Goal: Task Accomplishment & Management: Manage account settings

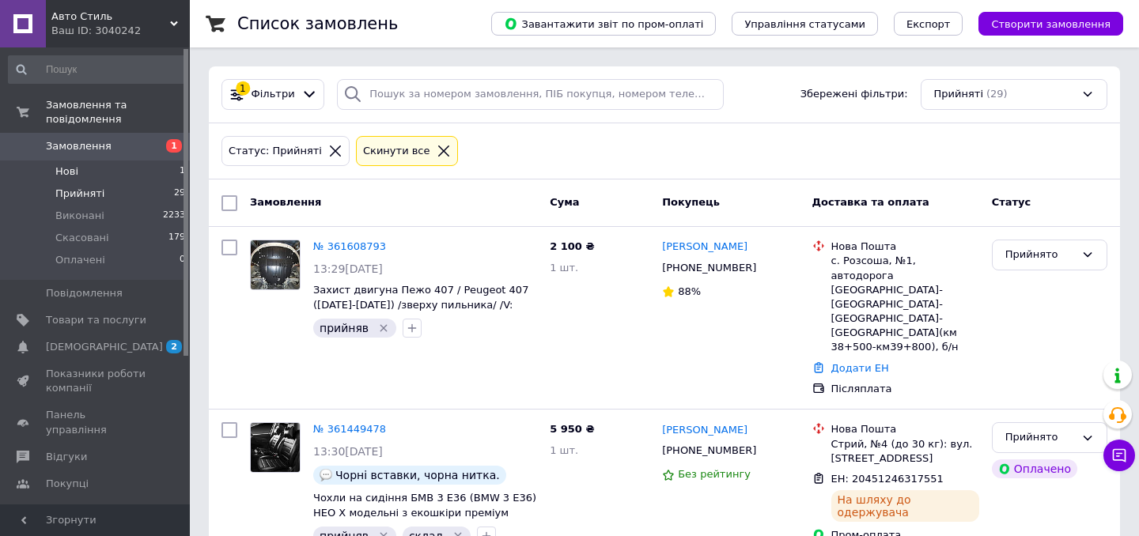
click at [161, 172] on li "Нові 1" at bounding box center [97, 172] width 195 height 22
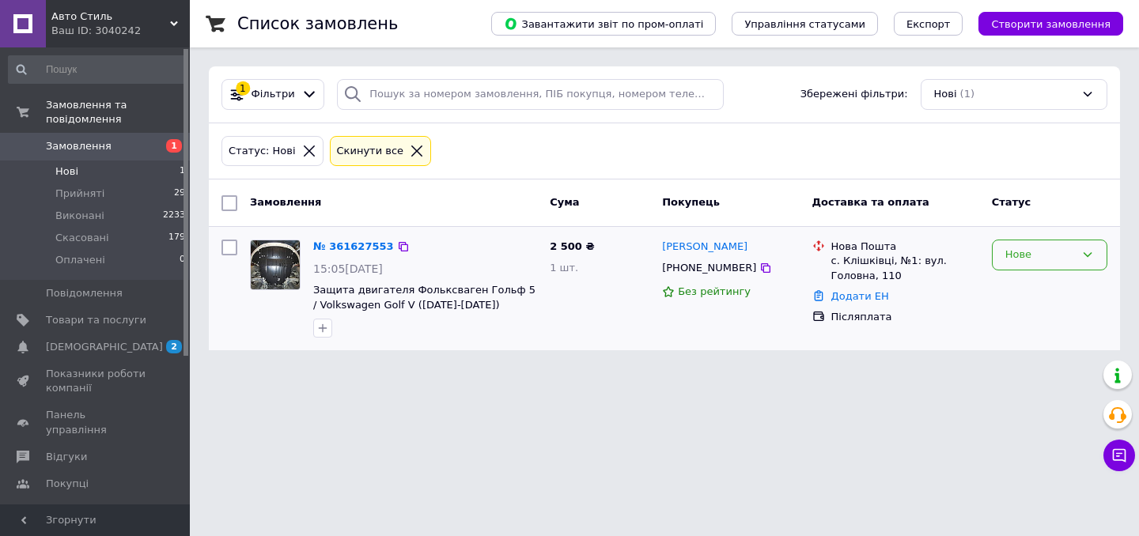
click at [1029, 263] on div "Нове" at bounding box center [1049, 255] width 115 height 31
click at [1027, 293] on li "Прийнято" at bounding box center [1050, 288] width 114 height 29
drag, startPoint x: 830, startPoint y: 243, endPoint x: 902, endPoint y: 278, distance: 80.3
click at [902, 278] on div "Нова Пошта с. Клішківці, №1: вул. Головна, 110" at bounding box center [905, 262] width 154 height 44
copy div "Нова Пошта с. Клішківці, №1: вул. Головна, 110"
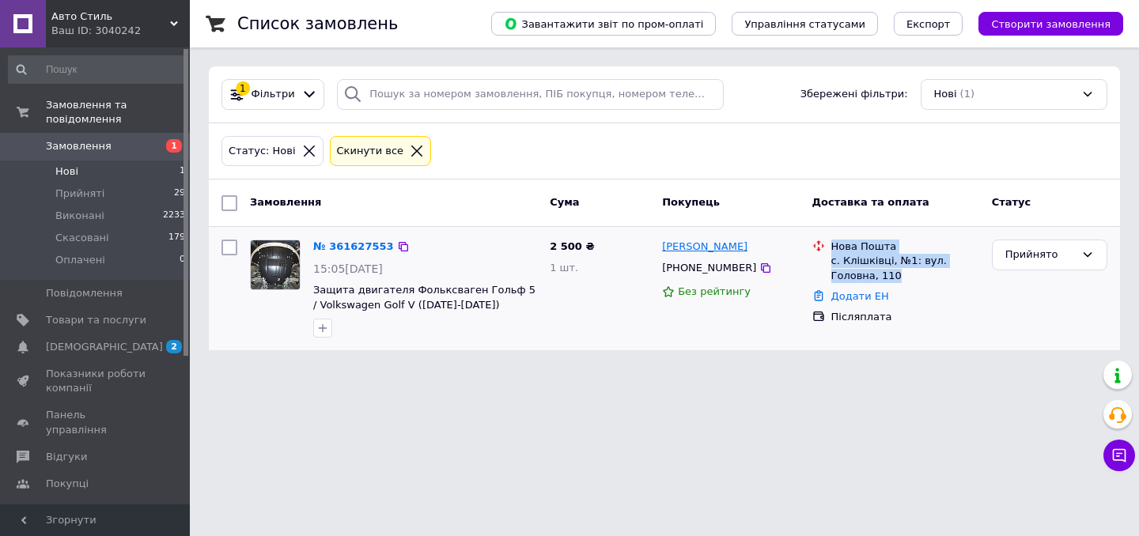
click at [692, 248] on link "дмитро дашкевич" at bounding box center [704, 247] width 85 height 15
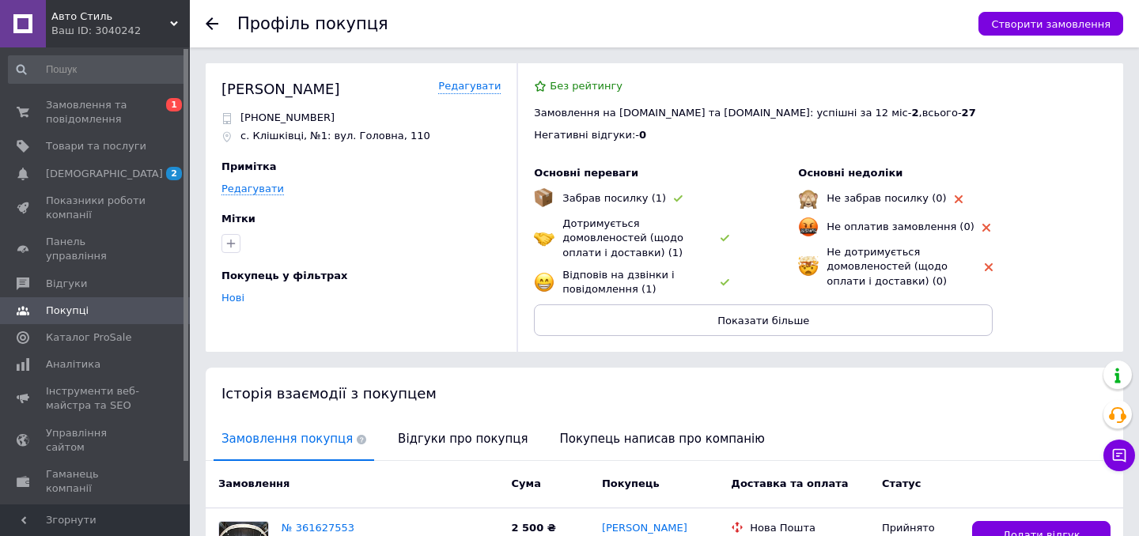
click at [272, 86] on div "дашкевич дмитро" at bounding box center [280, 89] width 119 height 20
copy div "дашкевич дмитро"
drag, startPoint x: 260, startPoint y: 115, endPoint x: 335, endPoint y: 115, distance: 75.1
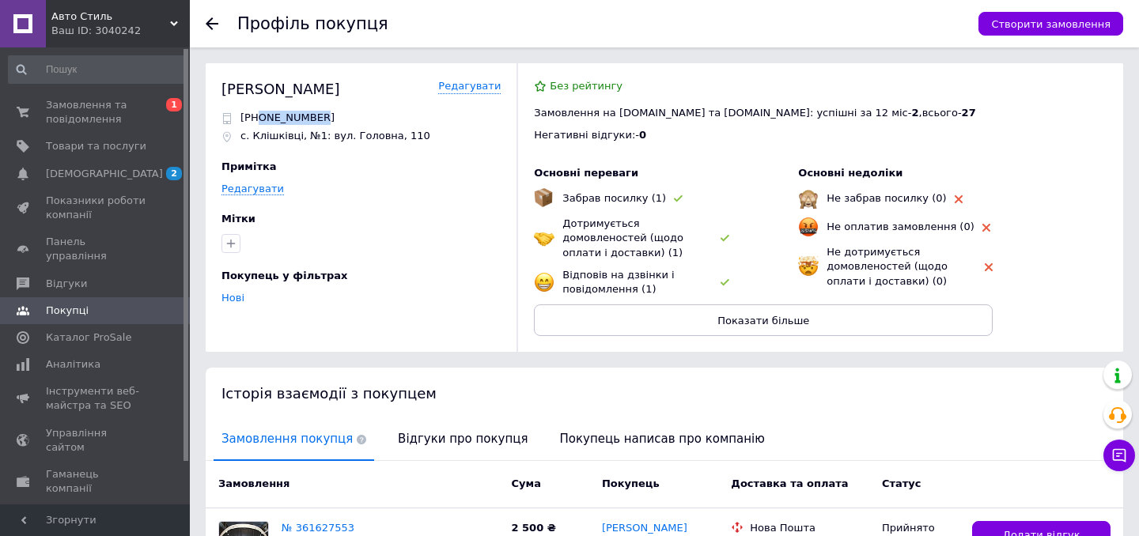
click at [335, 115] on div "+380663101126" at bounding box center [360, 118] width 279 height 14
copy p "0663101126"
click at [182, 0] on html "Авто Стиль Ваш ID: 3040242 Сайт Авто Стиль Кабінет покупця Перевірити стан сист…" at bounding box center [569, 347] width 1139 height 695
click at [210, 26] on use at bounding box center [212, 23] width 13 height 13
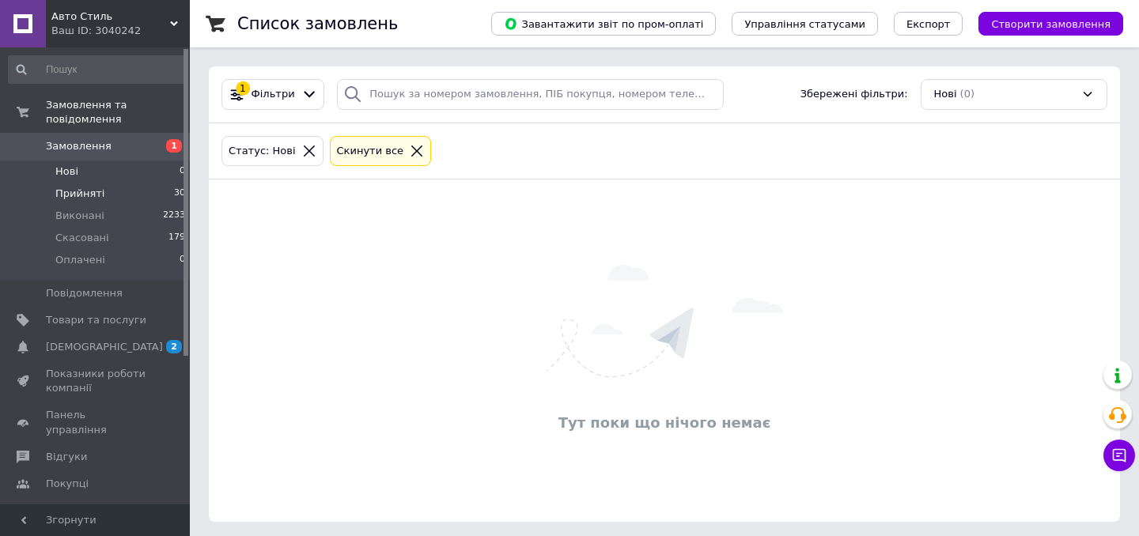
click at [150, 201] on li "Прийняті 30" at bounding box center [97, 194] width 195 height 22
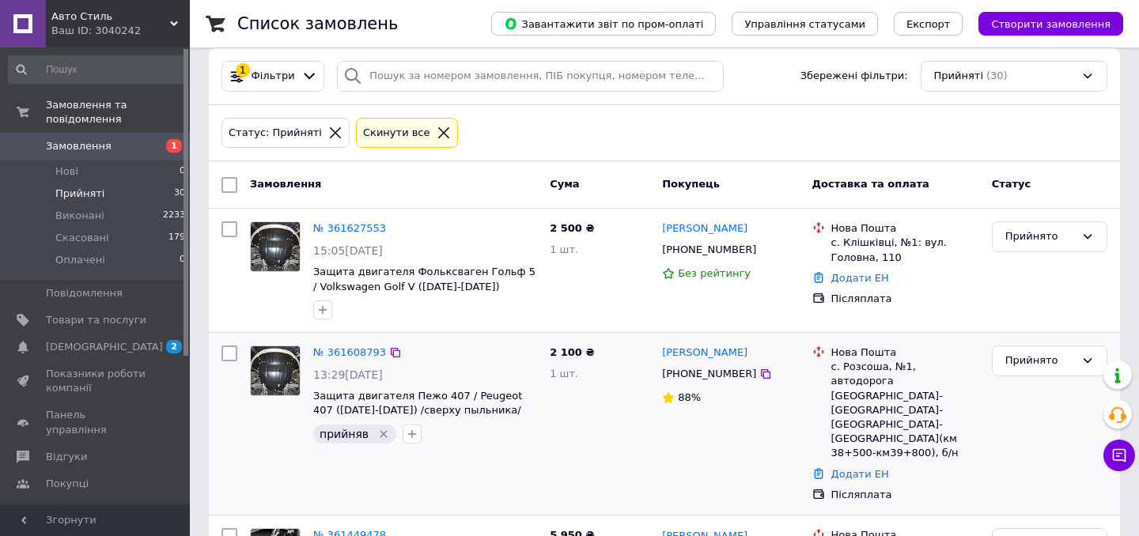
scroll to position [23, 0]
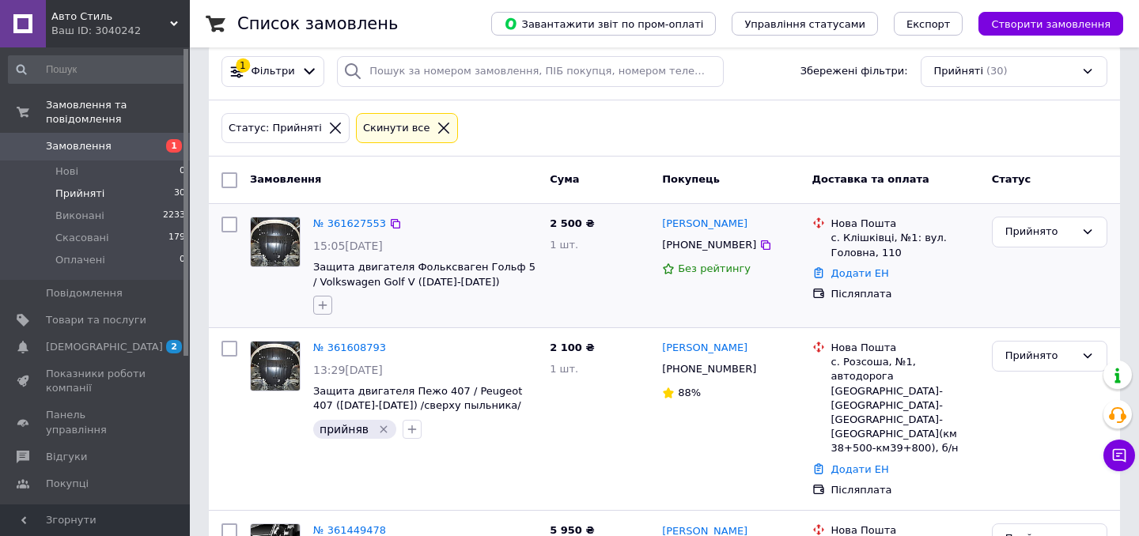
click at [323, 305] on icon "button" at bounding box center [322, 305] width 13 height 13
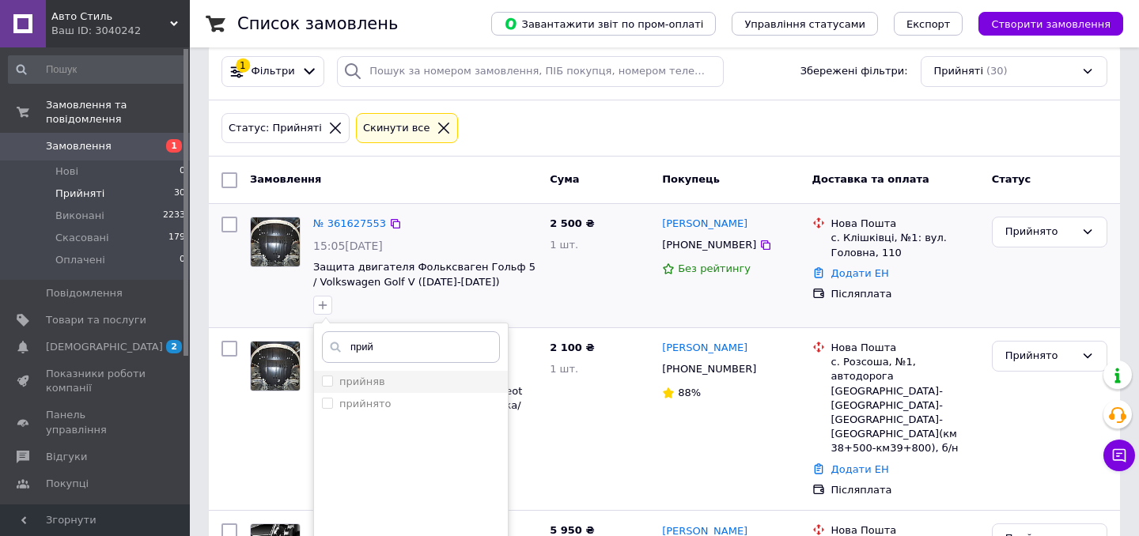
type input "прий"
click at [329, 380] on input "прийняв" at bounding box center [327, 381] width 10 height 10
checkbox input "true"
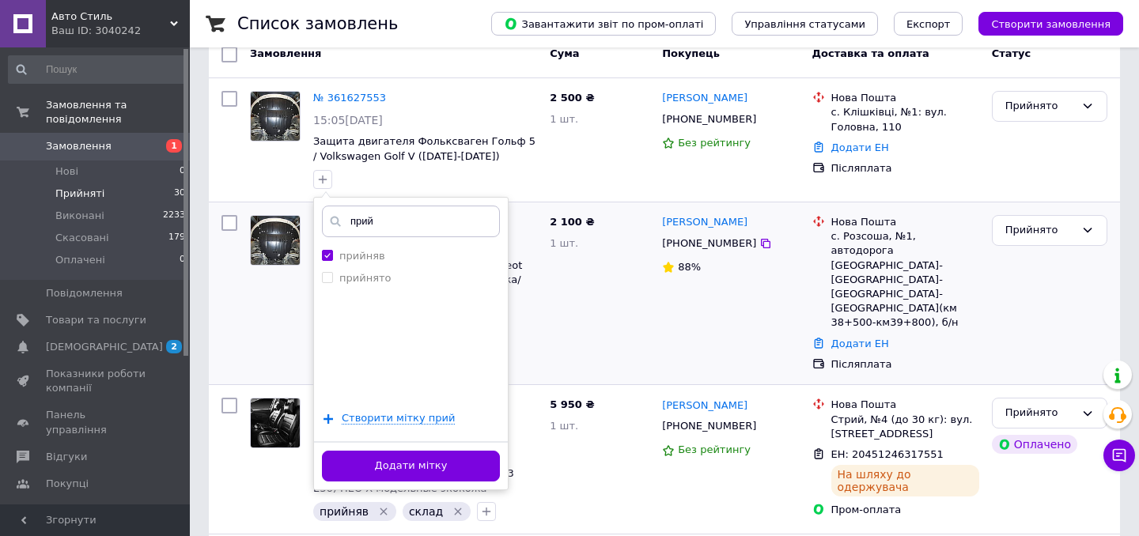
scroll to position [149, 0]
click at [436, 460] on button "Додати мітку" at bounding box center [411, 466] width 178 height 31
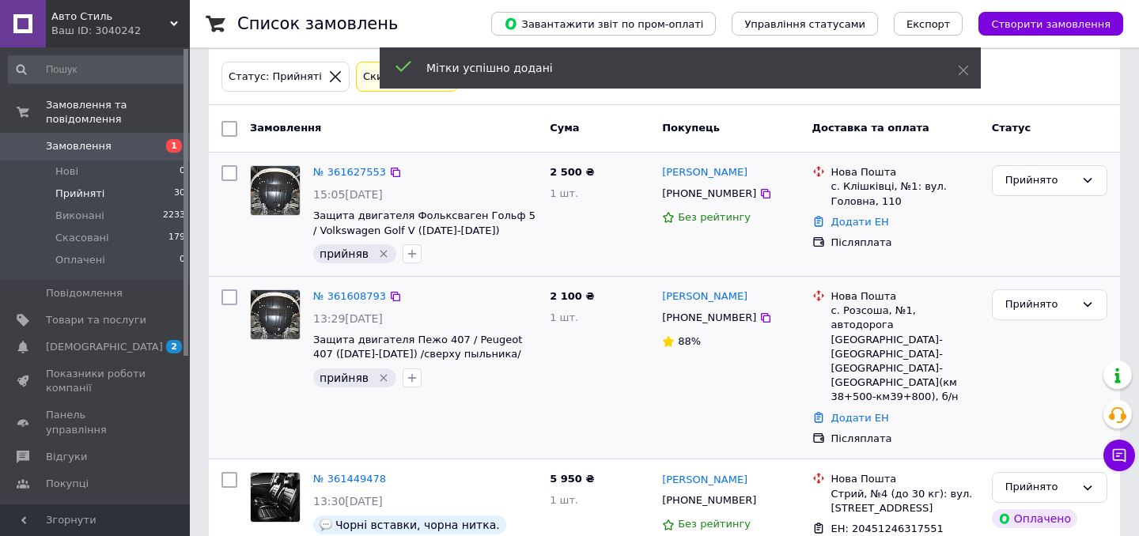
scroll to position [7, 0]
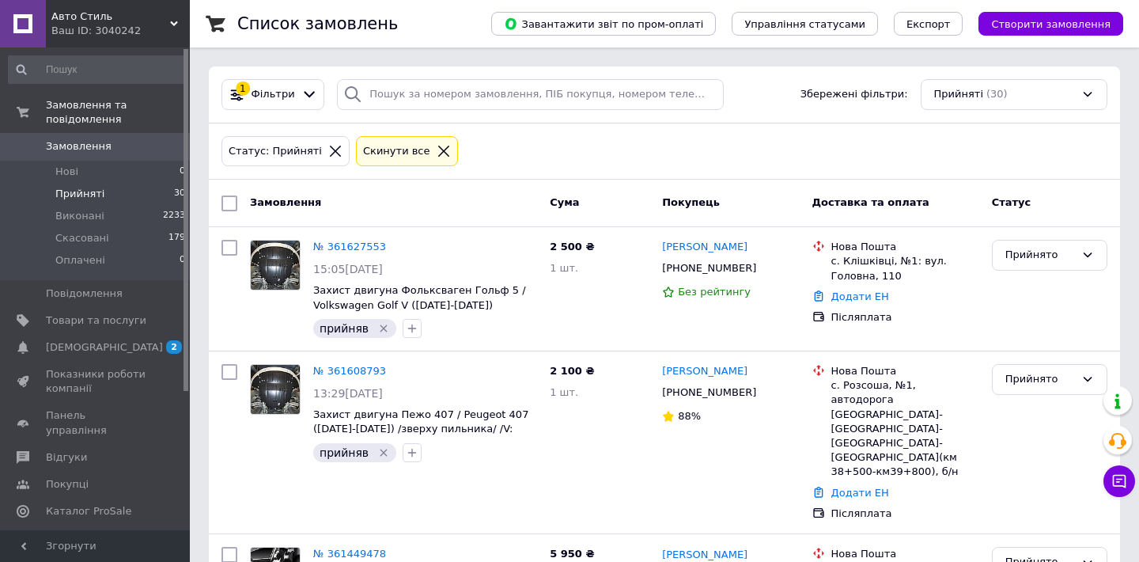
click at [173, 19] on div "Авто Стиль Ваш ID: 3040242" at bounding box center [118, 23] width 144 height 47
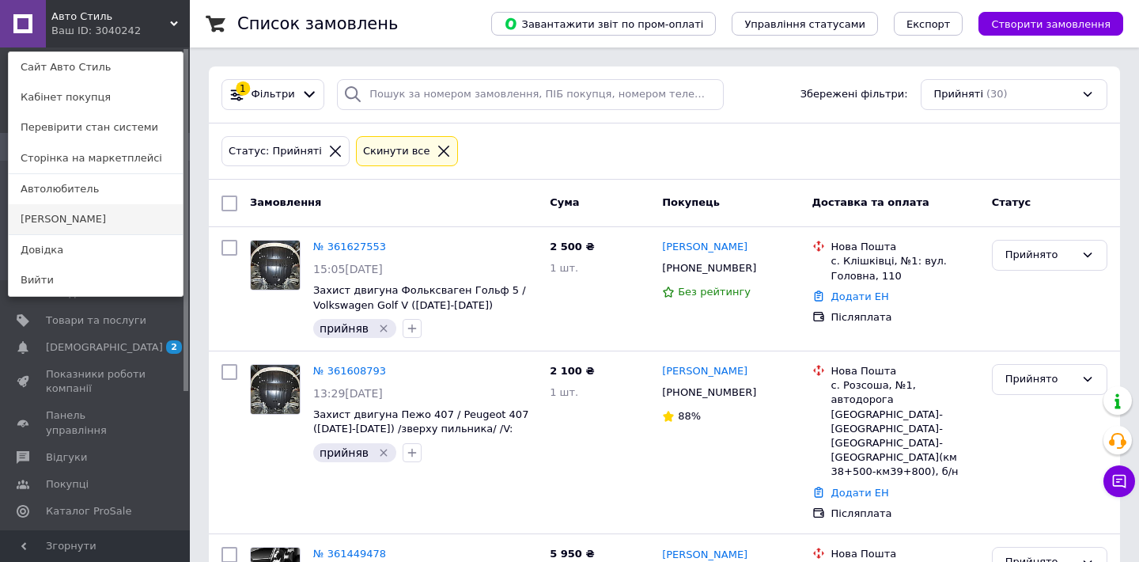
click at [84, 223] on link "[PERSON_NAME]" at bounding box center [96, 219] width 174 height 30
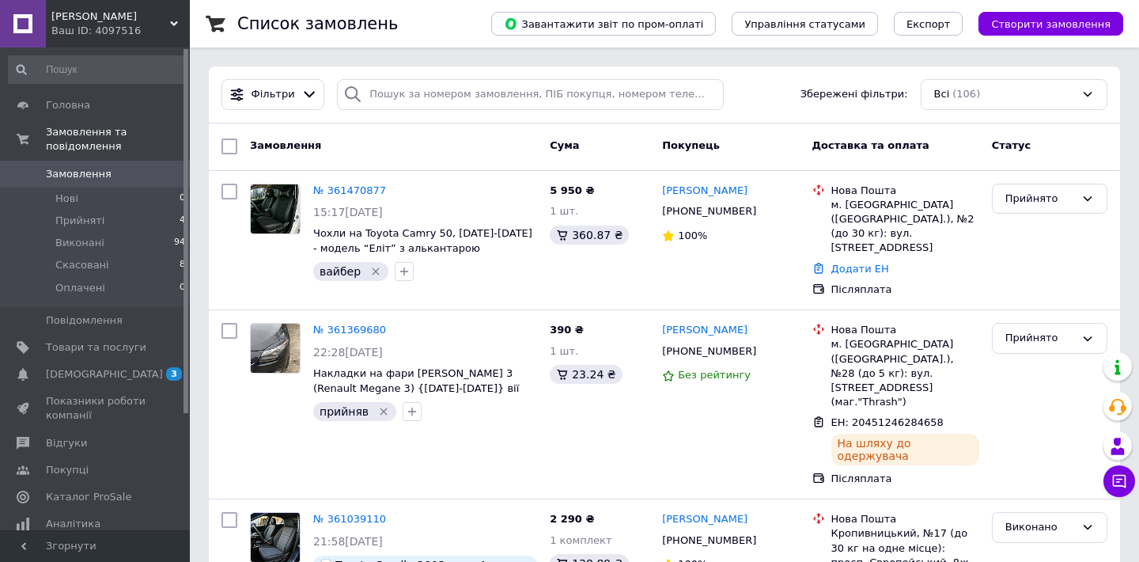
click at [175, 21] on icon at bounding box center [174, 24] width 8 height 8
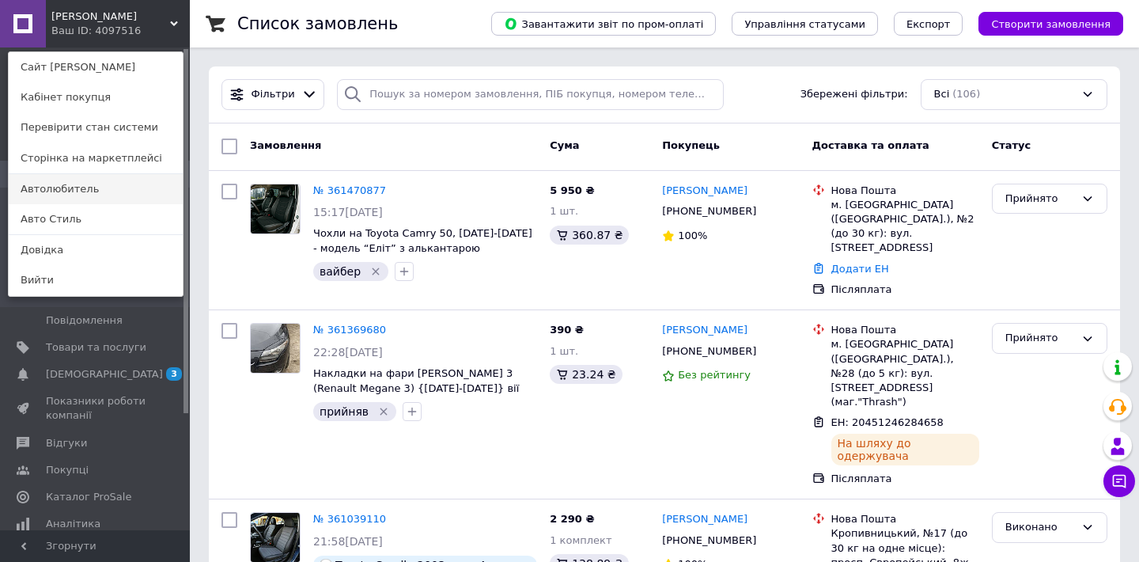
click at [67, 183] on link "Автолюбитель" at bounding box center [96, 189] width 174 height 30
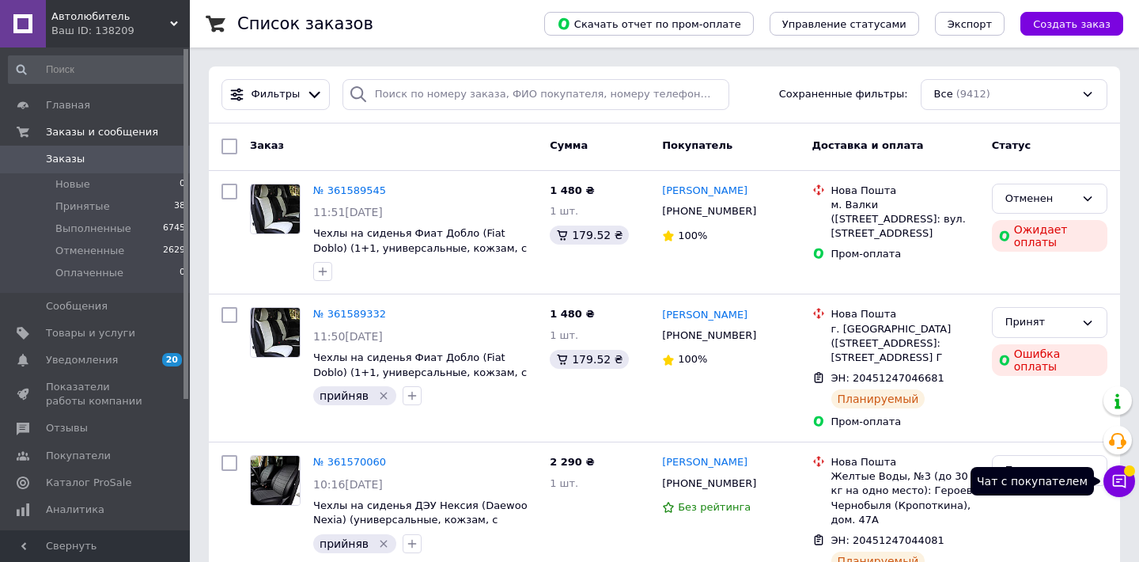
click at [1117, 483] on icon at bounding box center [1119, 481] width 16 height 16
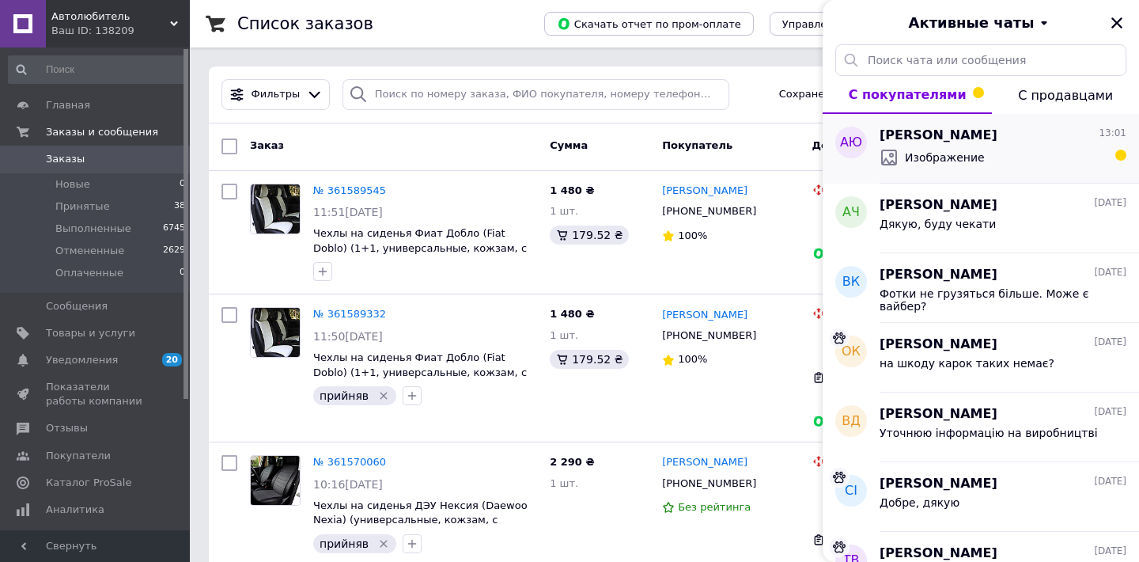
click at [1023, 134] on div "Алина Юденок 13:01" at bounding box center [1003, 136] width 247 height 18
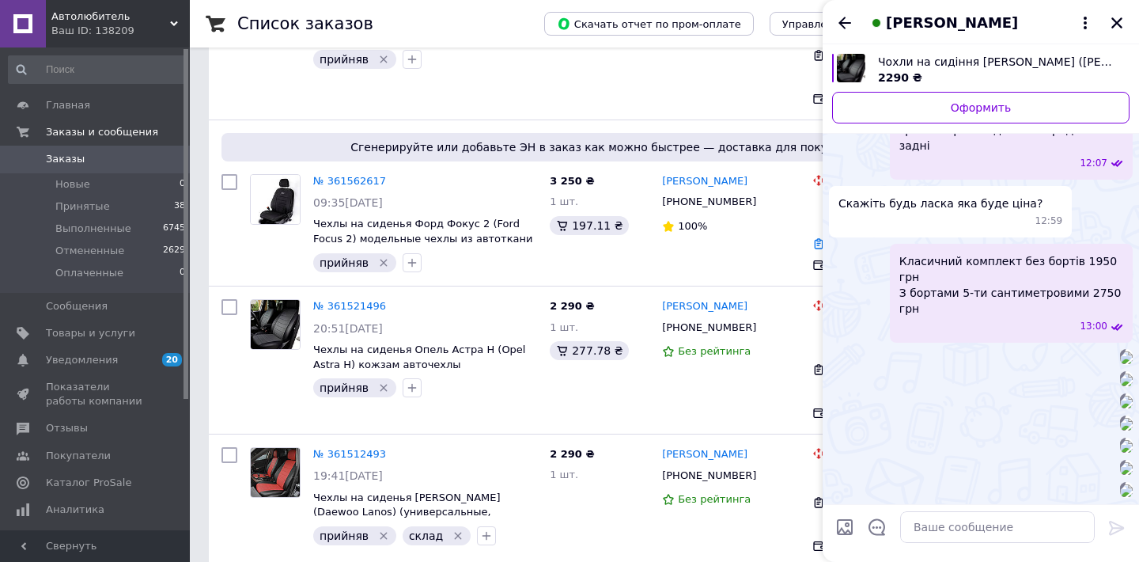
scroll to position [1775, 0]
click at [842, 19] on icon "Назад" at bounding box center [844, 22] width 19 height 19
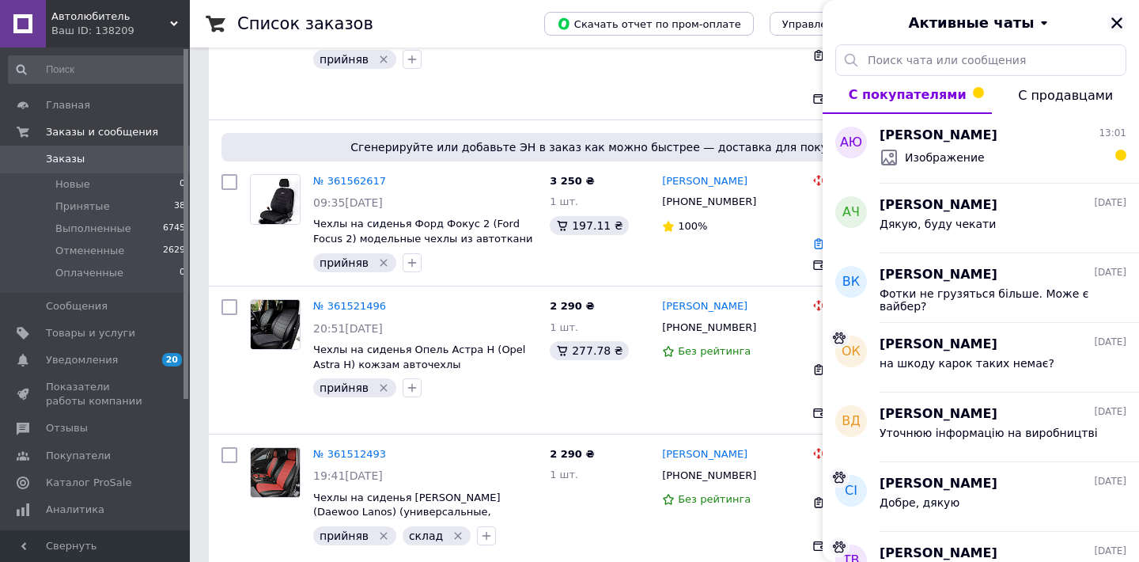
click at [1110, 25] on icon "Закрыть" at bounding box center [1117, 23] width 14 height 14
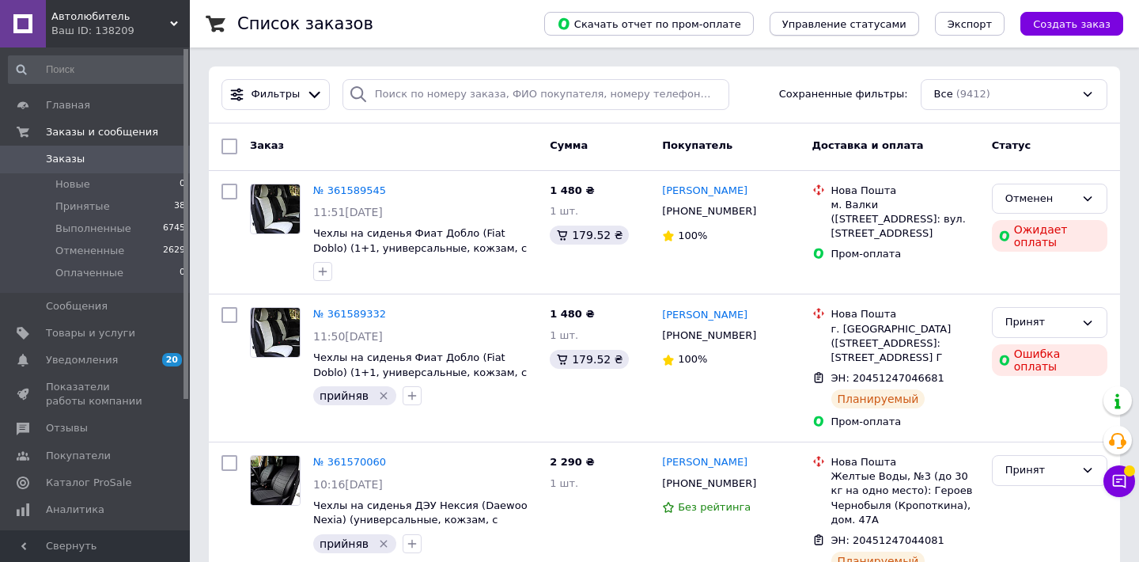
scroll to position [0, 0]
click at [176, 21] on icon at bounding box center [174, 24] width 8 height 8
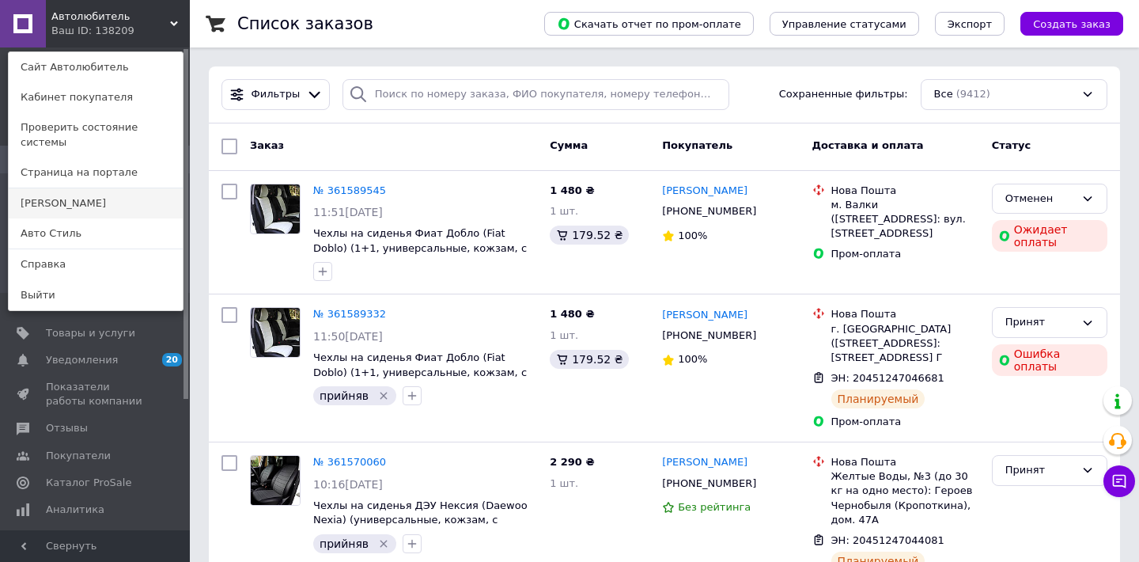
click at [88, 188] on link "[PERSON_NAME]" at bounding box center [96, 203] width 174 height 30
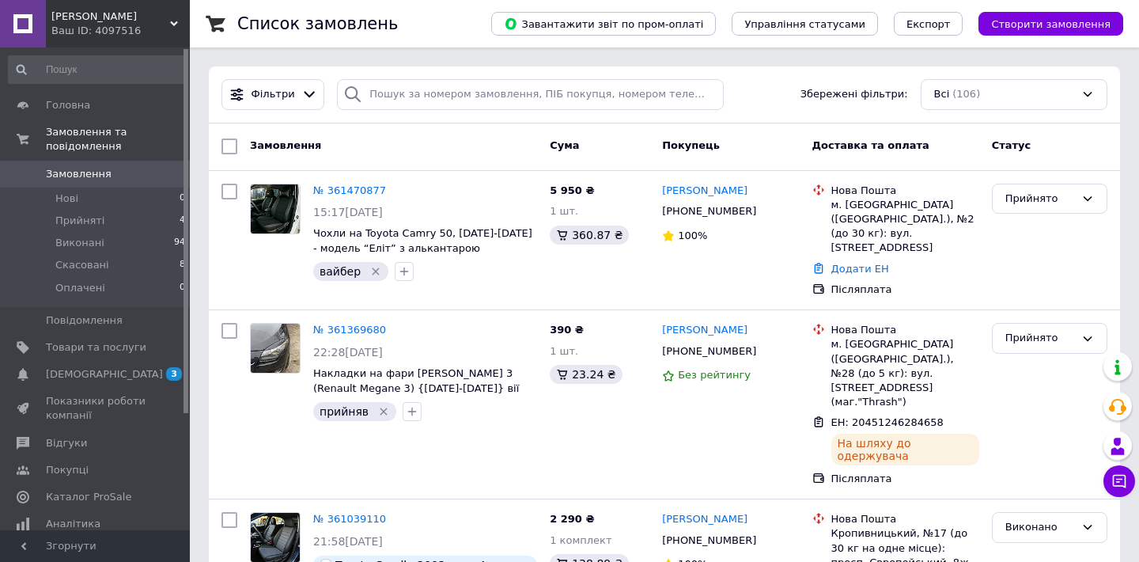
click at [173, 18] on div "Авто Стайл Ваш ID: 4097516" at bounding box center [118, 23] width 144 height 47
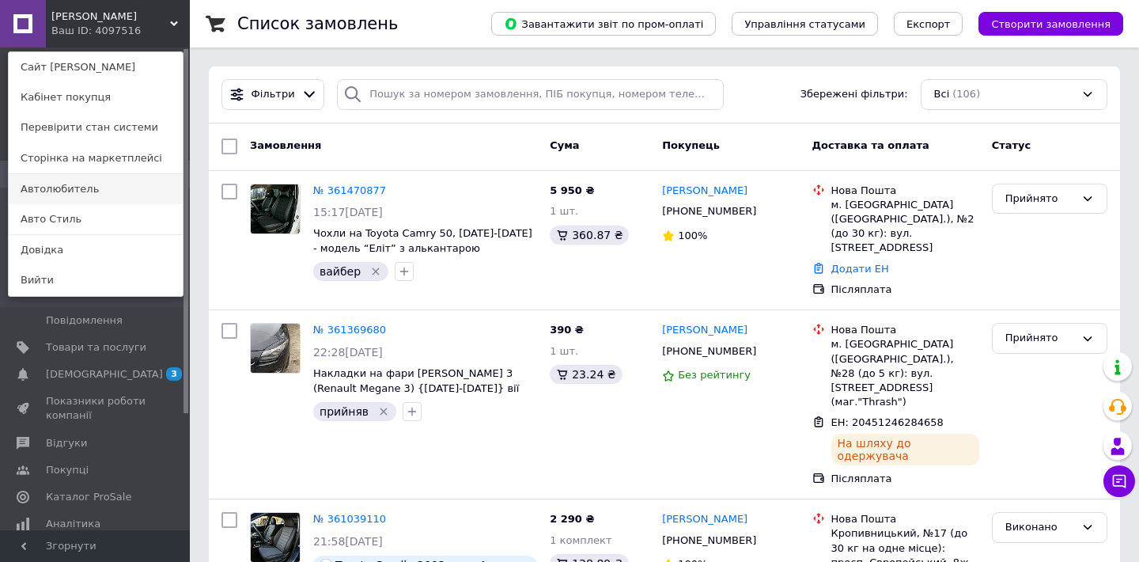
click at [99, 180] on link "Автолюбитель" at bounding box center [96, 189] width 174 height 30
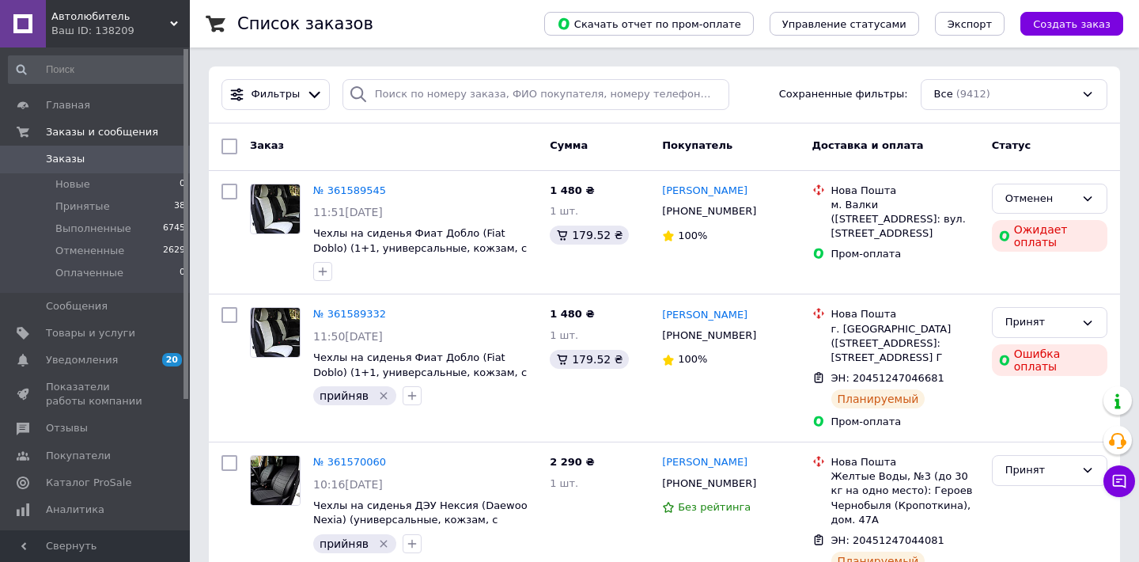
click at [174, 28] on div "Ваш ID: 138209" at bounding box center [120, 31] width 138 height 14
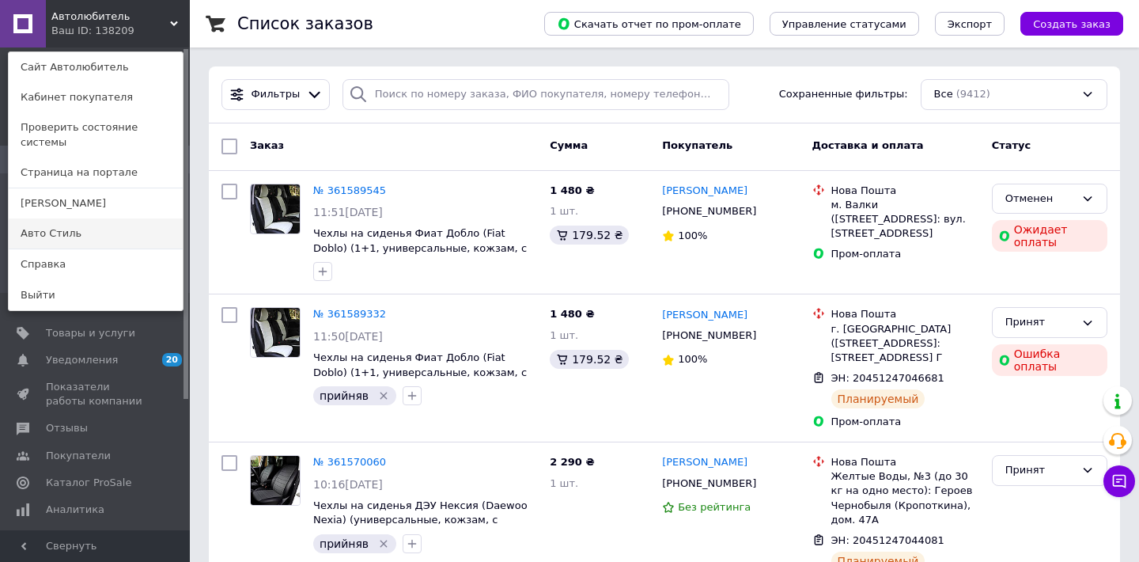
click at [91, 225] on link "Авто Стиль" at bounding box center [96, 233] width 174 height 30
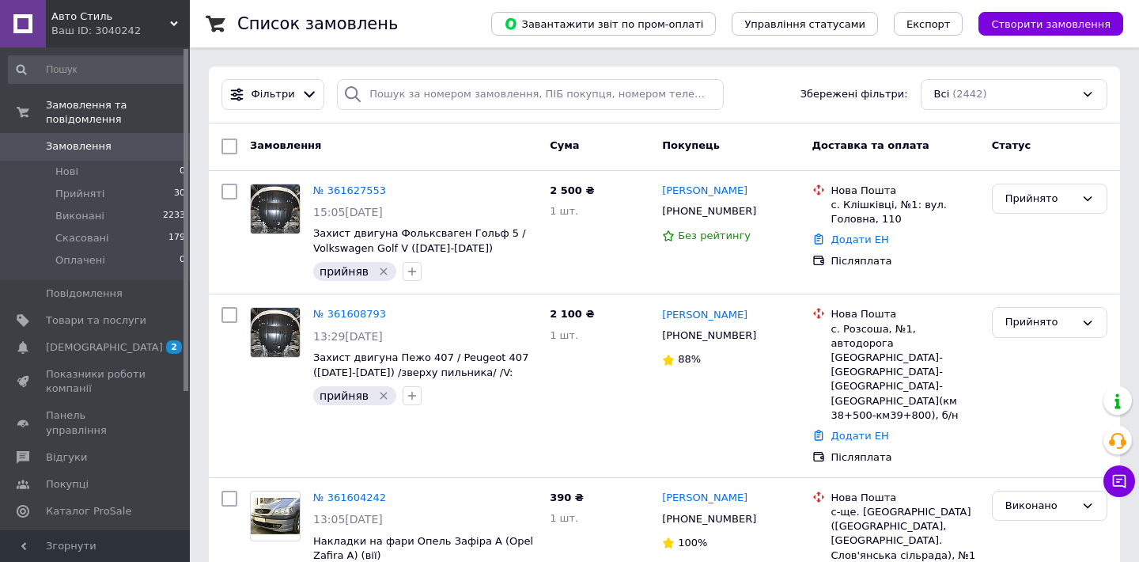
click at [177, 23] on use at bounding box center [174, 23] width 8 height 5
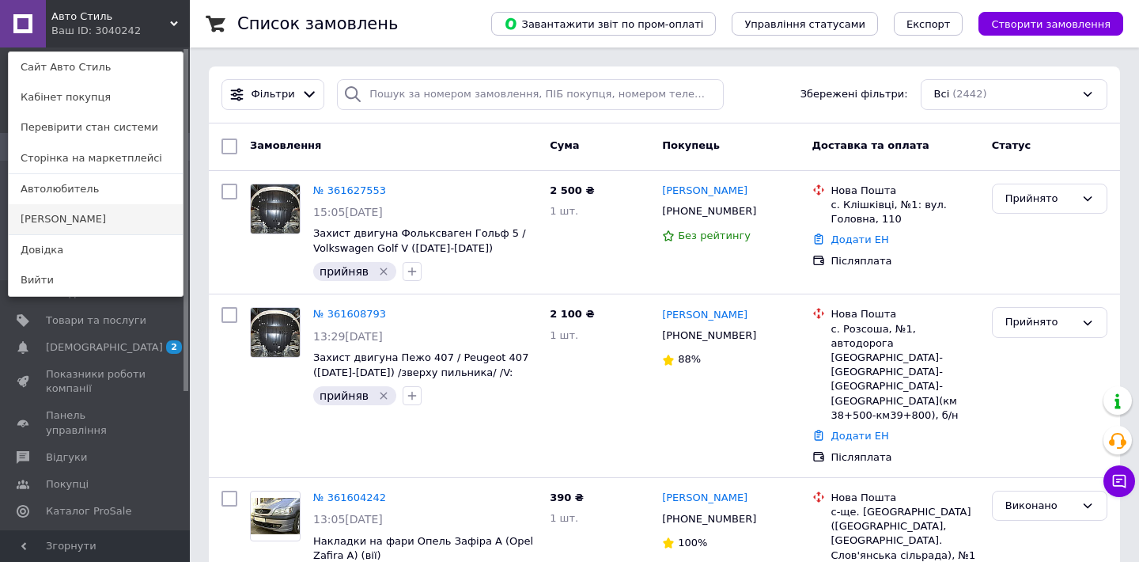
click at [127, 212] on link "[PERSON_NAME]" at bounding box center [96, 219] width 174 height 30
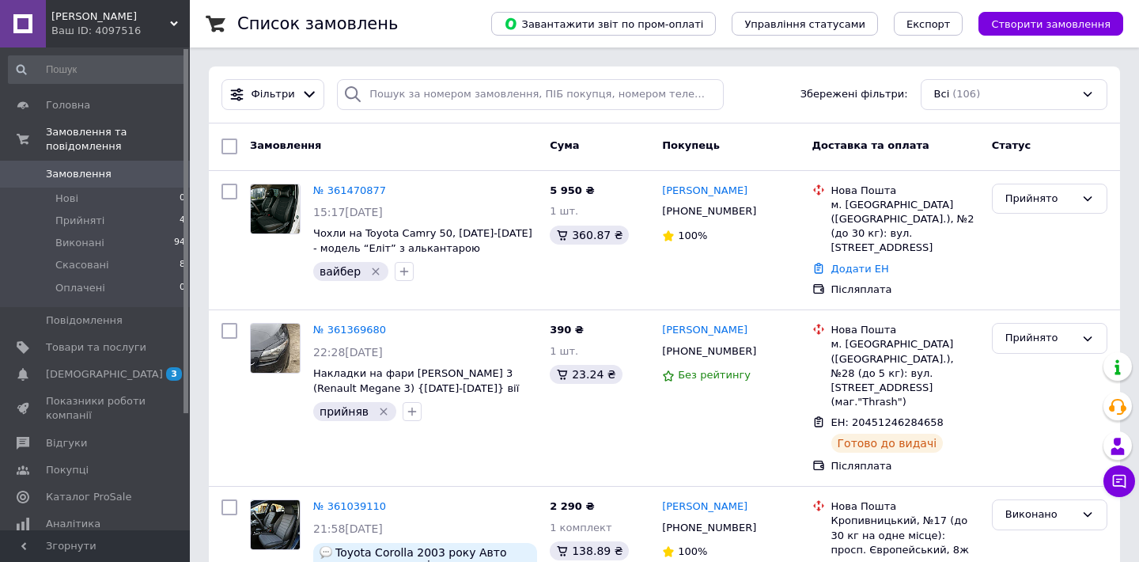
click at [176, 18] on div "Авто Стайл Ваш ID: 4097516" at bounding box center [118, 23] width 144 height 47
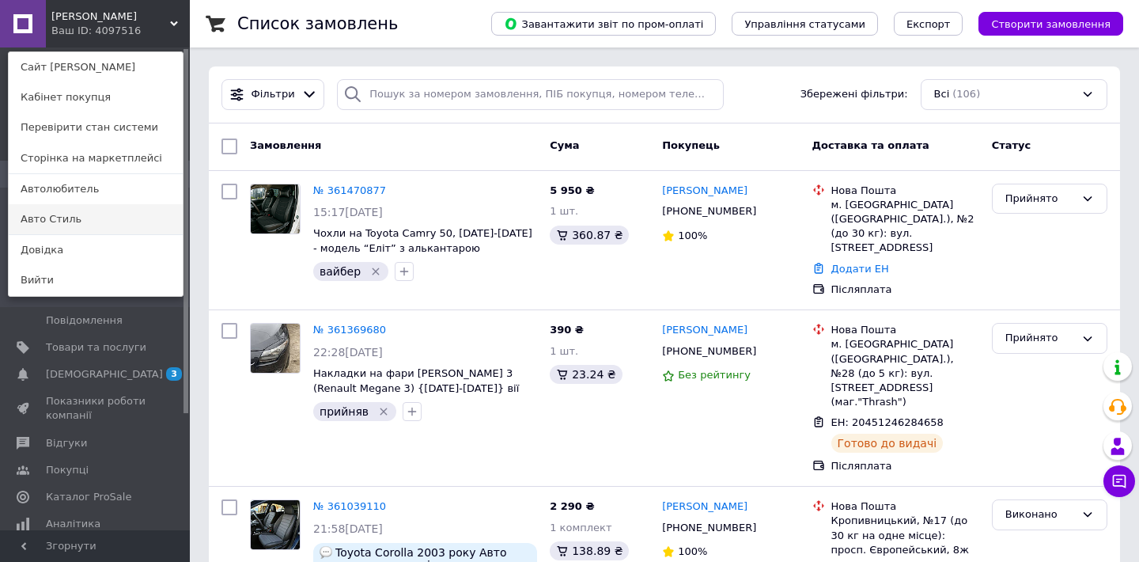
click at [101, 215] on link "Авто Стиль" at bounding box center [96, 219] width 174 height 30
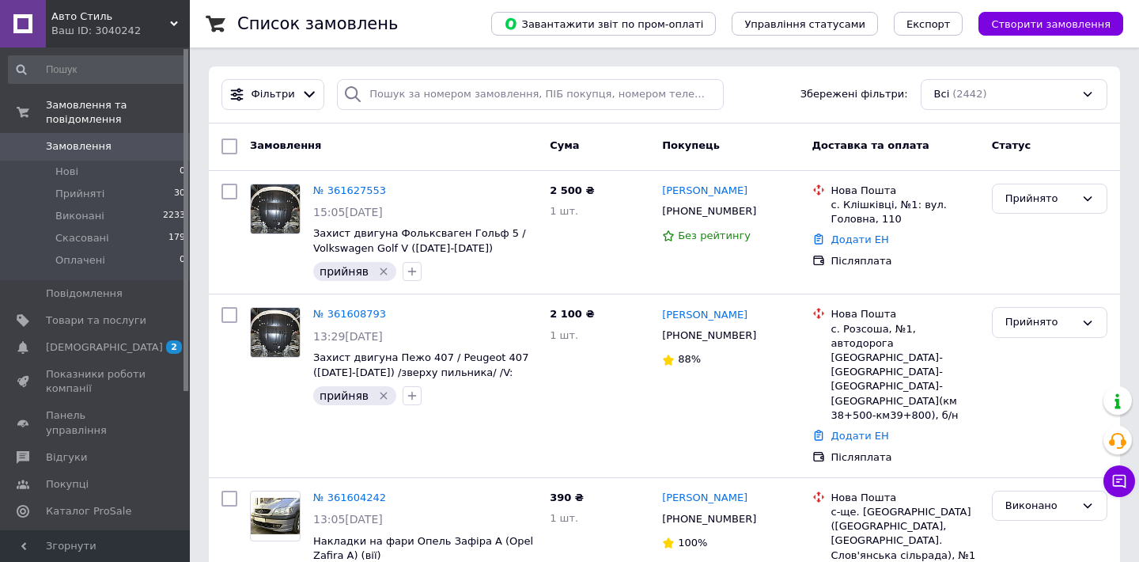
click at [177, 20] on icon at bounding box center [174, 24] width 8 height 8
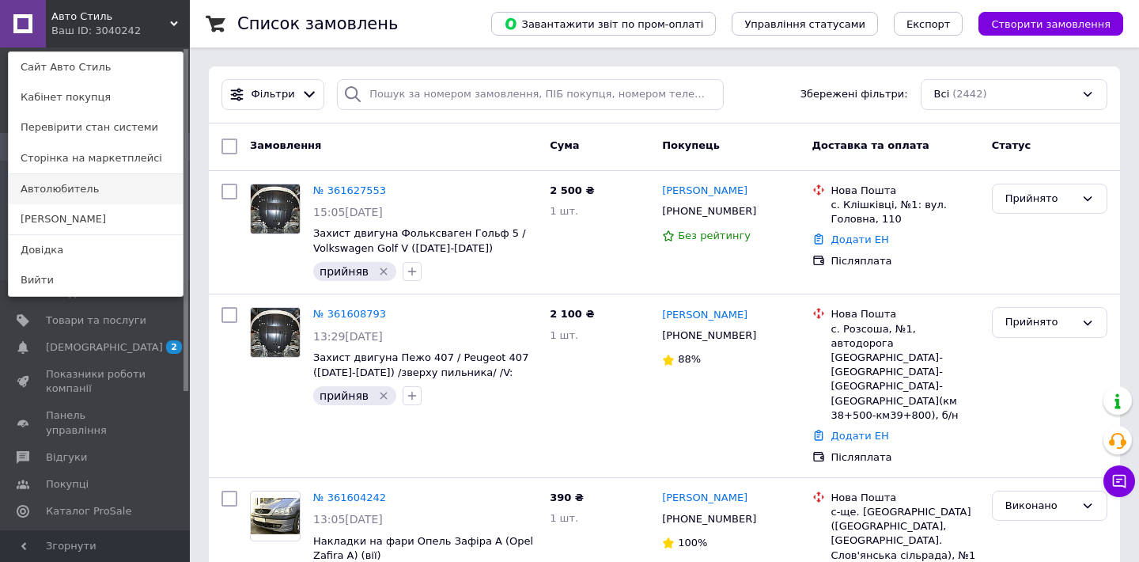
click at [109, 196] on link "Автолюбитель" at bounding box center [96, 189] width 174 height 30
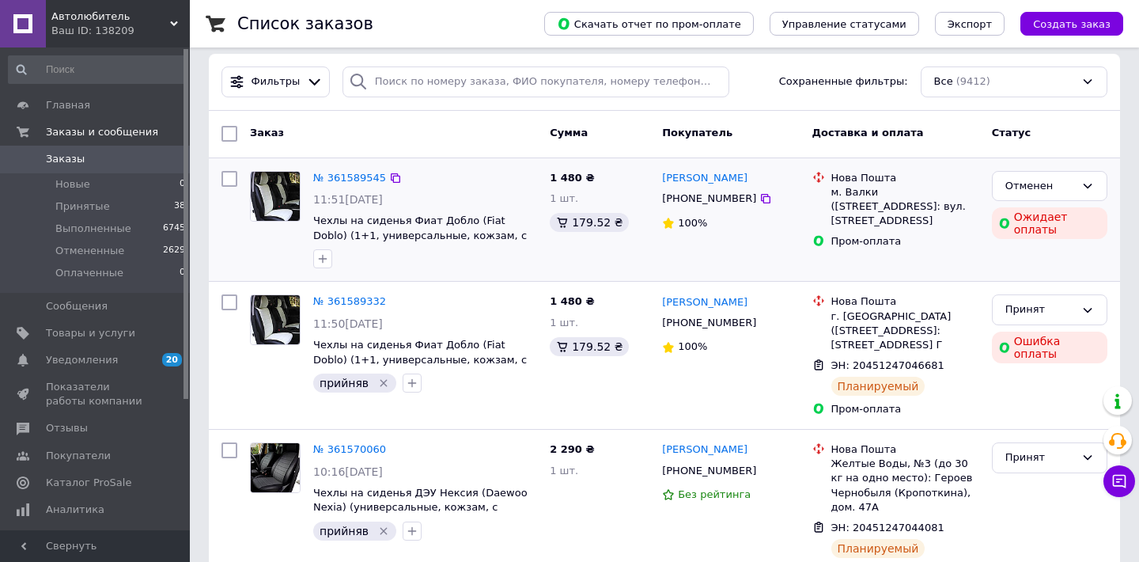
scroll to position [10, 0]
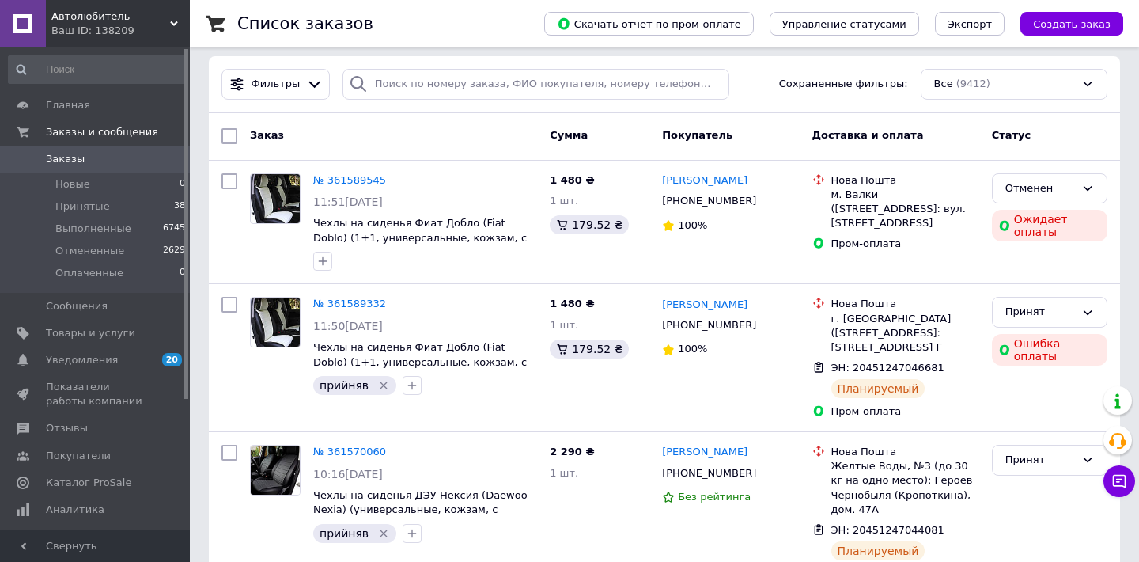
click at [173, 21] on icon at bounding box center [174, 24] width 8 height 8
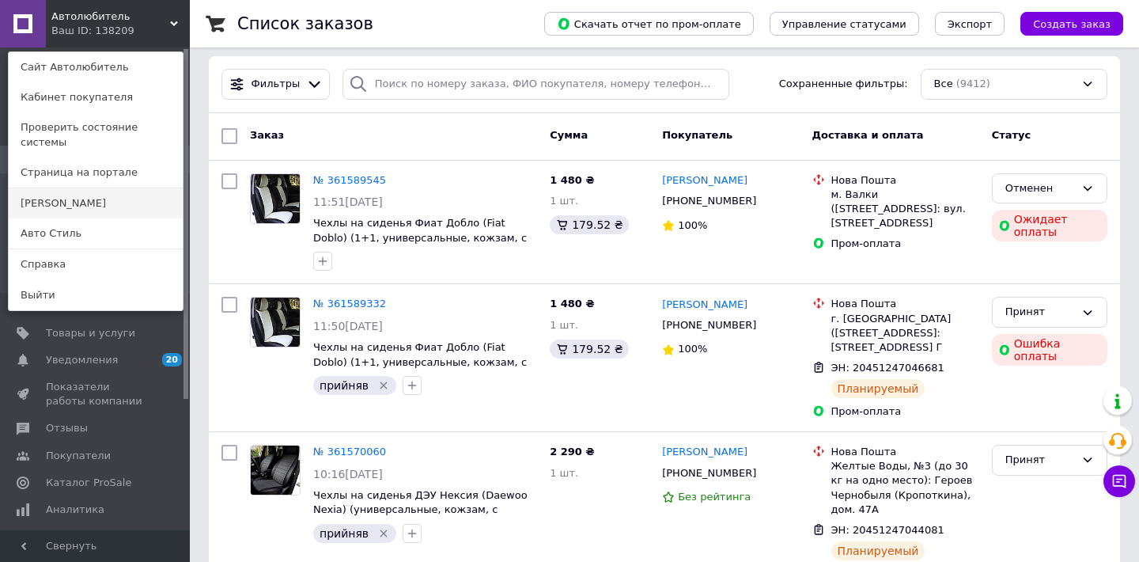
click at [115, 188] on link "[PERSON_NAME]" at bounding box center [96, 203] width 174 height 30
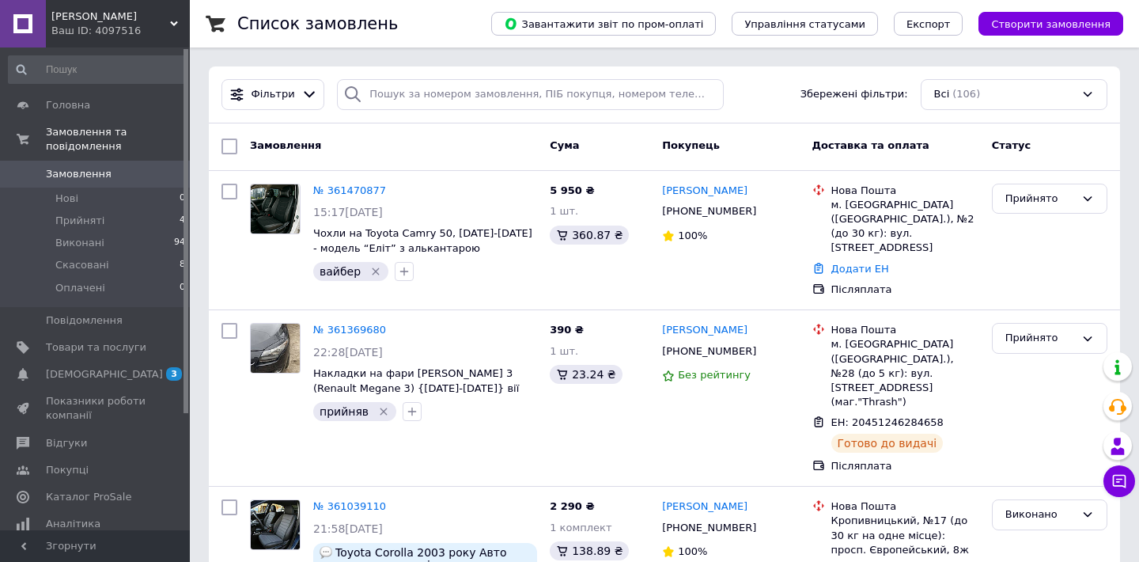
click at [176, 19] on div "Авто Стайл Ваш ID: 4097516" at bounding box center [118, 23] width 144 height 47
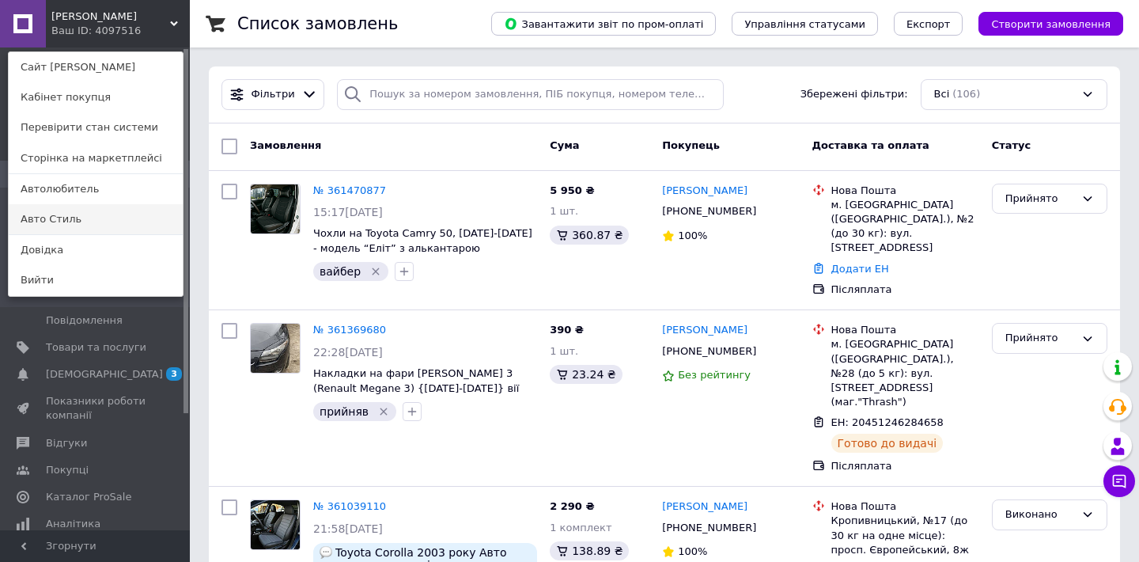
click at [114, 224] on link "Авто Стиль" at bounding box center [96, 219] width 174 height 30
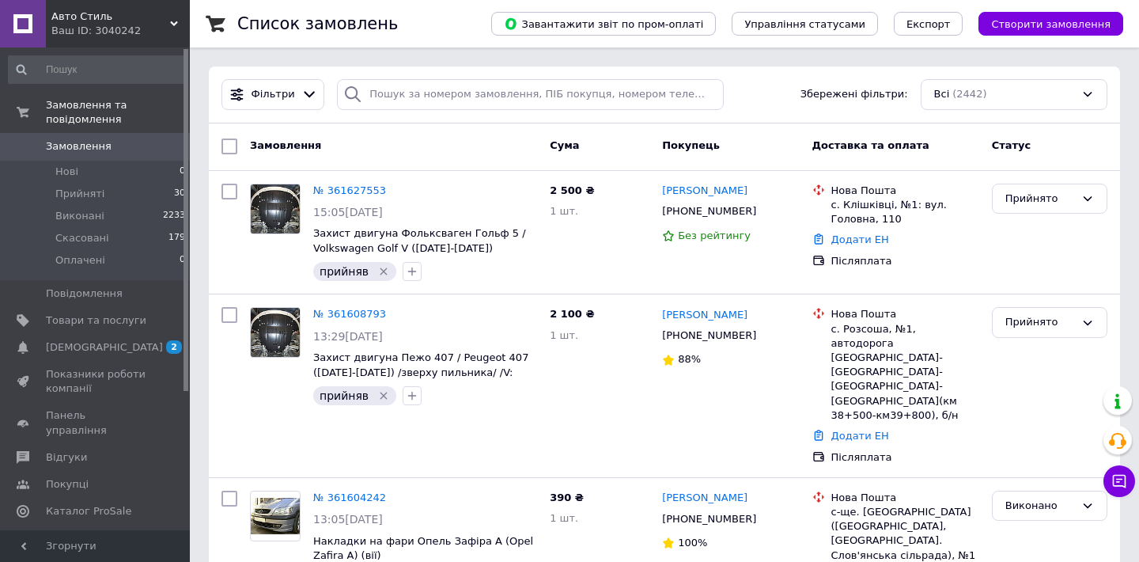
click at [175, 21] on icon at bounding box center [174, 24] width 8 height 8
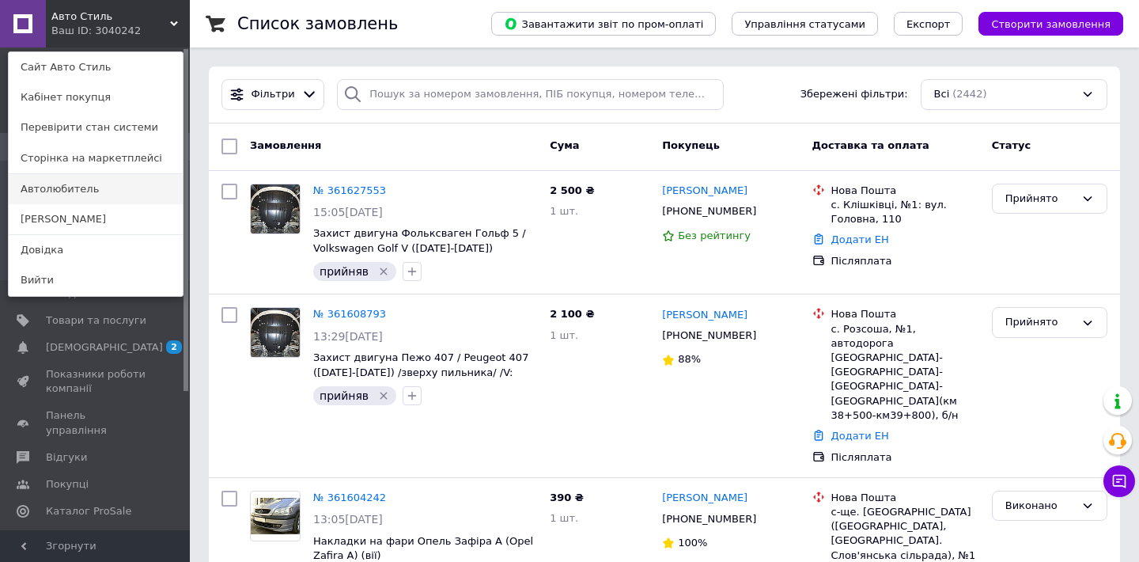
click at [100, 191] on link "Автолюбитель" at bounding box center [96, 189] width 174 height 30
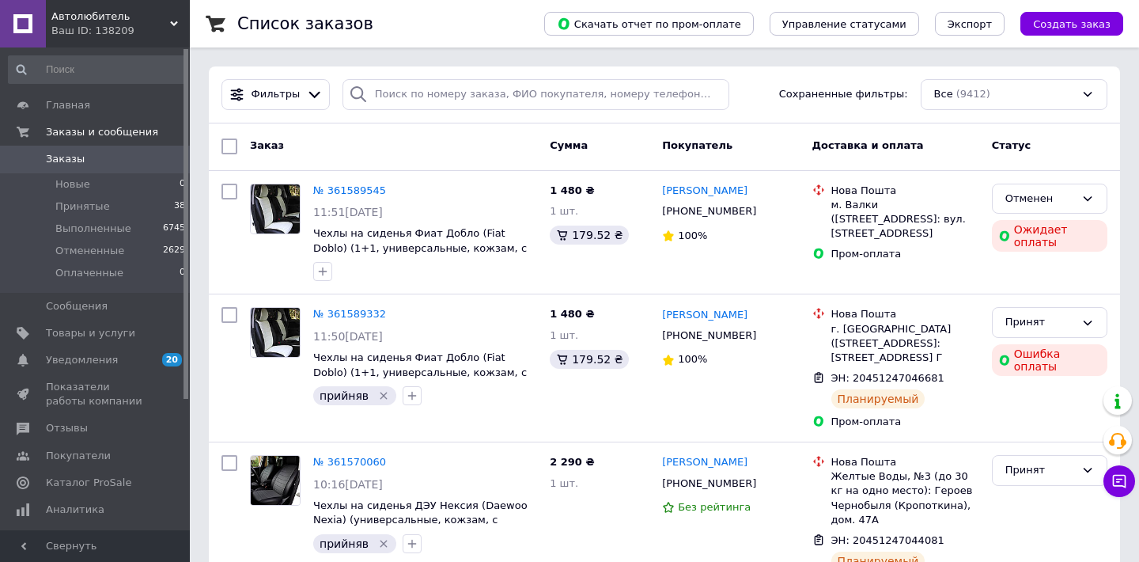
click at [176, 23] on use at bounding box center [174, 23] width 8 height 5
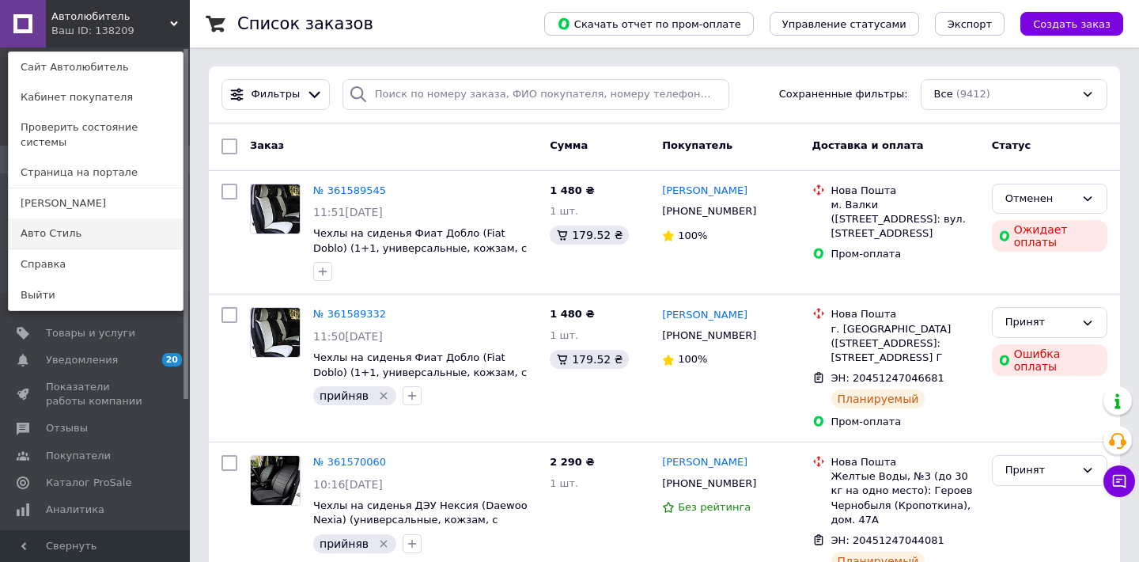
click at [99, 223] on link "Авто Стиль" at bounding box center [96, 233] width 174 height 30
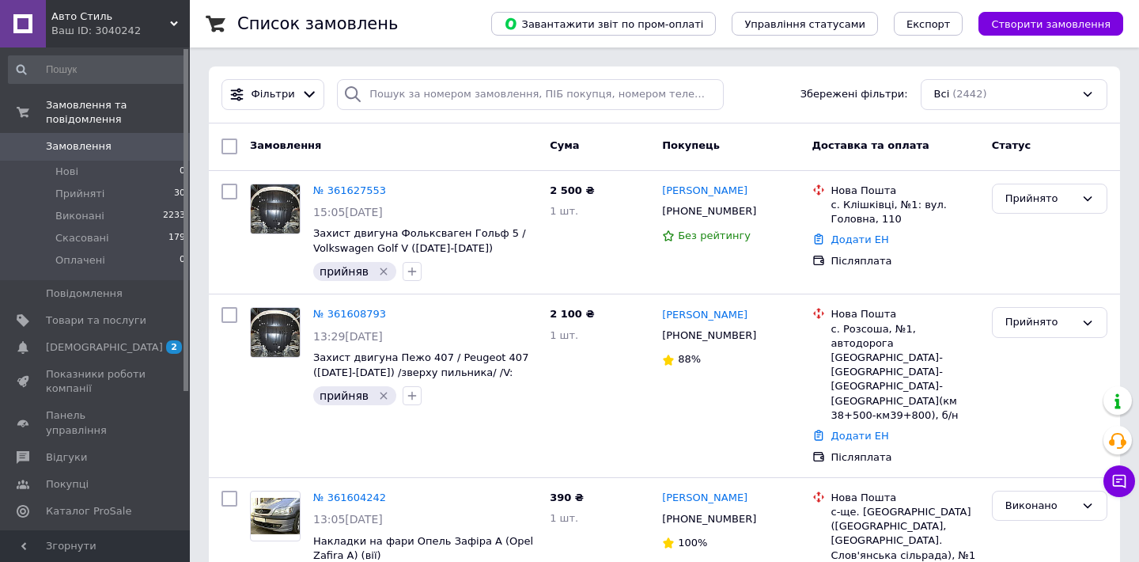
click at [178, 23] on div "Авто Стиль Ваш ID: 3040242" at bounding box center [118, 23] width 144 height 47
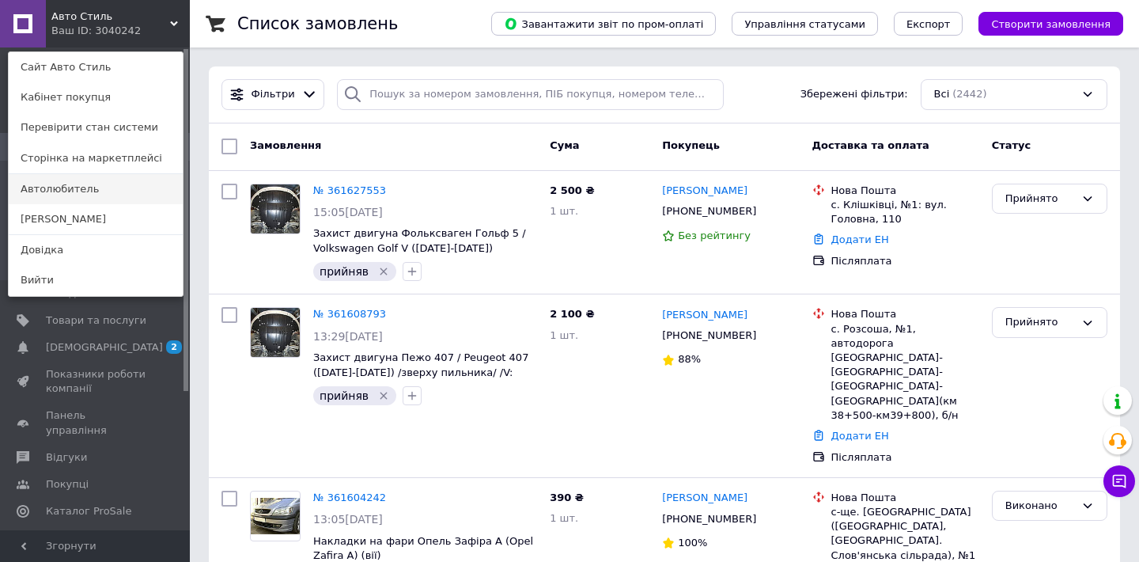
click at [112, 187] on link "Автолюбитель" at bounding box center [96, 189] width 174 height 30
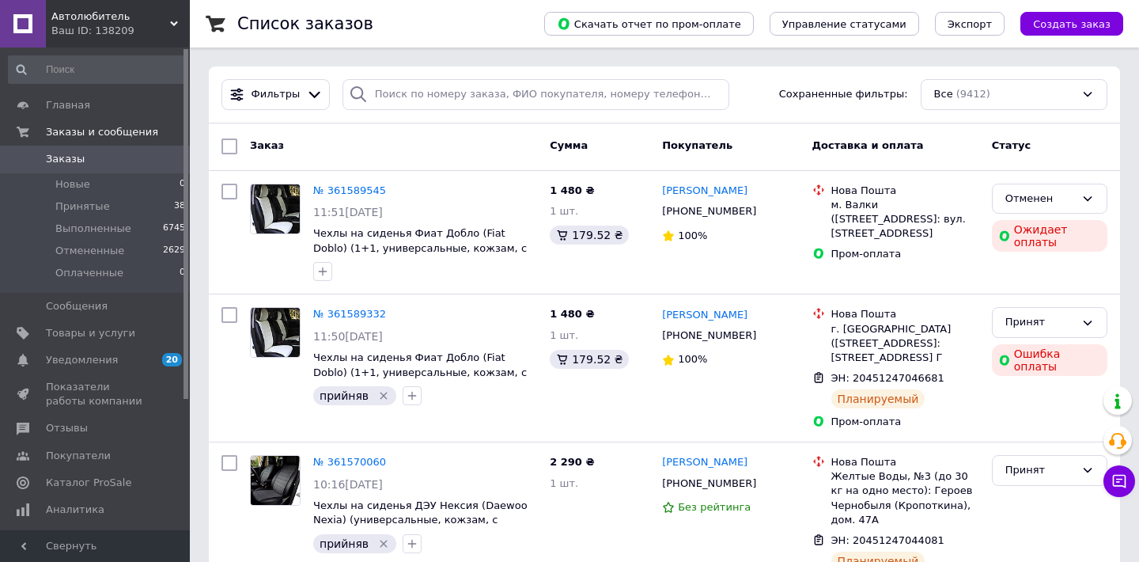
click at [176, 18] on div "Автолюбитель Ваш ID: 138209" at bounding box center [118, 23] width 144 height 47
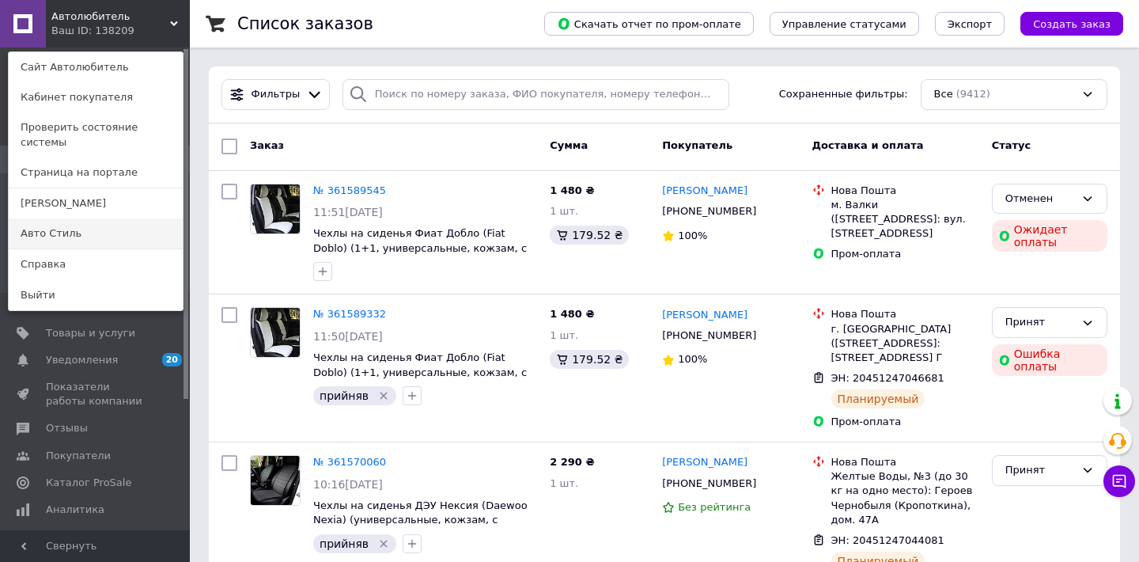
click at [101, 219] on link "Авто Стиль" at bounding box center [96, 233] width 174 height 30
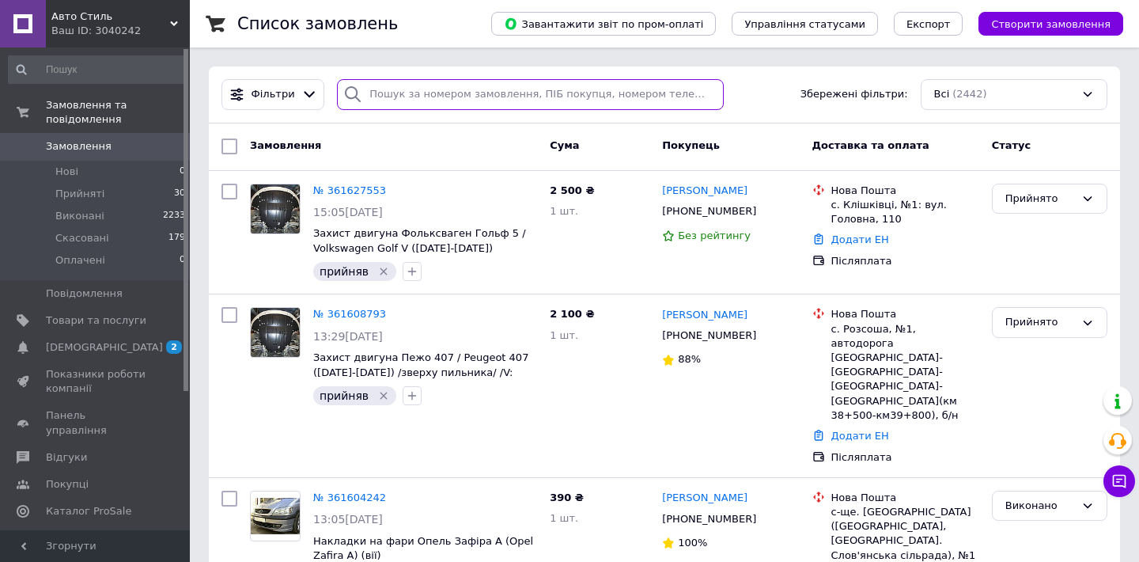
click at [419, 91] on input "search" at bounding box center [530, 94] width 387 height 31
paste input "[PHONE_NUMBER]"
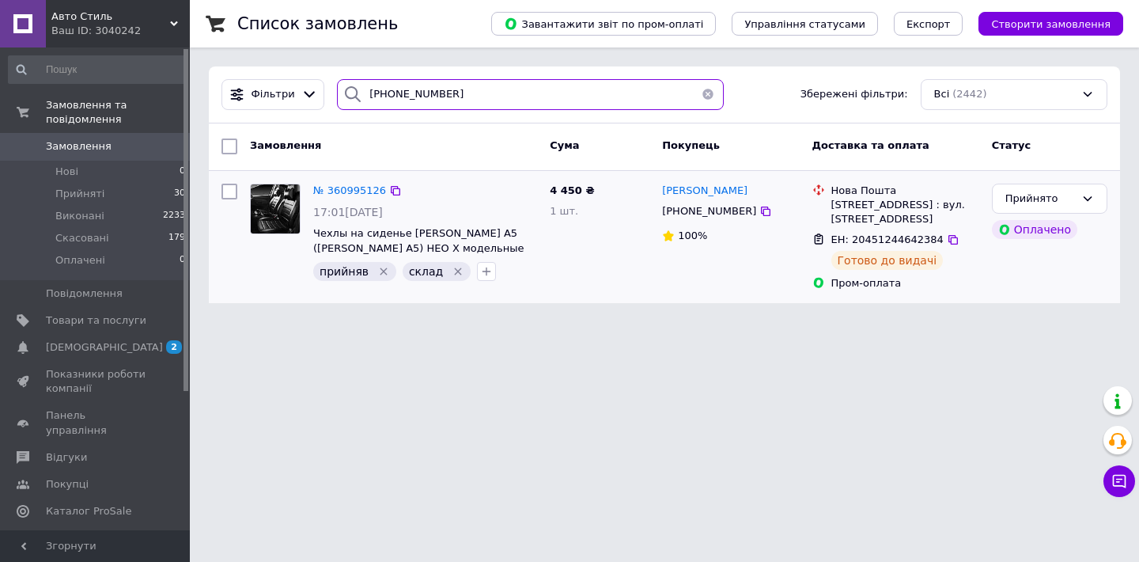
type input "[PHONE_NUMBER]"
drag, startPoint x: 852, startPoint y: 239, endPoint x: 939, endPoint y: 239, distance: 87.0
click at [939, 239] on div "ЕН: 20451244642384" at bounding box center [887, 240] width 115 height 18
copy span "20451244642384"
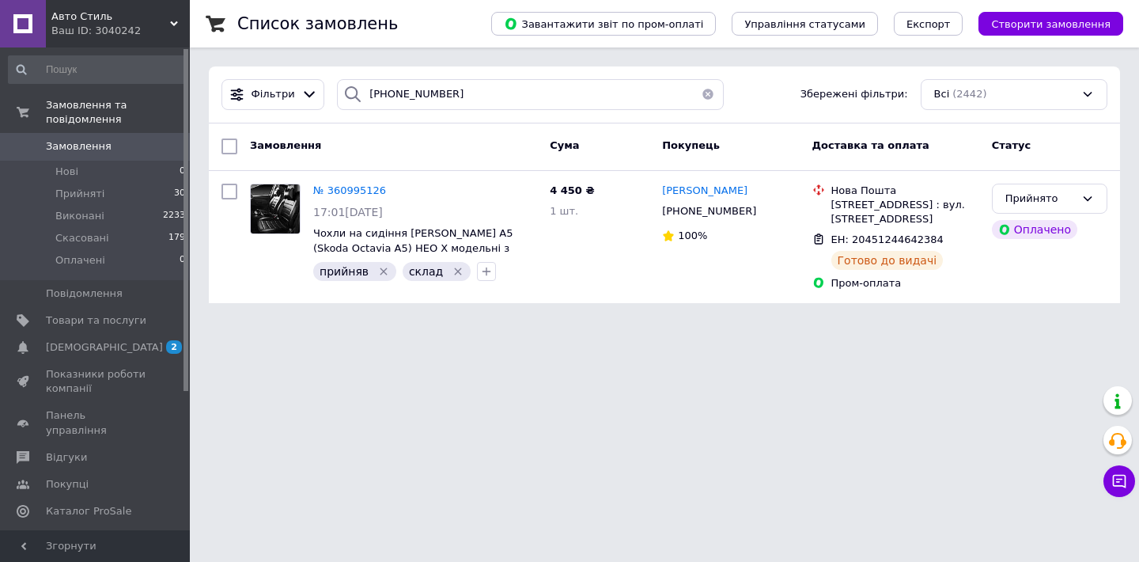
click at [706, 93] on button "button" at bounding box center [708, 94] width 32 height 31
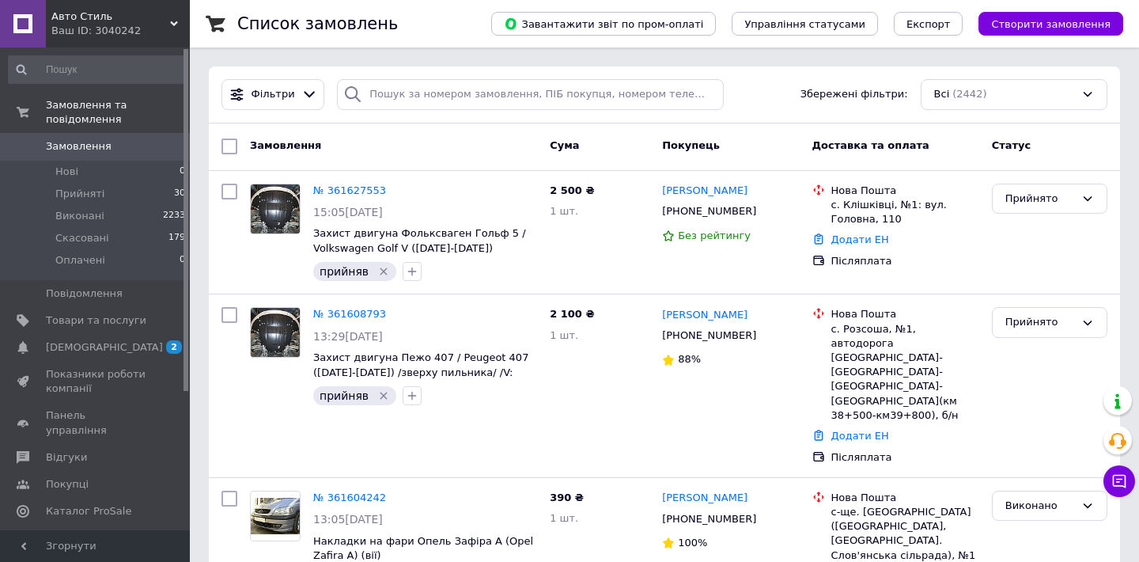
click at [168, 21] on span "Авто Стиль" at bounding box center [110, 16] width 119 height 14
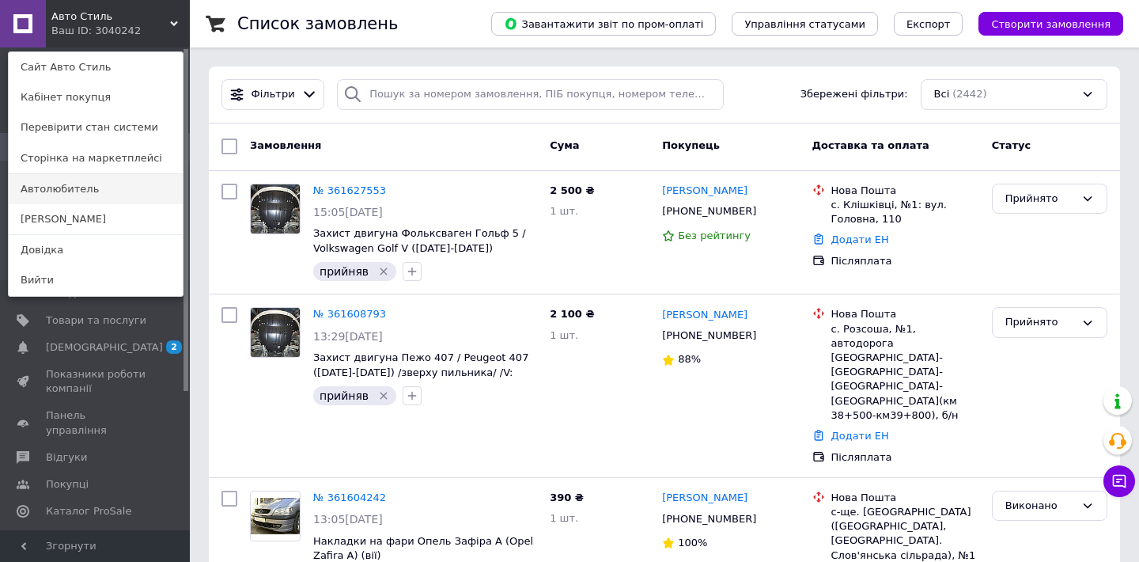
click at [88, 185] on link "Автолюбитель" at bounding box center [96, 189] width 174 height 30
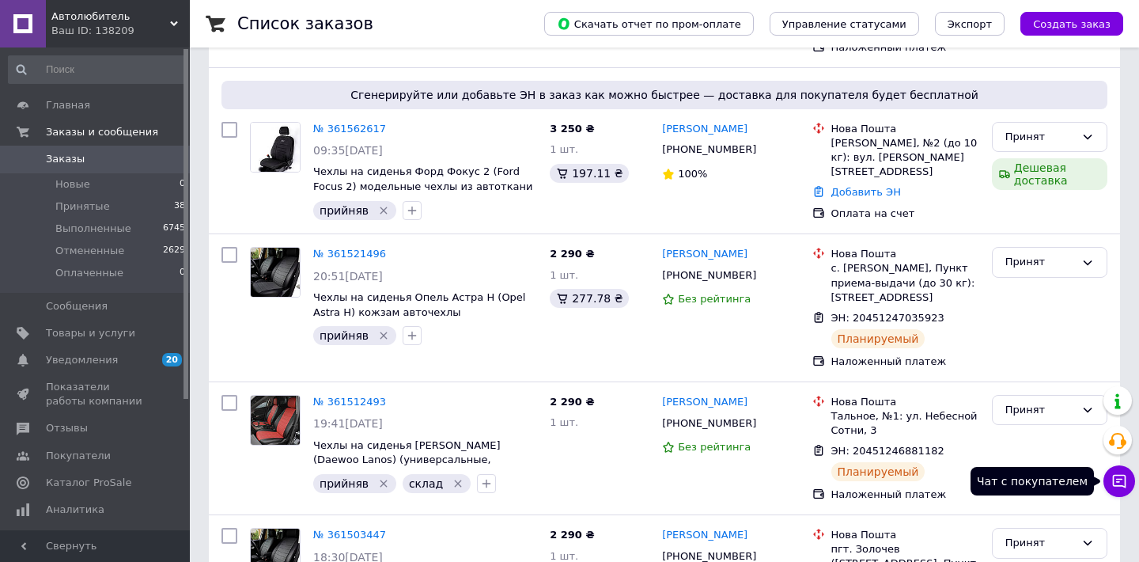
scroll to position [549, 0]
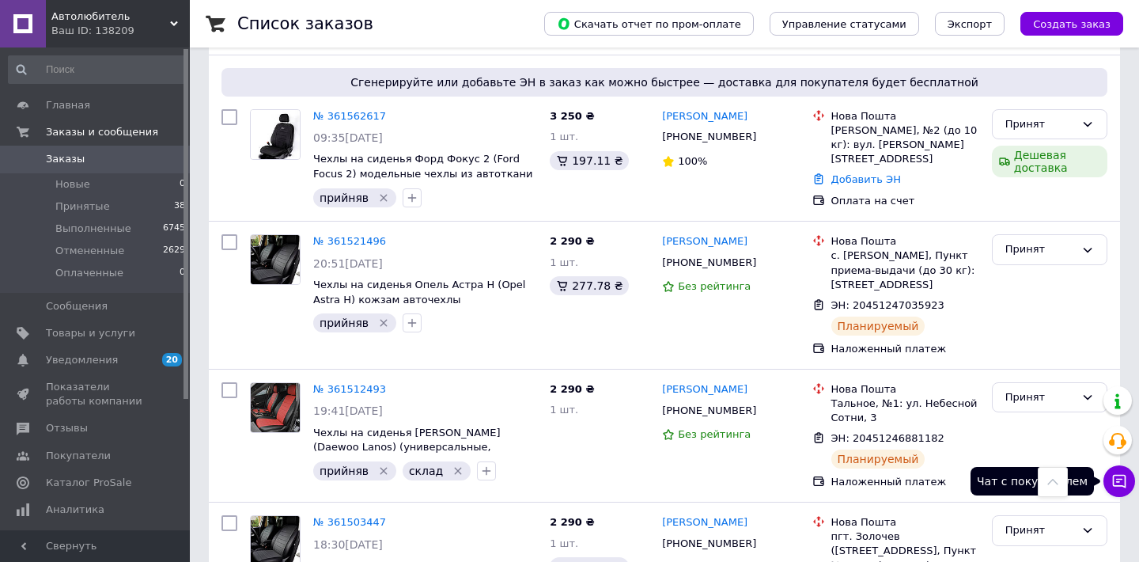
click at [1113, 485] on icon at bounding box center [1119, 481] width 13 height 13
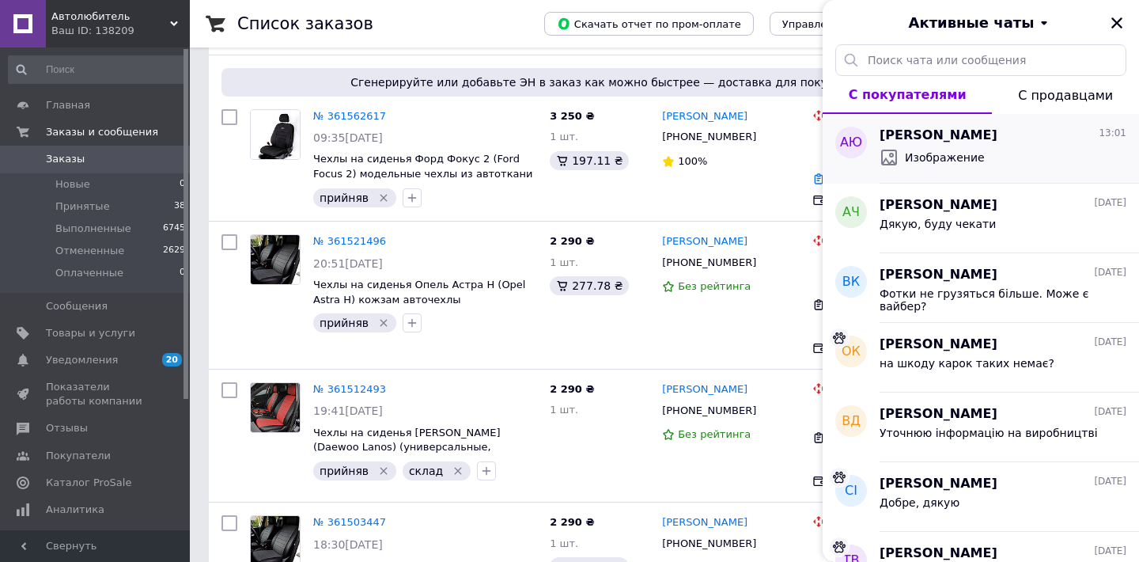
click at [1049, 157] on div "Изображение" at bounding box center [1003, 157] width 247 height 25
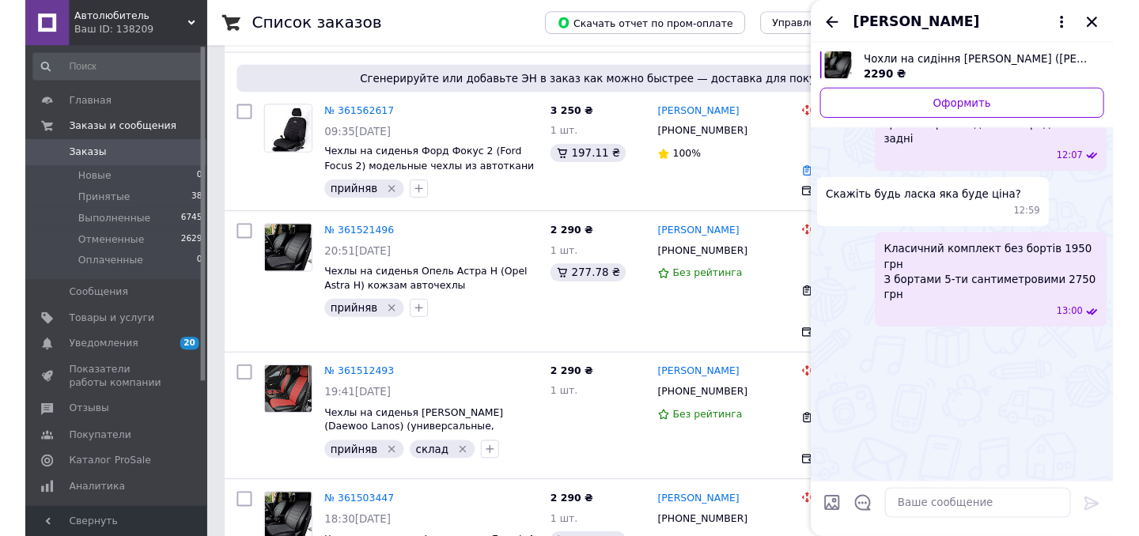
scroll to position [1746, 0]
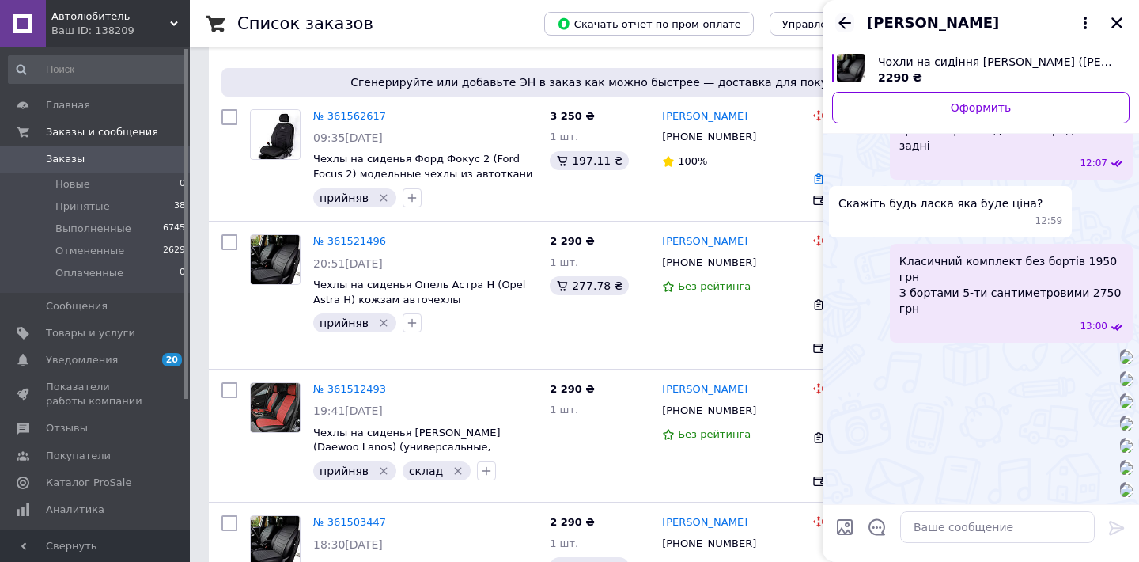
click at [842, 21] on icon "Назад" at bounding box center [844, 23] width 13 height 12
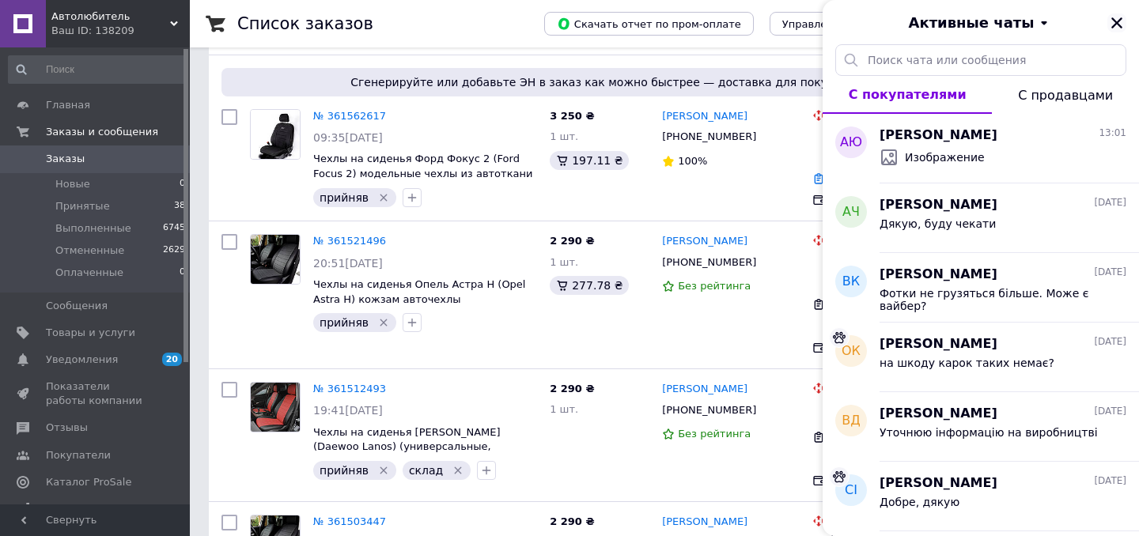
click at [1117, 25] on icon "Закрыть" at bounding box center [1116, 22] width 11 height 11
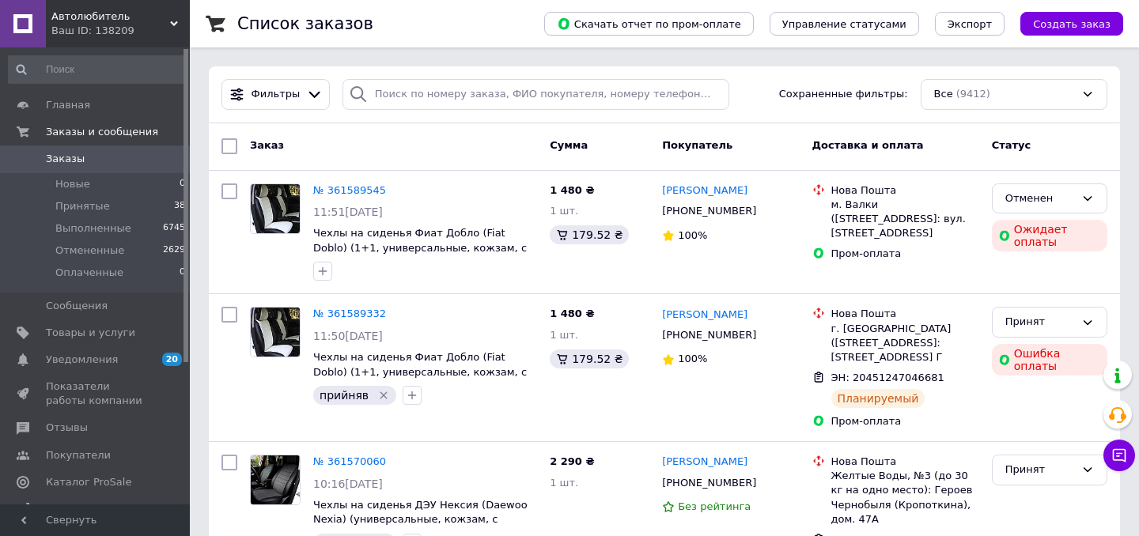
click at [173, 22] on icon at bounding box center [174, 24] width 8 height 8
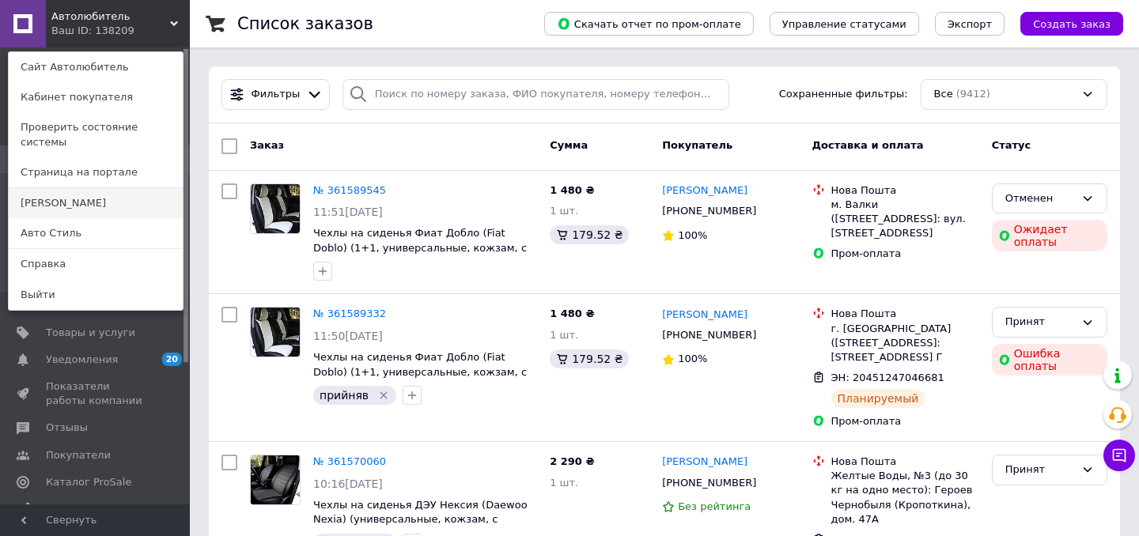
click at [106, 198] on link "[PERSON_NAME]" at bounding box center [96, 203] width 174 height 30
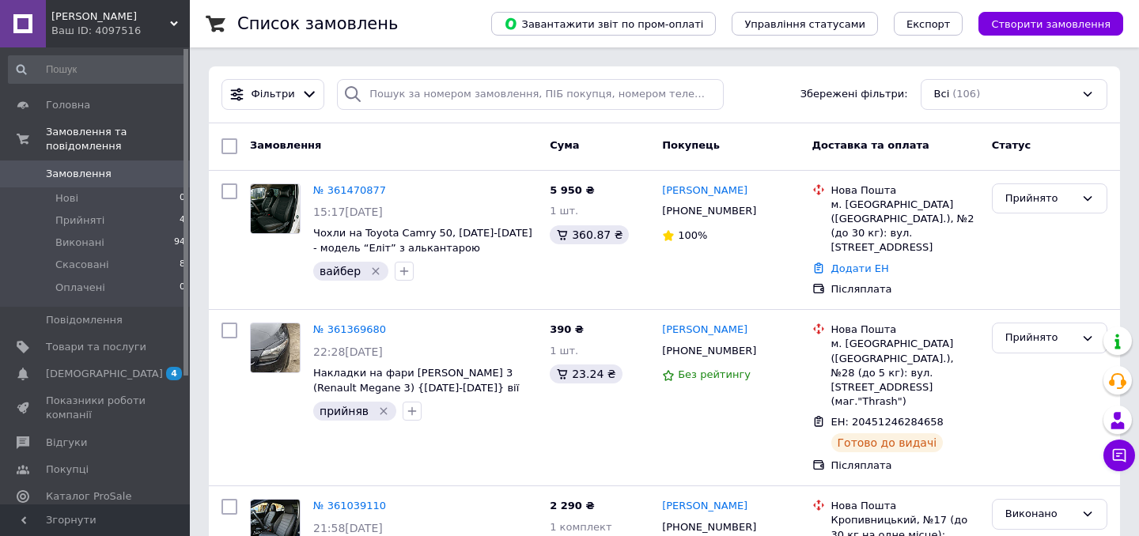
click at [172, 19] on div "Авто Стайл Ваш ID: 4097516" at bounding box center [118, 23] width 144 height 47
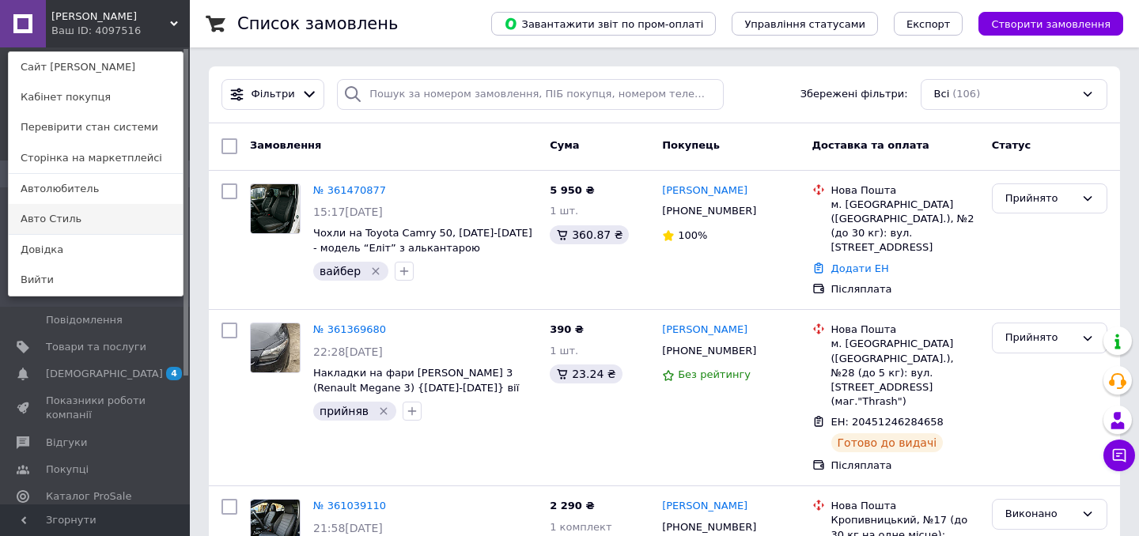
click at [100, 207] on link "Авто Стиль" at bounding box center [96, 219] width 174 height 30
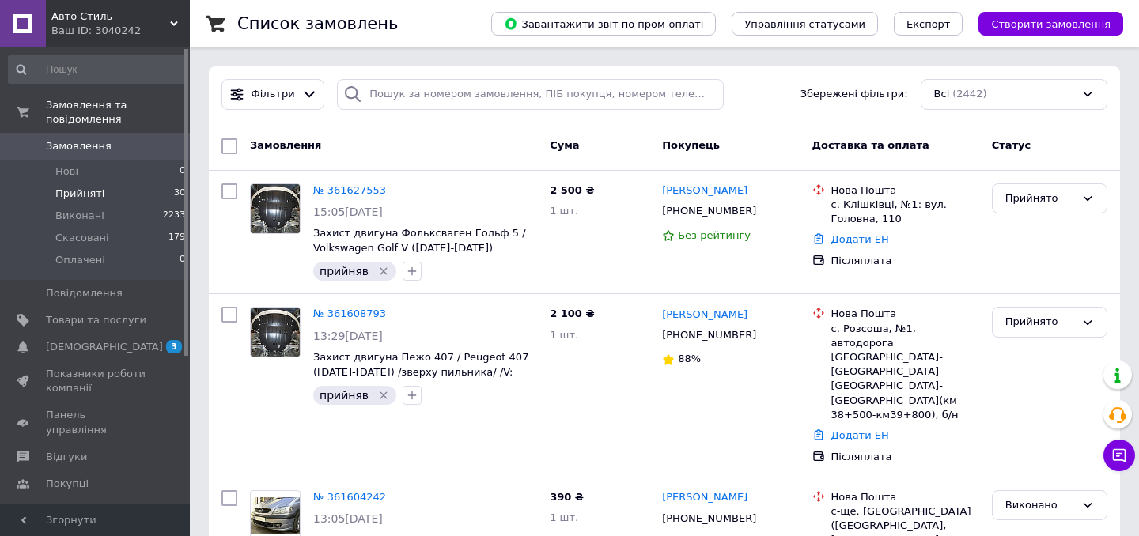
click at [110, 196] on li "Прийняті 30" at bounding box center [97, 194] width 195 height 22
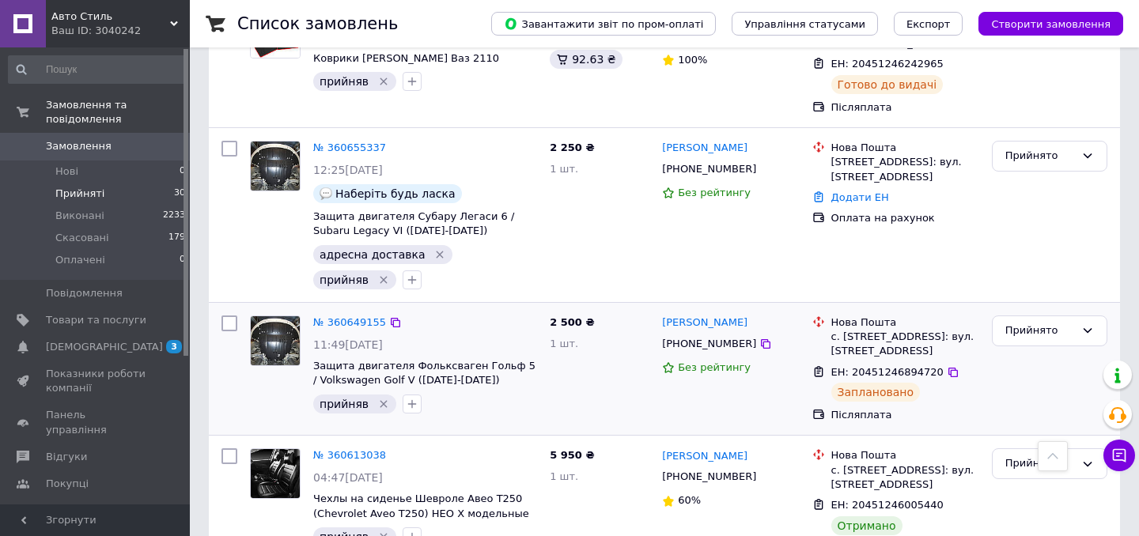
scroll to position [3005, 0]
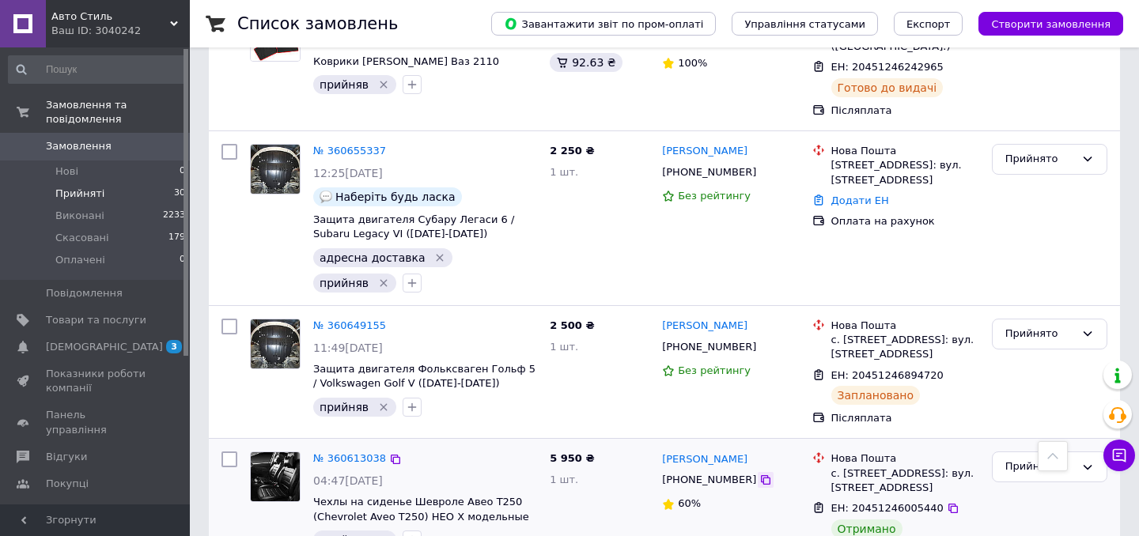
click at [759, 474] on icon at bounding box center [765, 480] width 13 height 13
click at [1062, 459] on div "Прийнято" at bounding box center [1040, 467] width 70 height 17
click at [1042, 486] on li "Виконано" at bounding box center [1050, 500] width 114 height 29
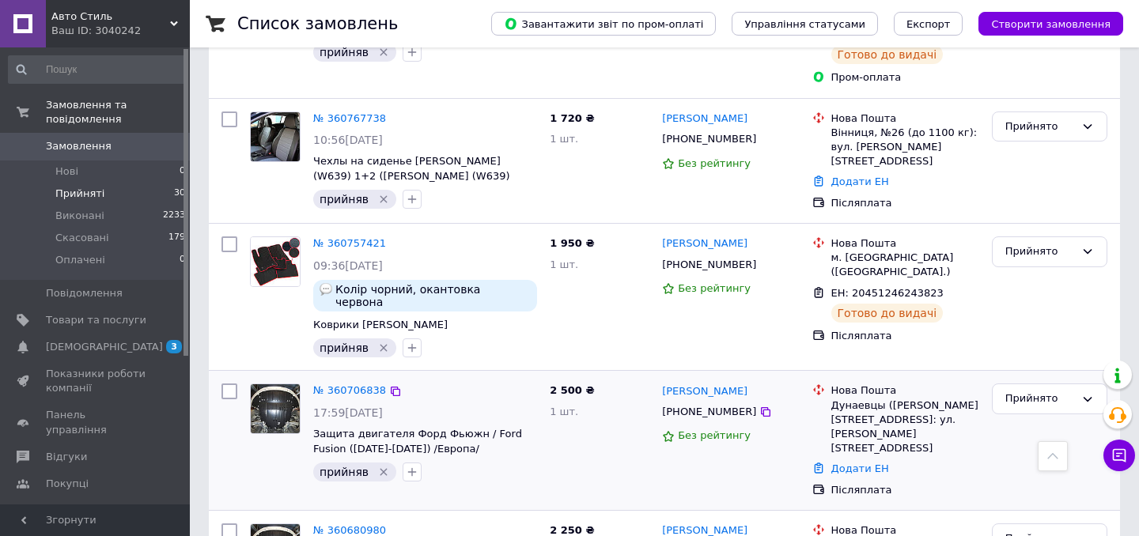
scroll to position [2329, 0]
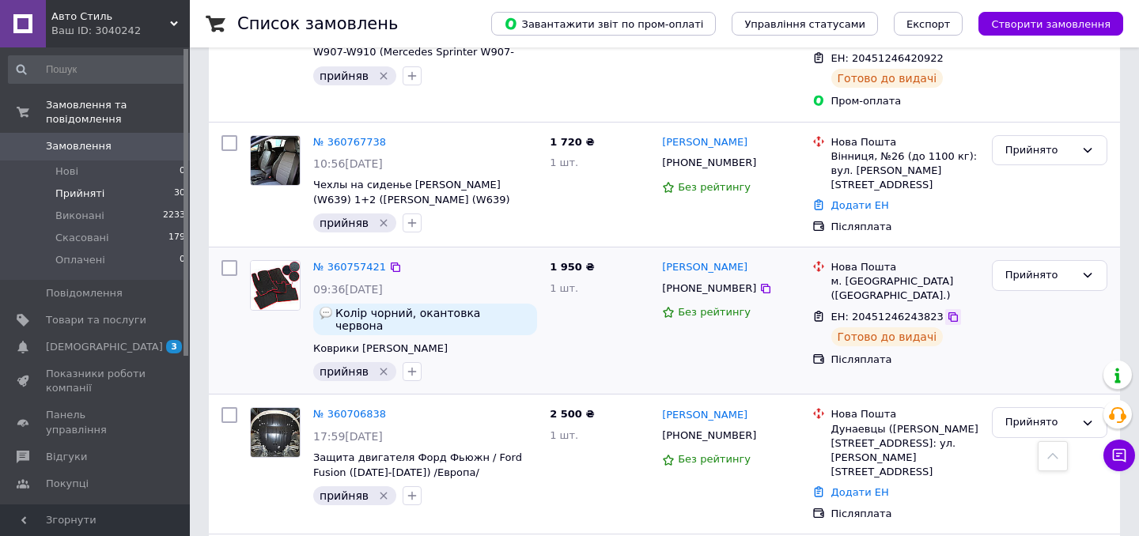
click at [947, 311] on icon at bounding box center [953, 317] width 13 height 13
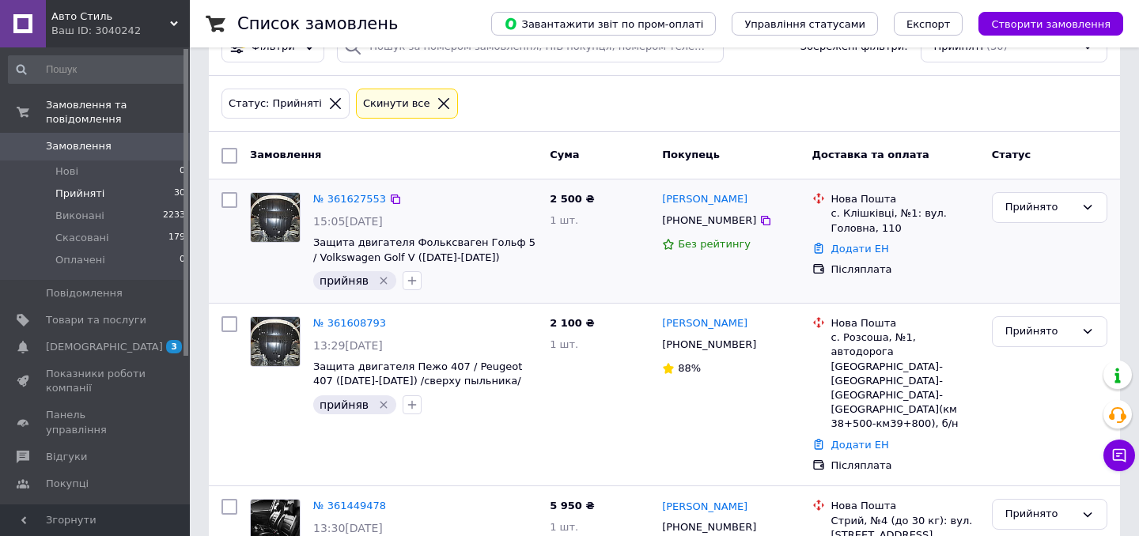
scroll to position [51, 0]
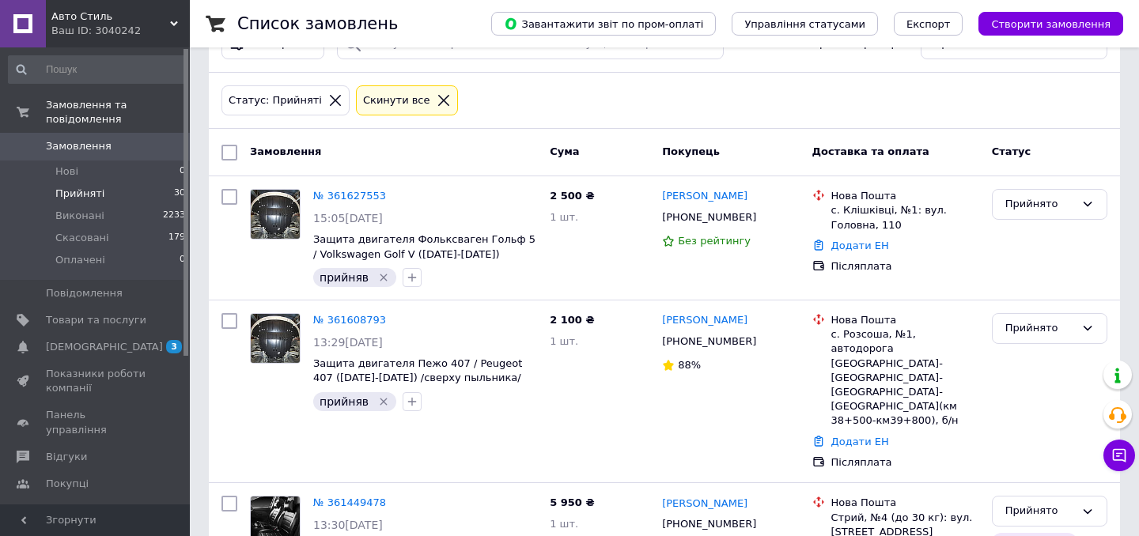
click at [170, 15] on div "Авто Стиль Ваш ID: 3040242" at bounding box center [118, 23] width 144 height 47
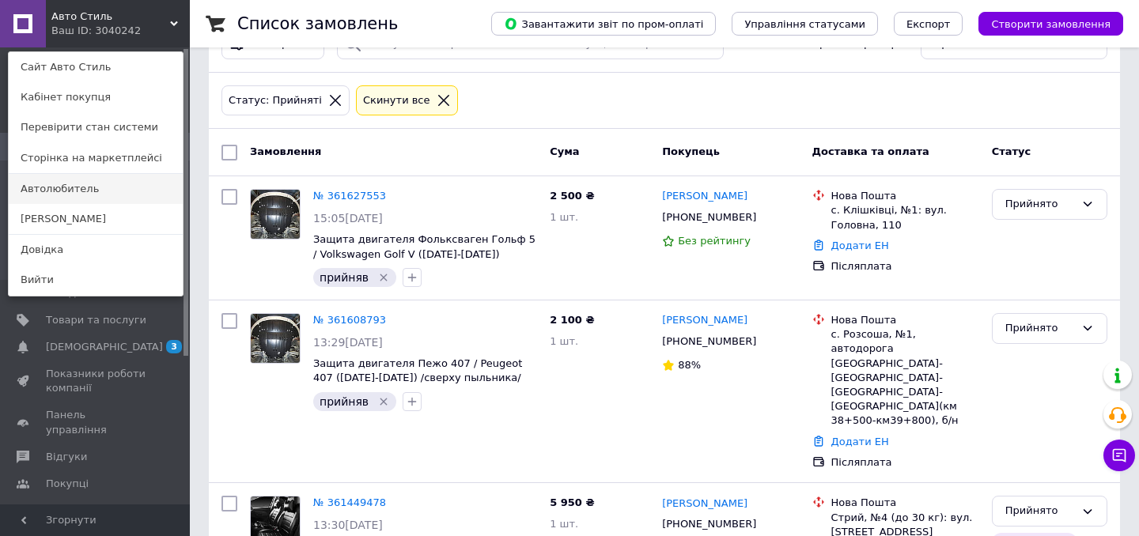
click at [121, 189] on link "Автолюбитель" at bounding box center [96, 189] width 174 height 30
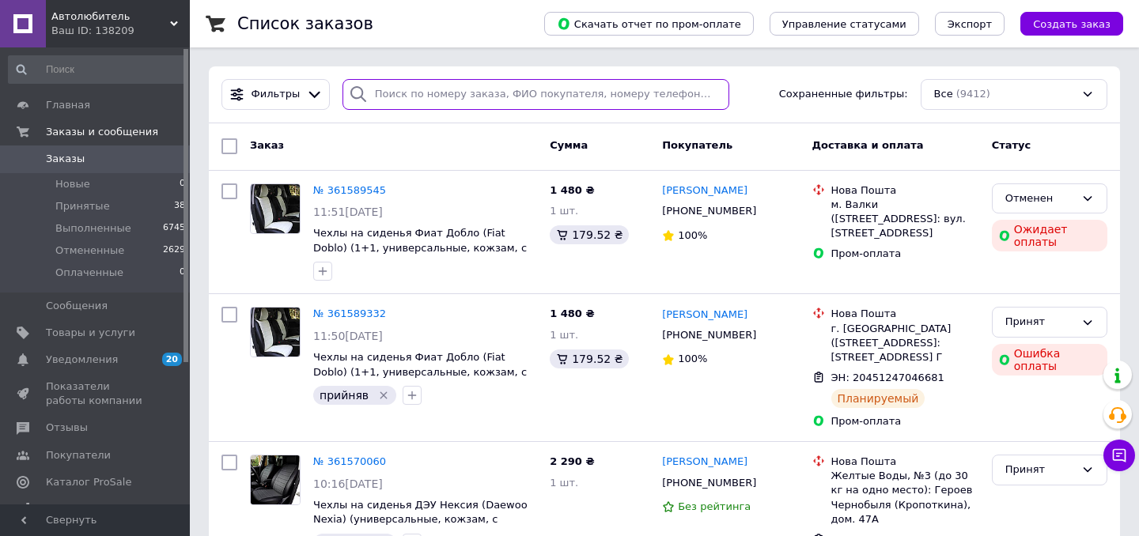
click at [405, 98] on input "search" at bounding box center [535, 94] width 387 height 31
paste input "20451245489562"
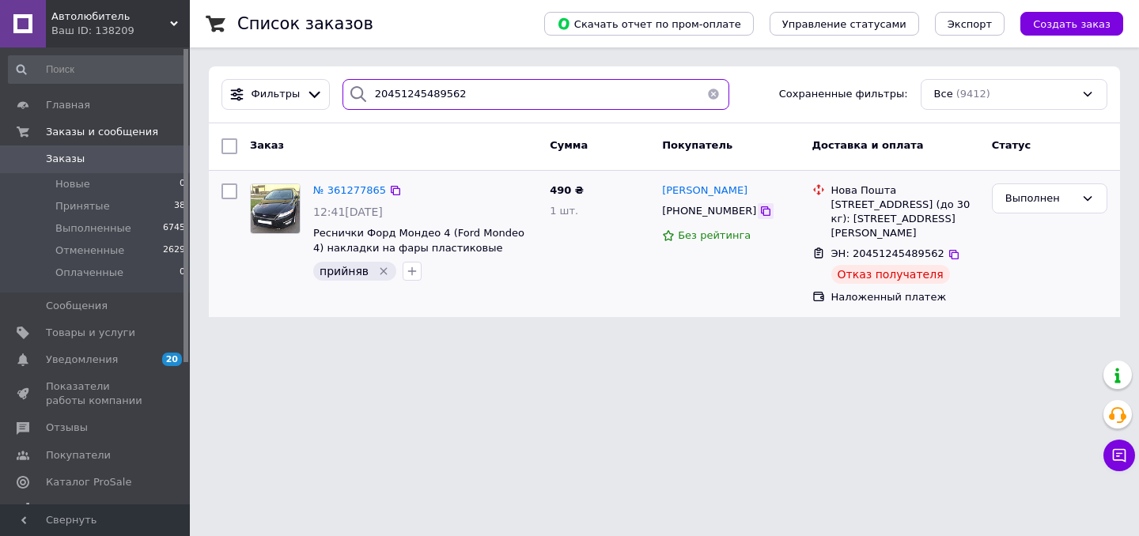
type input "20451245489562"
click at [759, 209] on icon at bounding box center [765, 211] width 13 height 13
click at [709, 92] on button "button" at bounding box center [714, 94] width 32 height 31
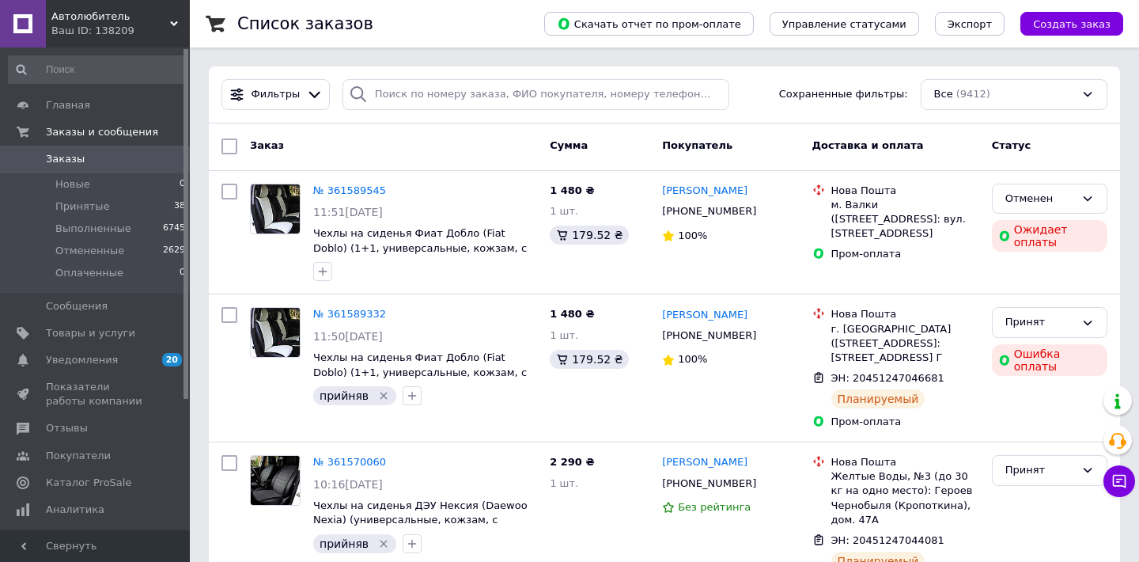
click at [176, 21] on icon at bounding box center [174, 24] width 8 height 8
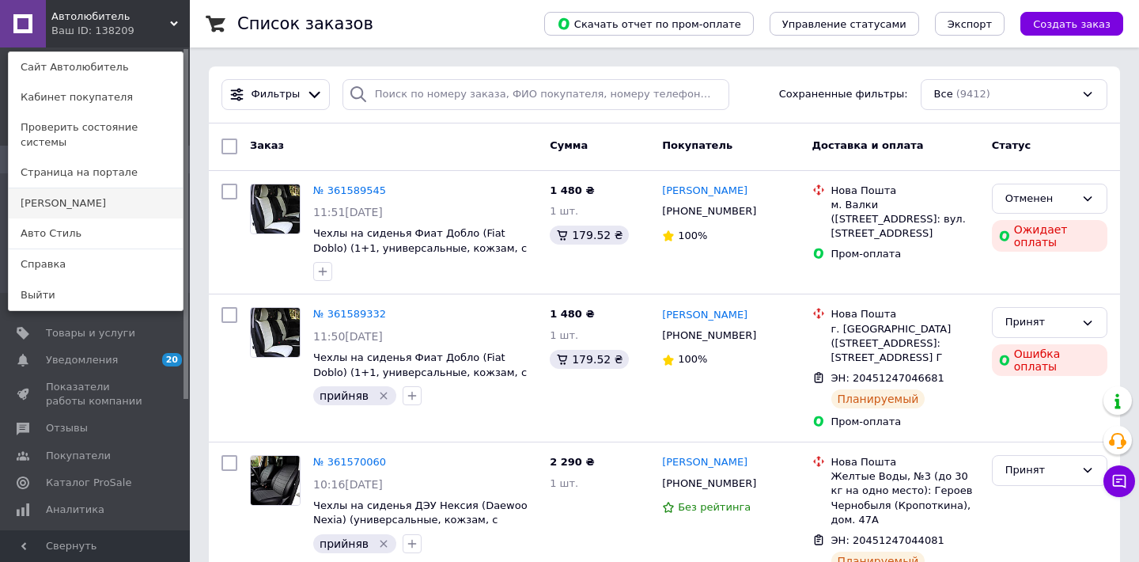
click at [81, 199] on link "[PERSON_NAME]" at bounding box center [96, 203] width 174 height 30
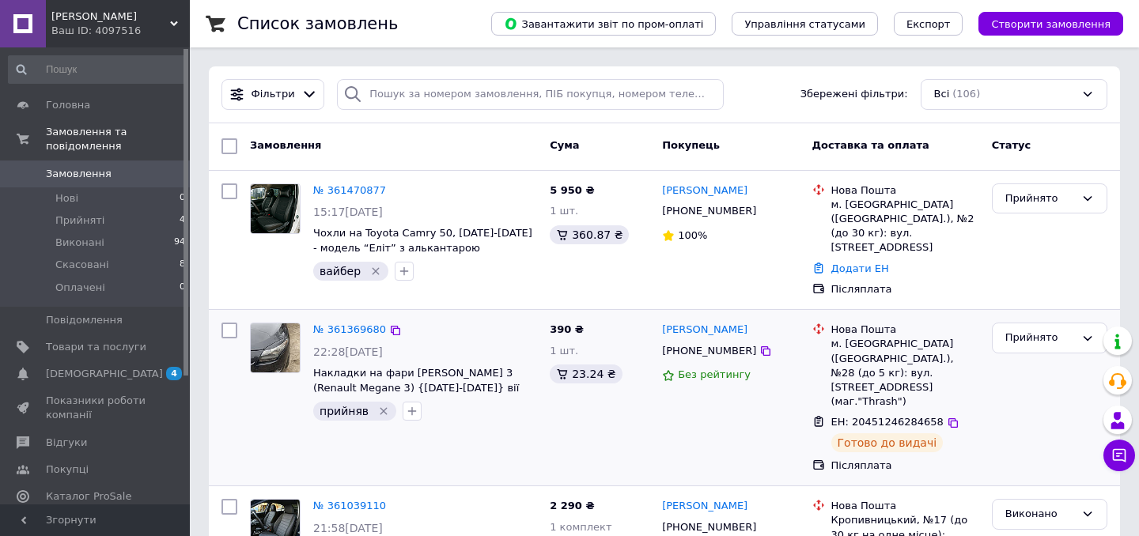
scroll to position [30, 0]
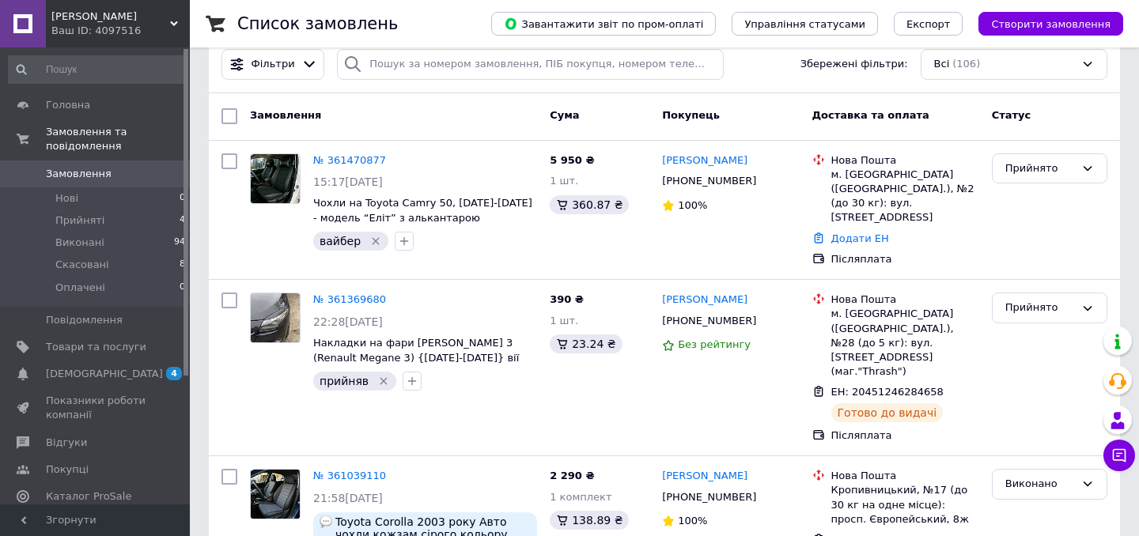
click at [176, 22] on use at bounding box center [174, 23] width 8 height 5
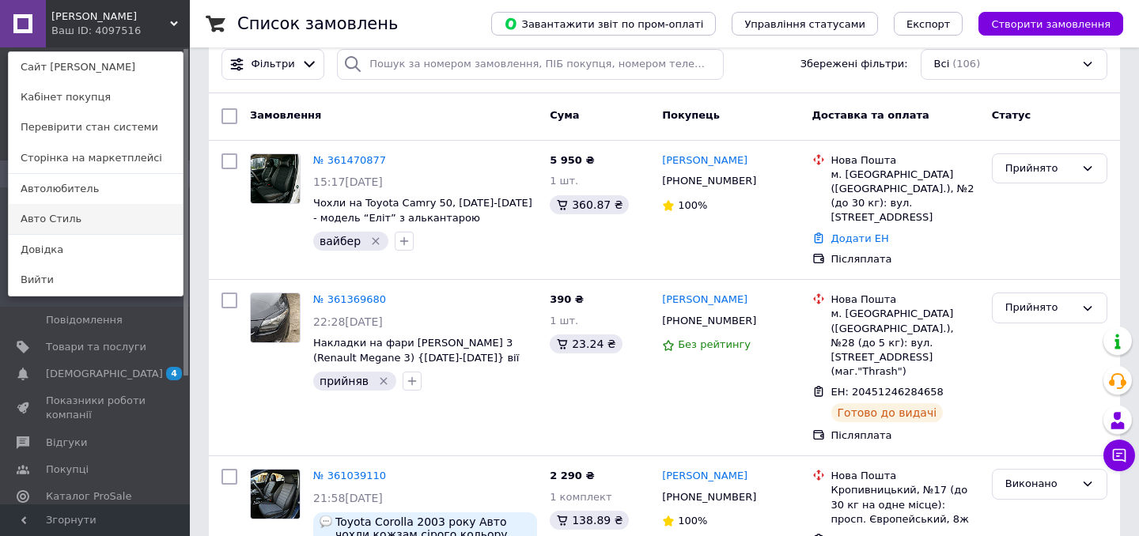
click at [106, 218] on link "Авто Стиль" at bounding box center [96, 219] width 174 height 30
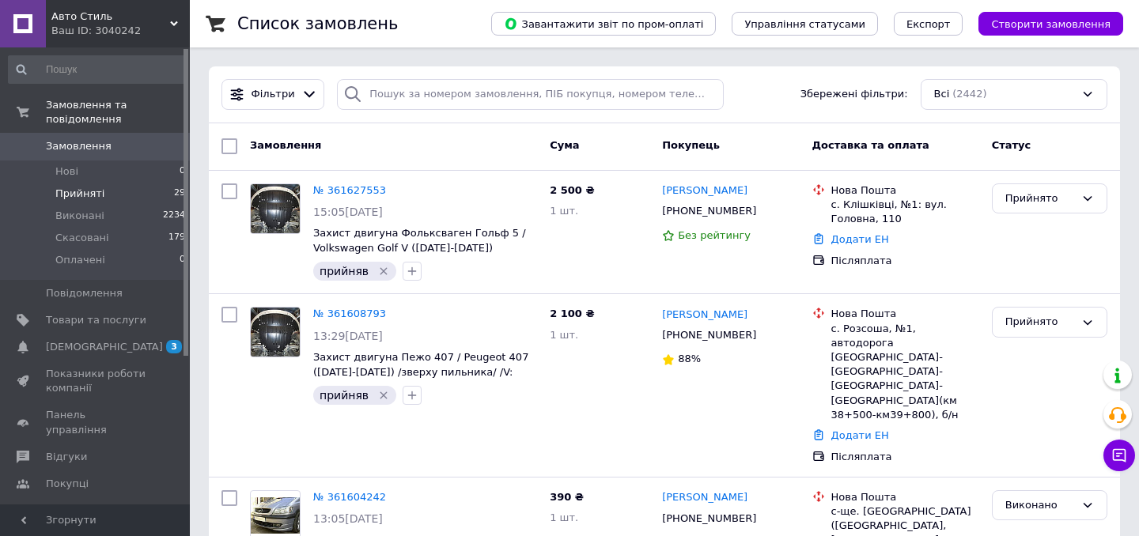
click at [132, 193] on li "Прийняті 29" at bounding box center [97, 194] width 195 height 22
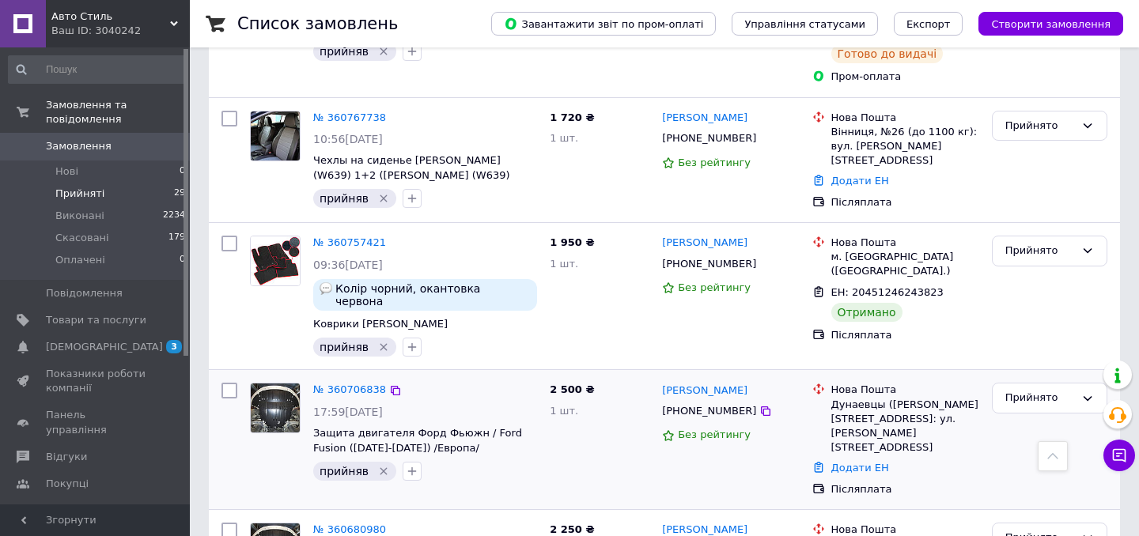
scroll to position [2393, 0]
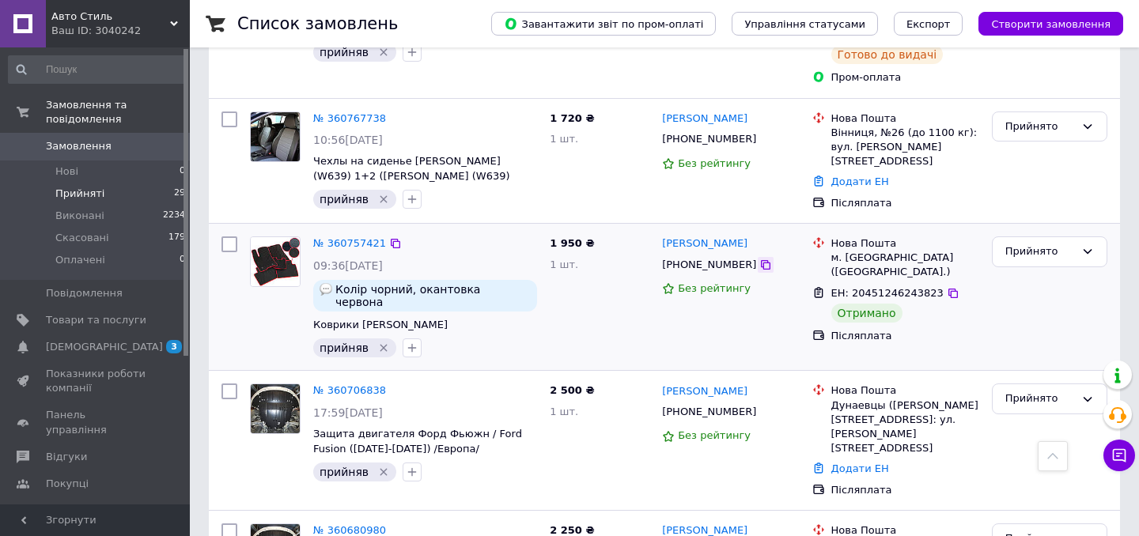
click at [759, 259] on icon at bounding box center [765, 265] width 13 height 13
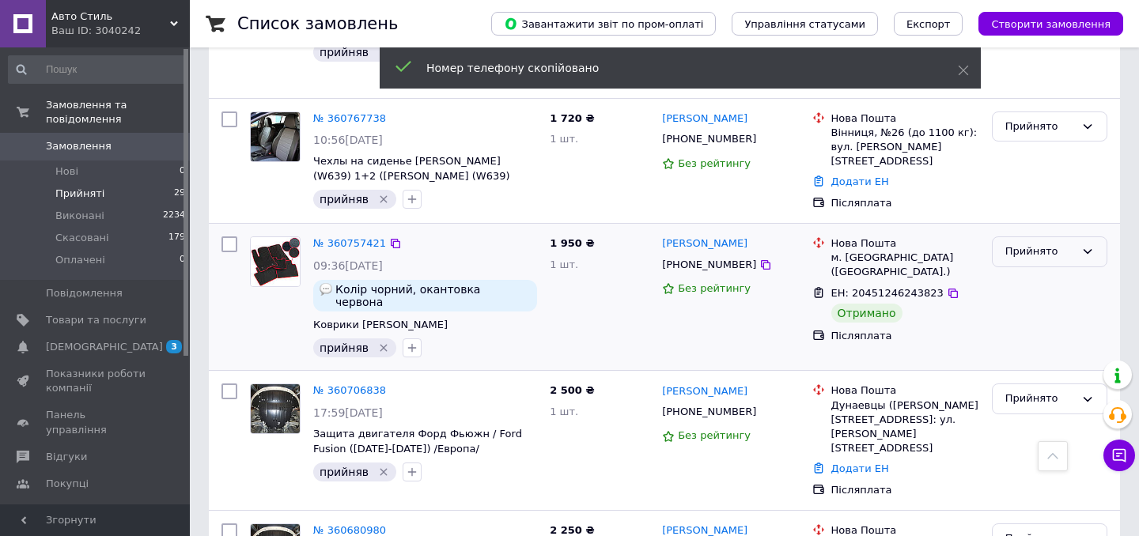
click at [1059, 244] on div "Прийнято" at bounding box center [1040, 252] width 70 height 17
click at [1037, 271] on li "Виконано" at bounding box center [1050, 285] width 114 height 29
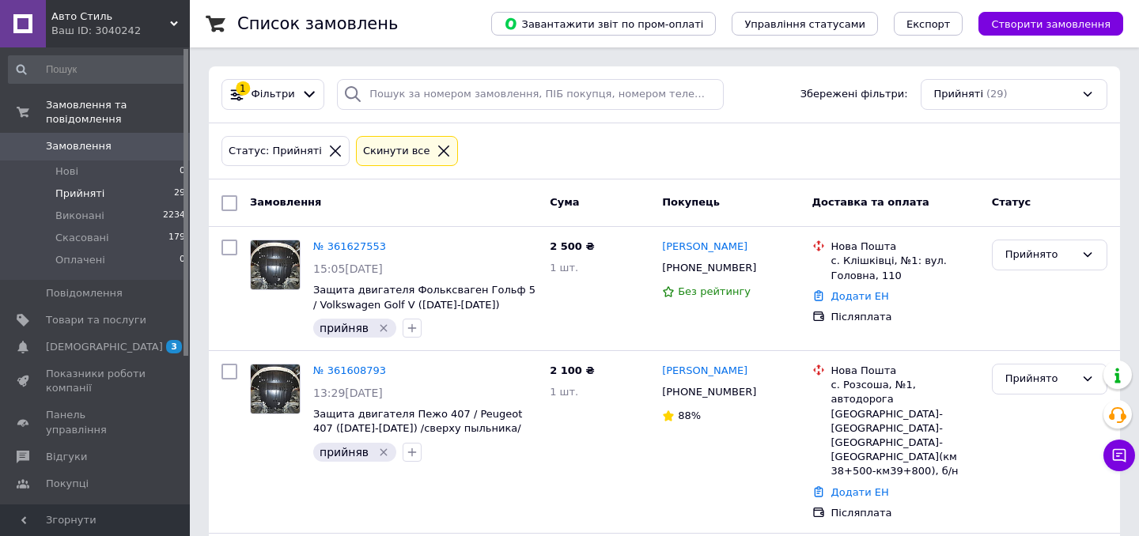
scroll to position [0, 0]
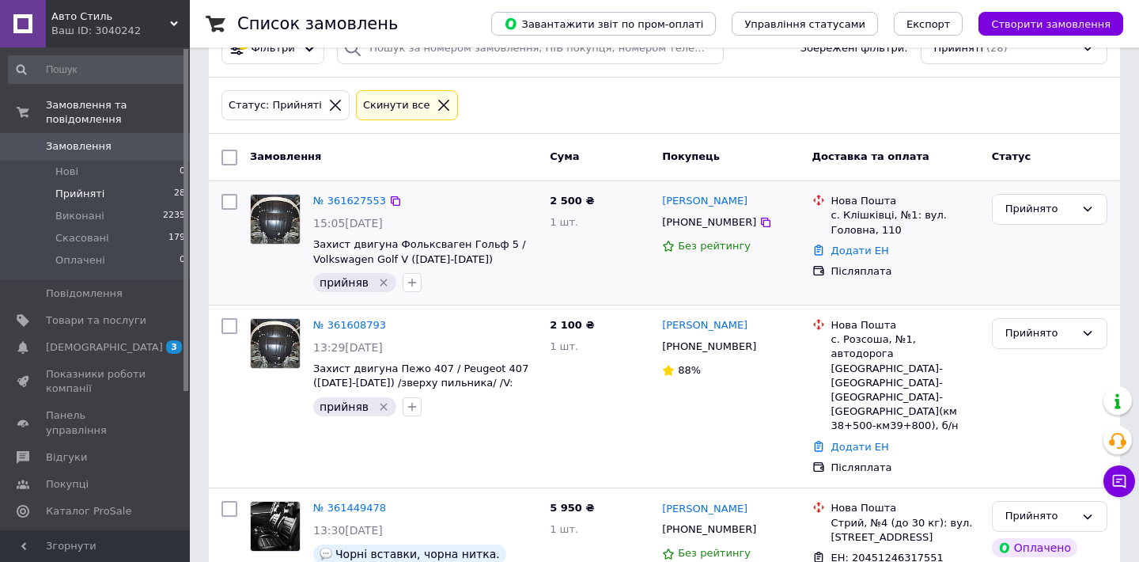
scroll to position [64, 0]
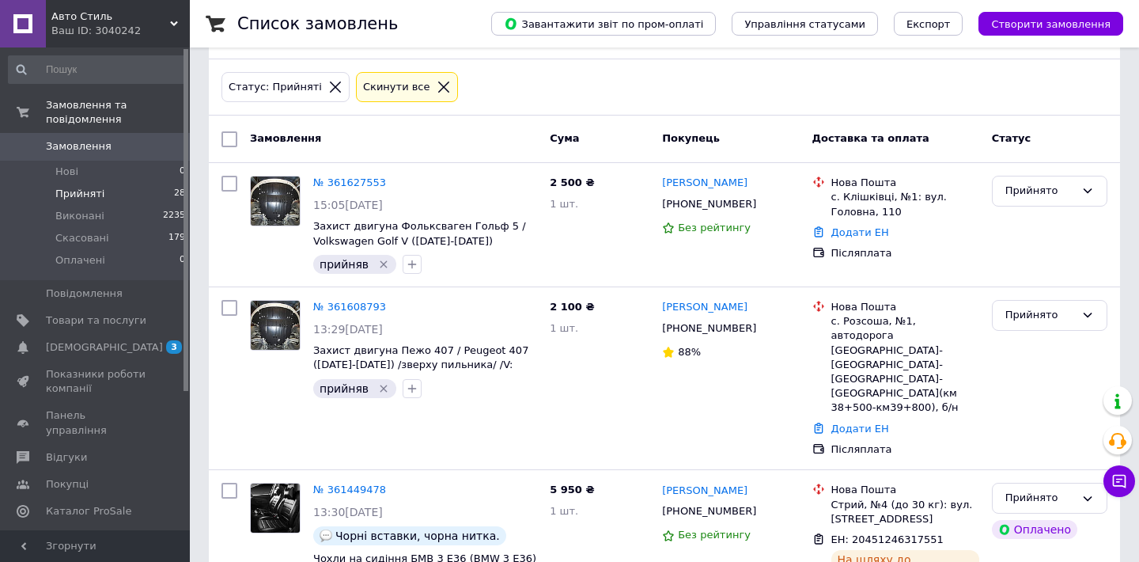
click at [168, 18] on span "Авто Стиль" at bounding box center [110, 16] width 119 height 14
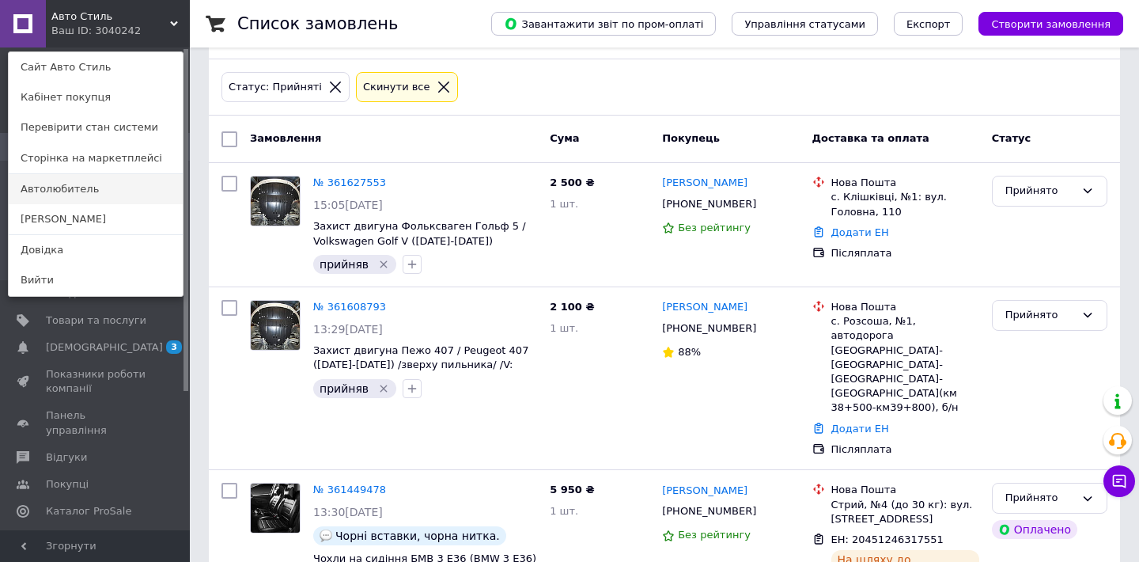
click at [98, 187] on link "Автолюбитель" at bounding box center [96, 189] width 174 height 30
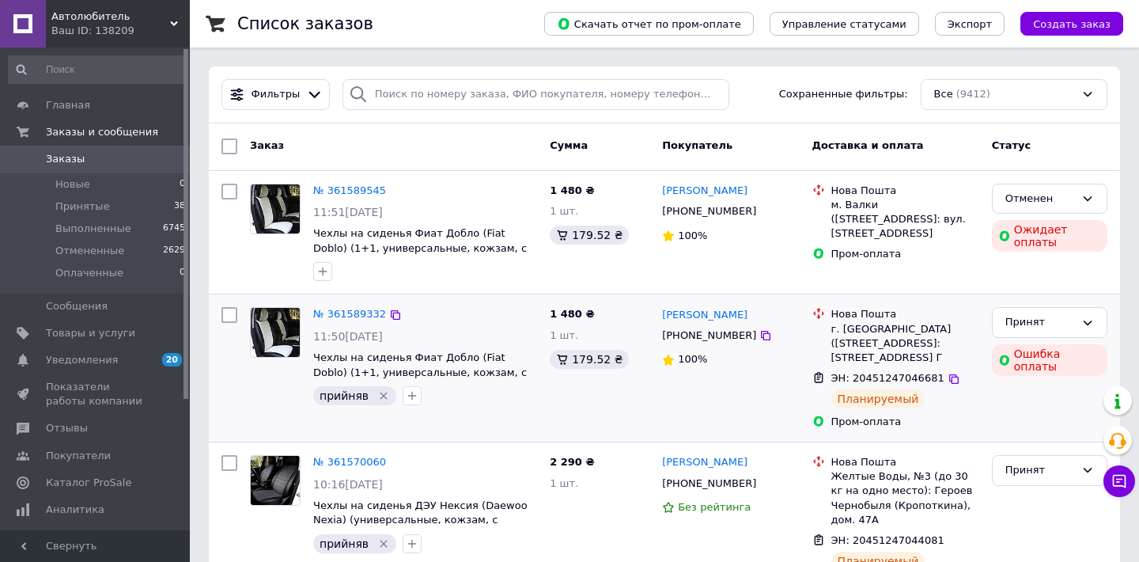
scroll to position [17, 0]
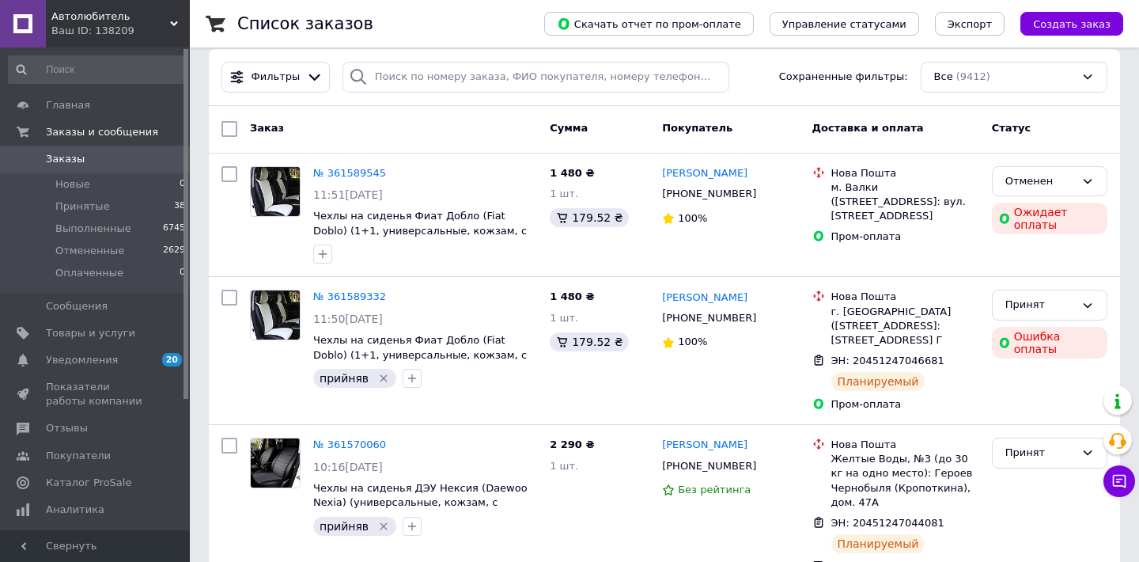
click at [170, 15] on div "Автолюбитель Ваш ID: 138209" at bounding box center [118, 23] width 144 height 47
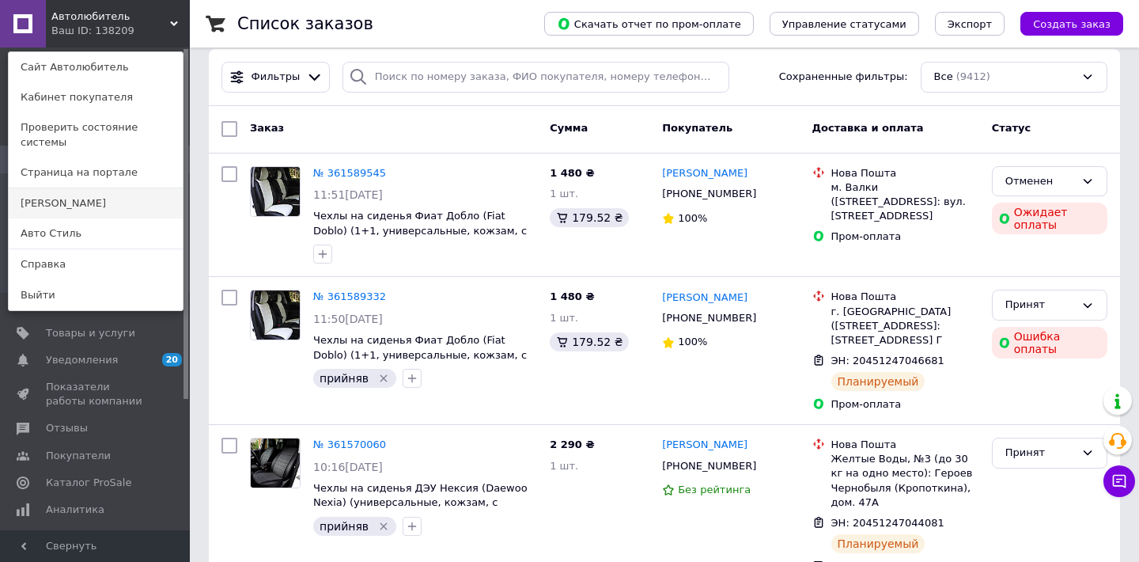
click at [96, 190] on link "[PERSON_NAME]" at bounding box center [96, 203] width 174 height 30
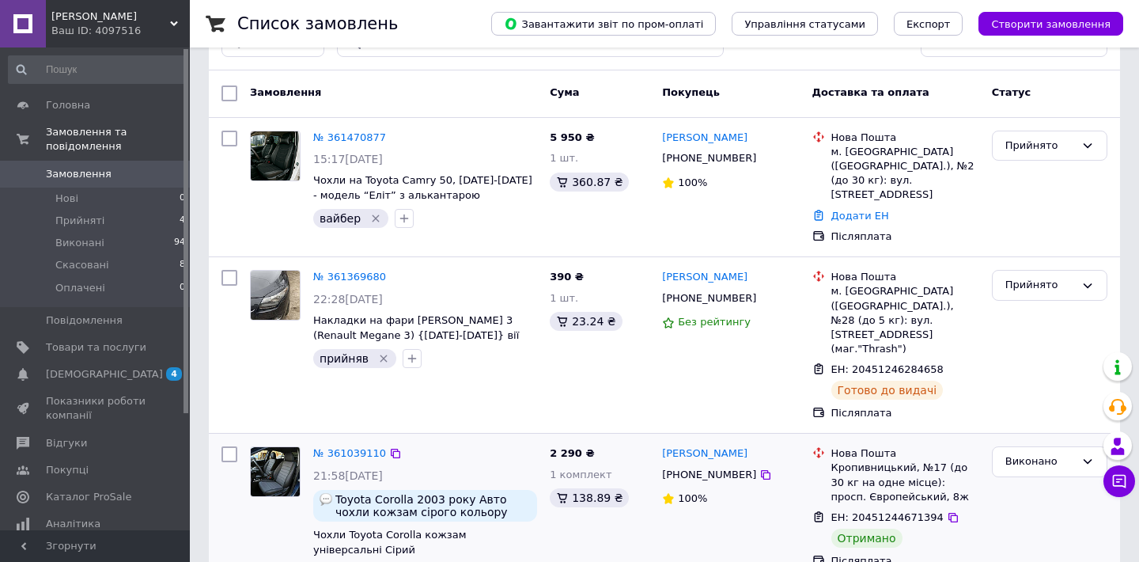
scroll to position [24, 0]
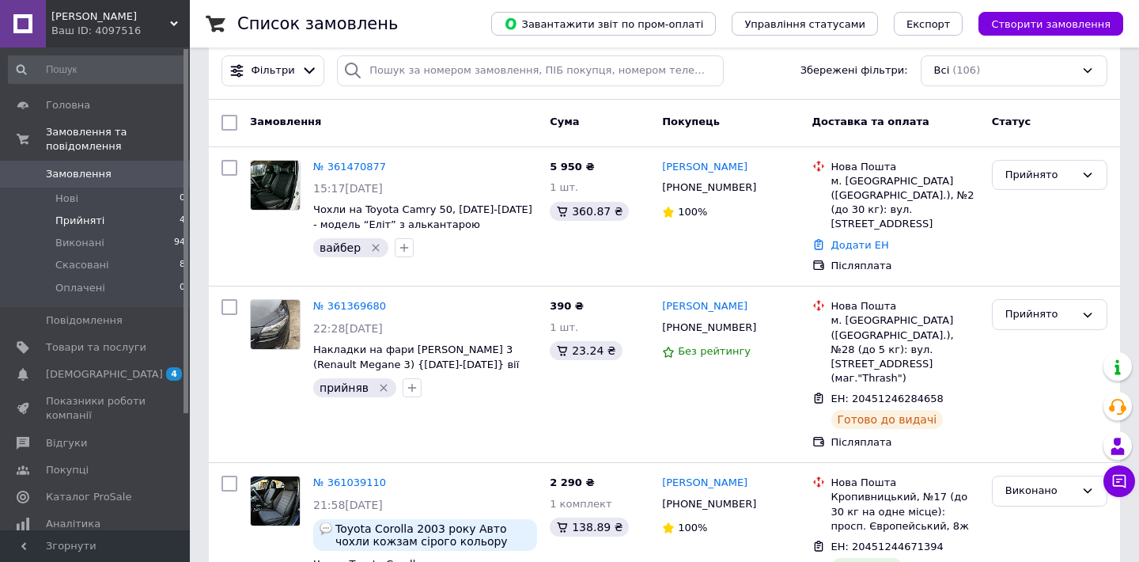
click at [146, 225] on li "Прийняті 4" at bounding box center [97, 221] width 195 height 22
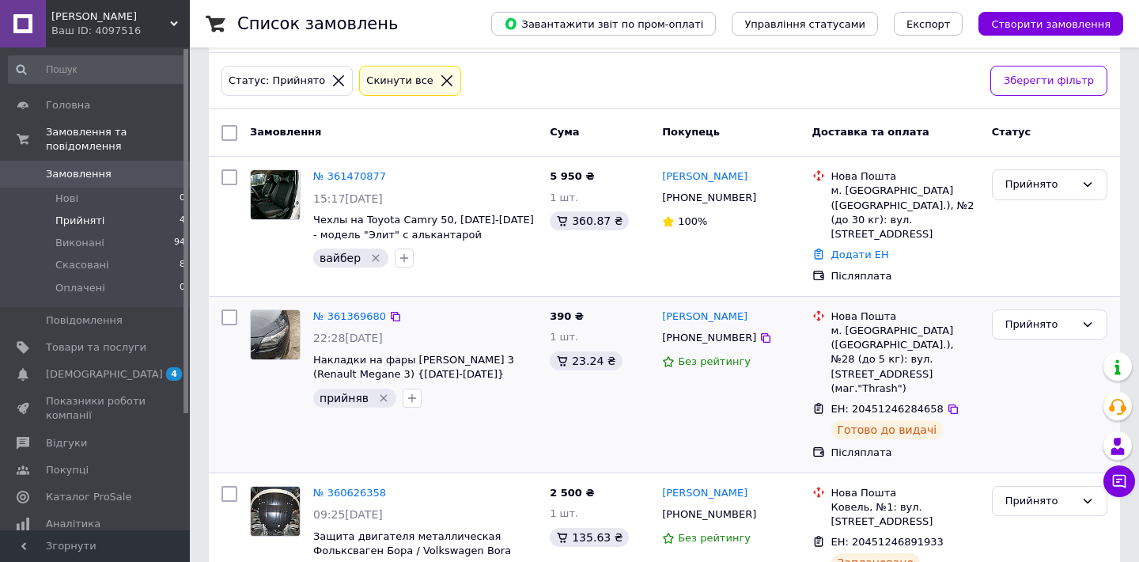
scroll to position [65, 0]
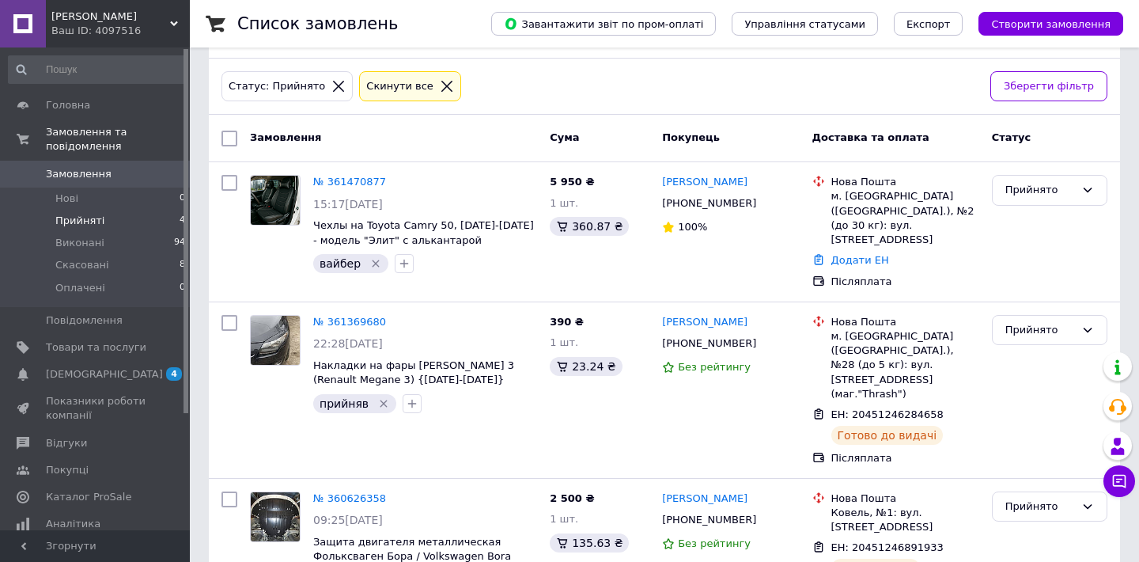
click at [174, 21] on icon at bounding box center [174, 24] width 8 height 8
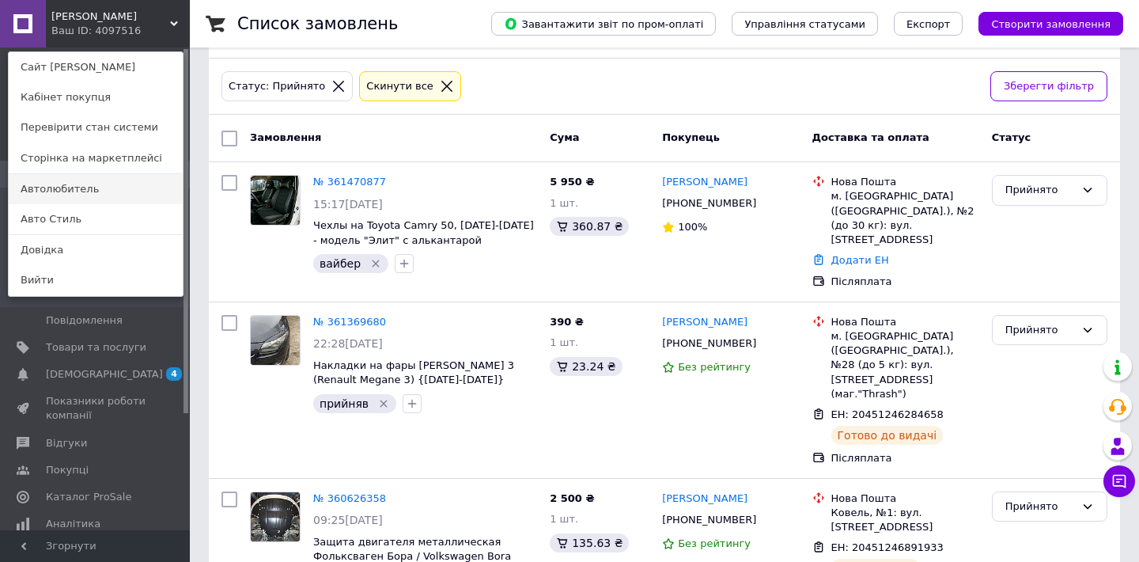
click at [96, 186] on link "Автолюбитель" at bounding box center [96, 189] width 174 height 30
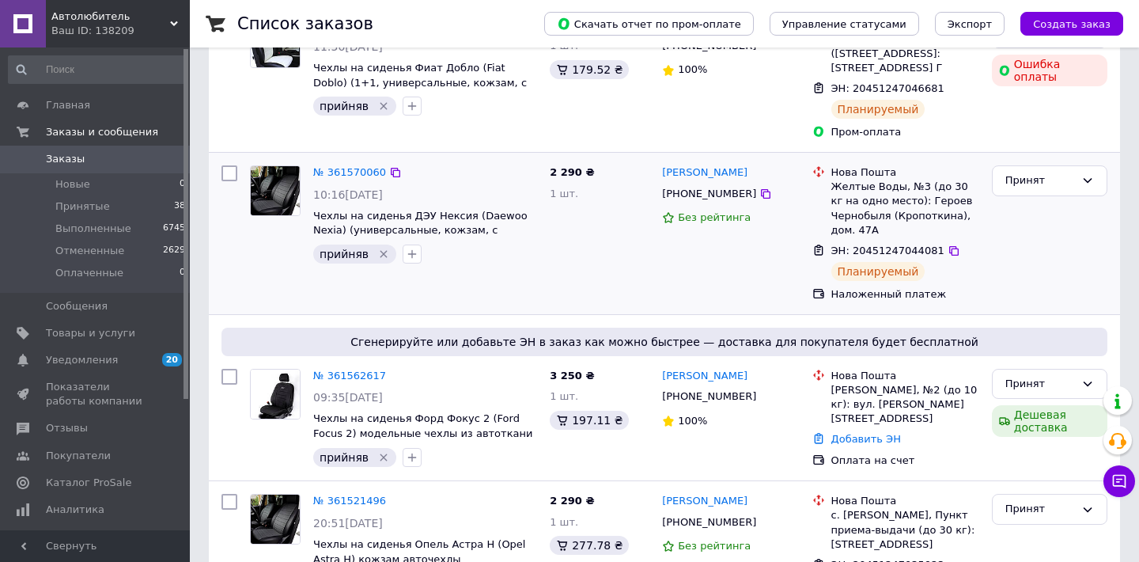
scroll to position [303, 0]
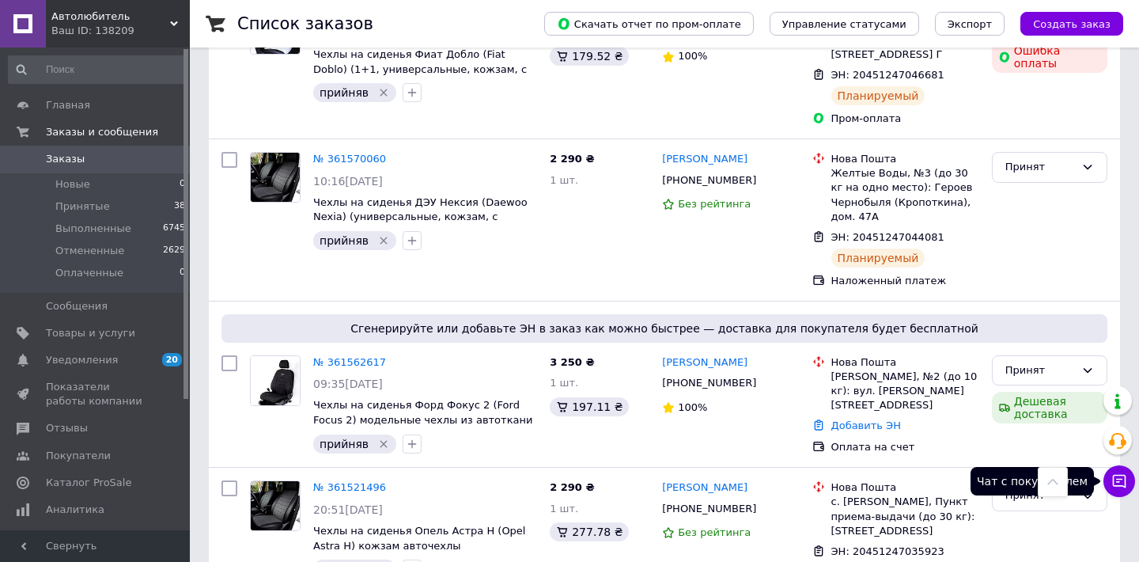
click at [1107, 483] on button "Чат с покупателем" at bounding box center [1119, 481] width 32 height 32
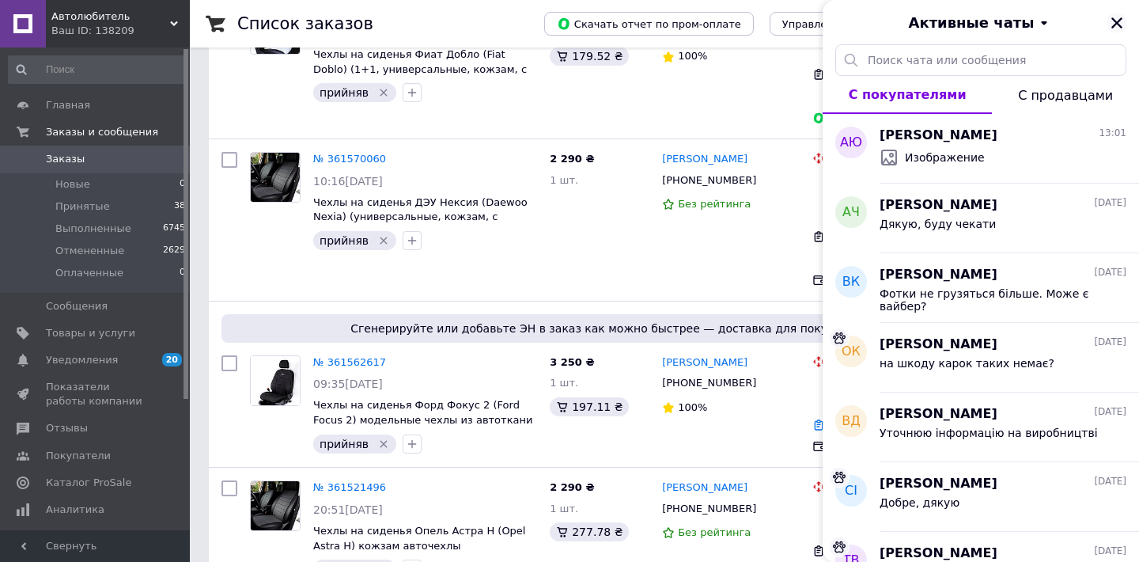
click at [1114, 28] on icon "Закрыть" at bounding box center [1116, 22] width 11 height 11
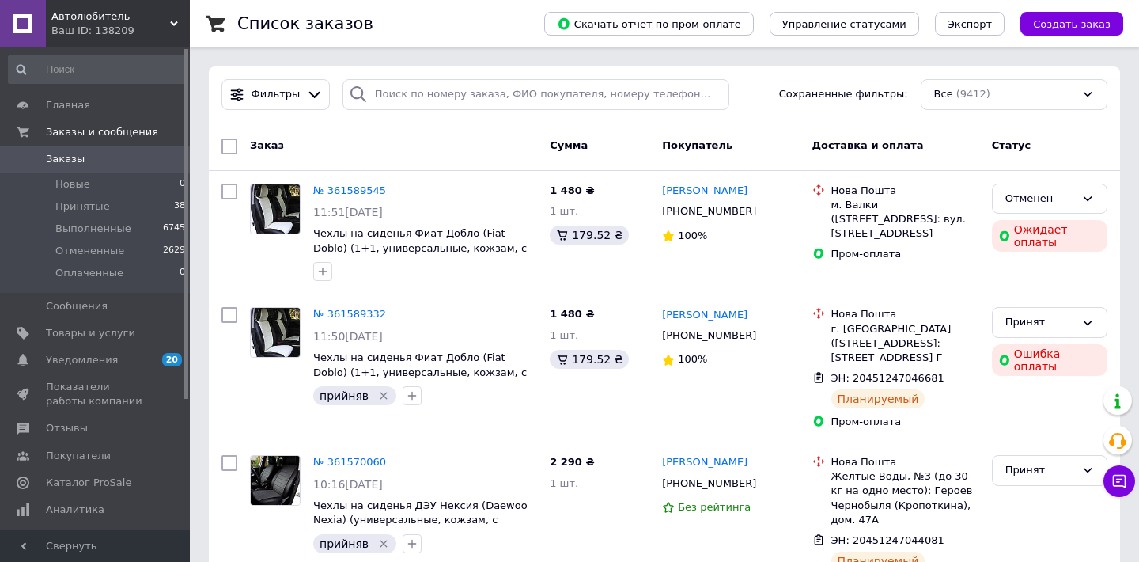
scroll to position [0, 0]
click at [170, 20] on icon at bounding box center [174, 24] width 8 height 8
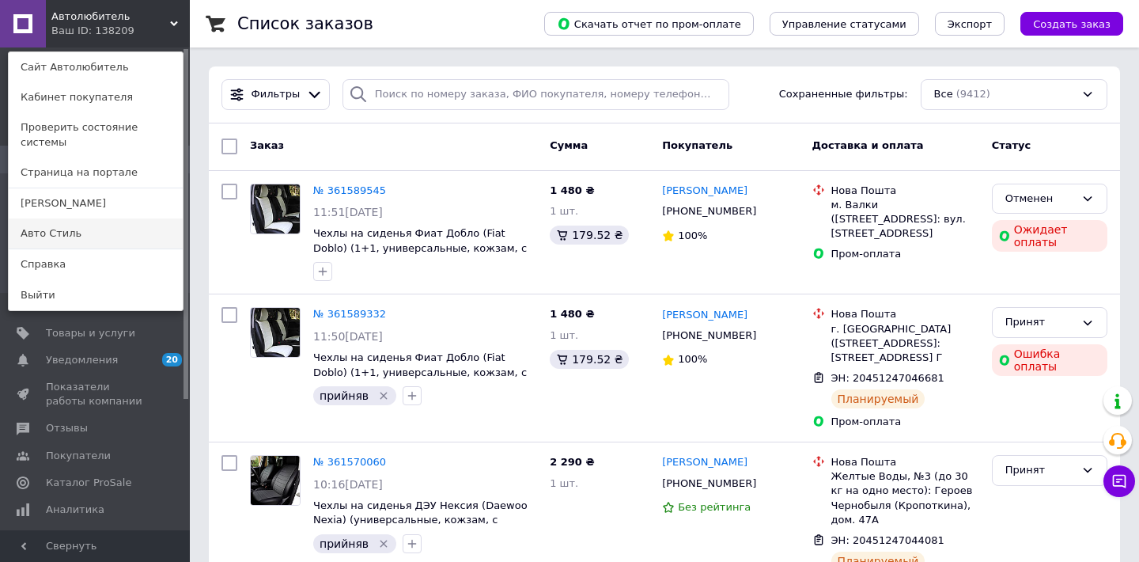
click at [89, 218] on link "Авто Стиль" at bounding box center [96, 233] width 174 height 30
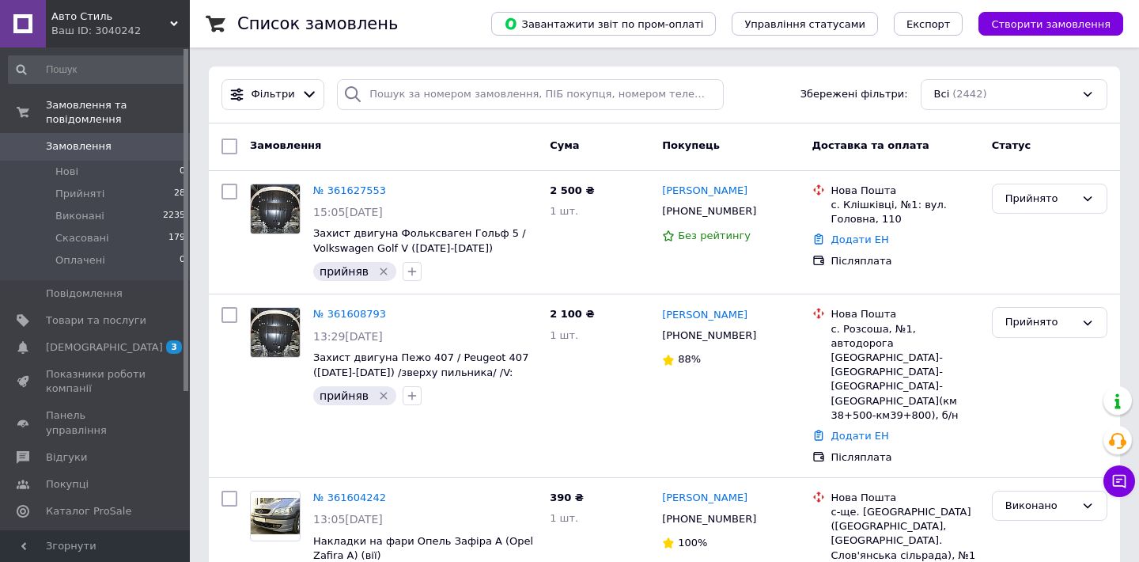
click at [172, 21] on icon at bounding box center [174, 24] width 8 height 8
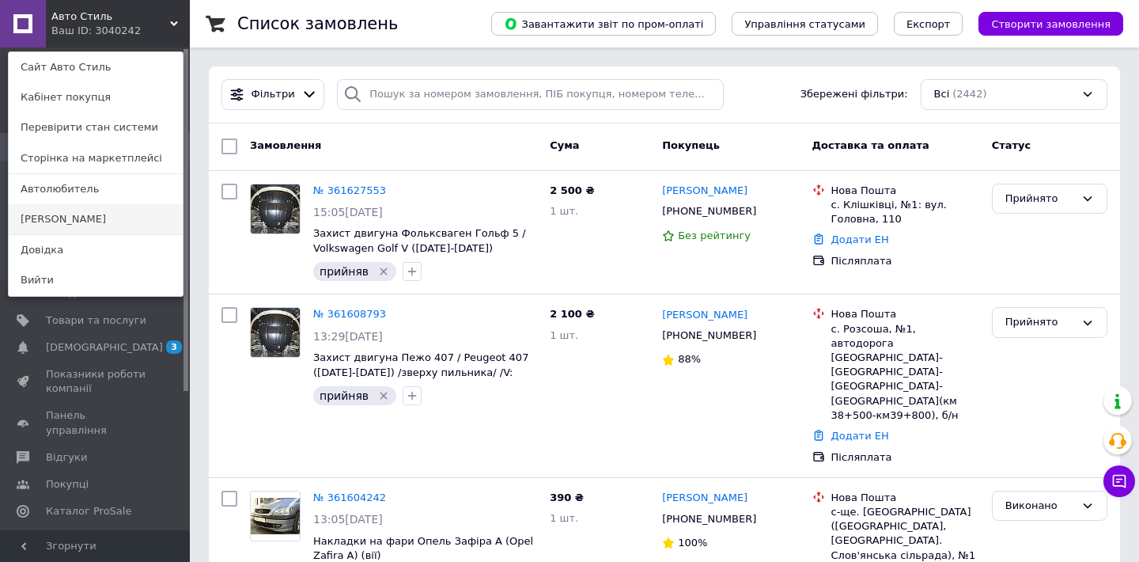
click at [100, 205] on link "[PERSON_NAME]" at bounding box center [96, 219] width 174 height 30
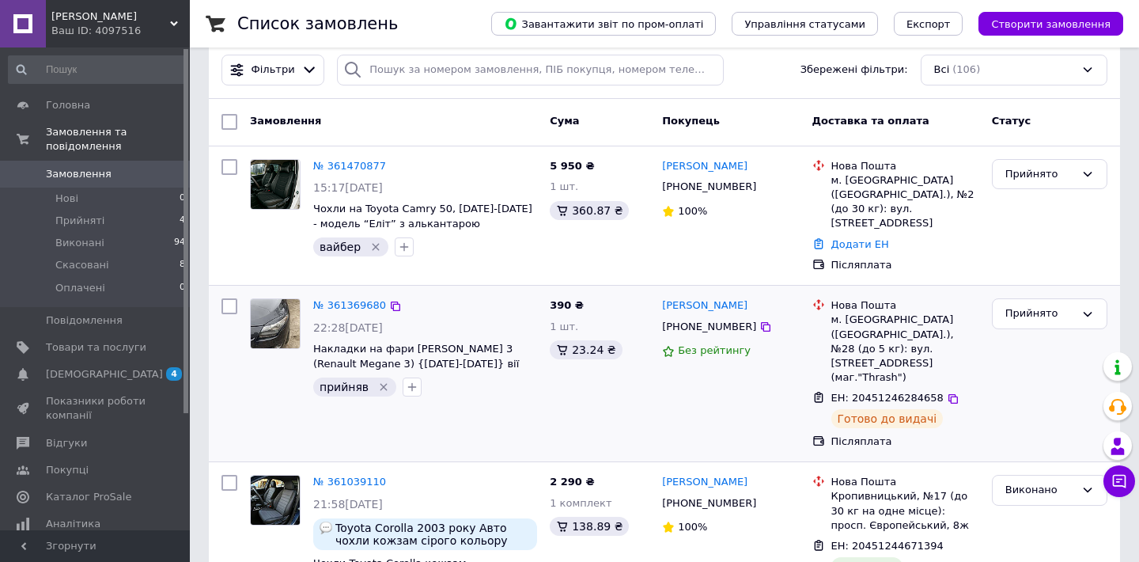
scroll to position [31, 0]
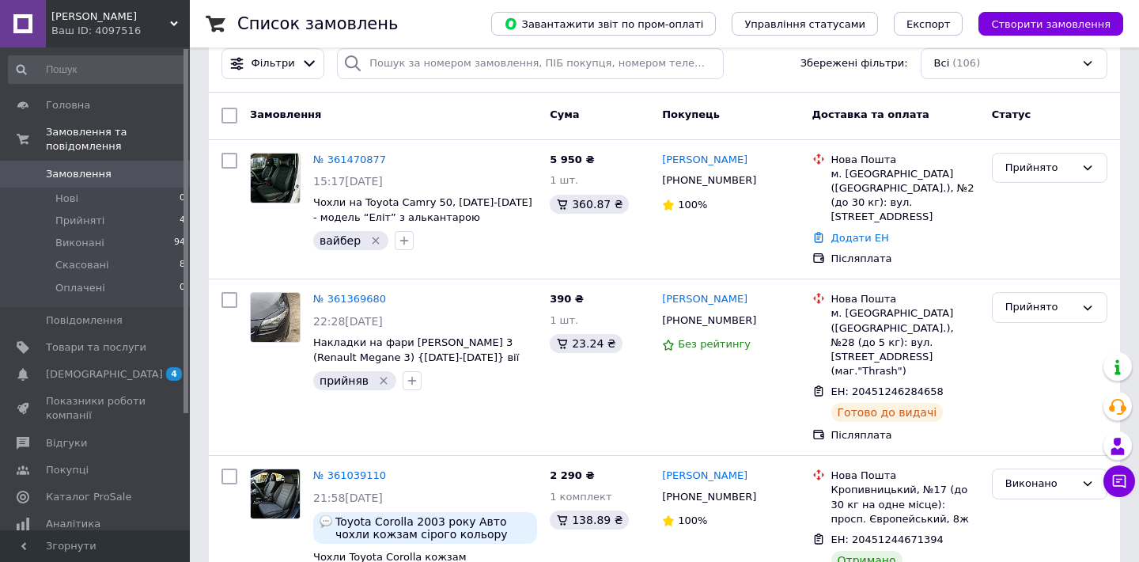
click at [171, 21] on icon at bounding box center [174, 24] width 8 height 8
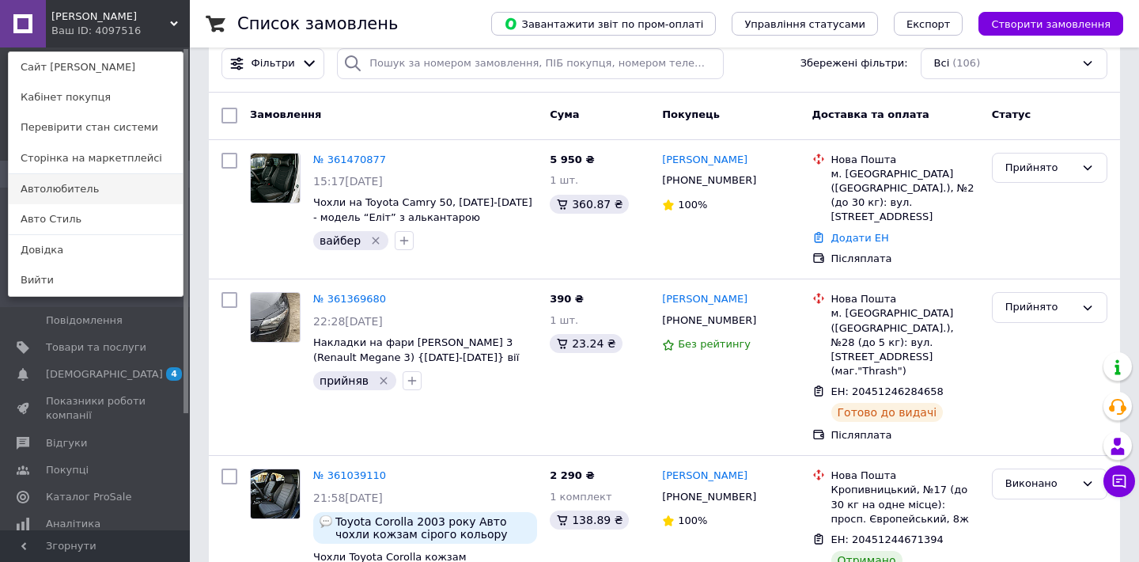
click at [78, 182] on link "Автолюбитель" at bounding box center [96, 189] width 174 height 30
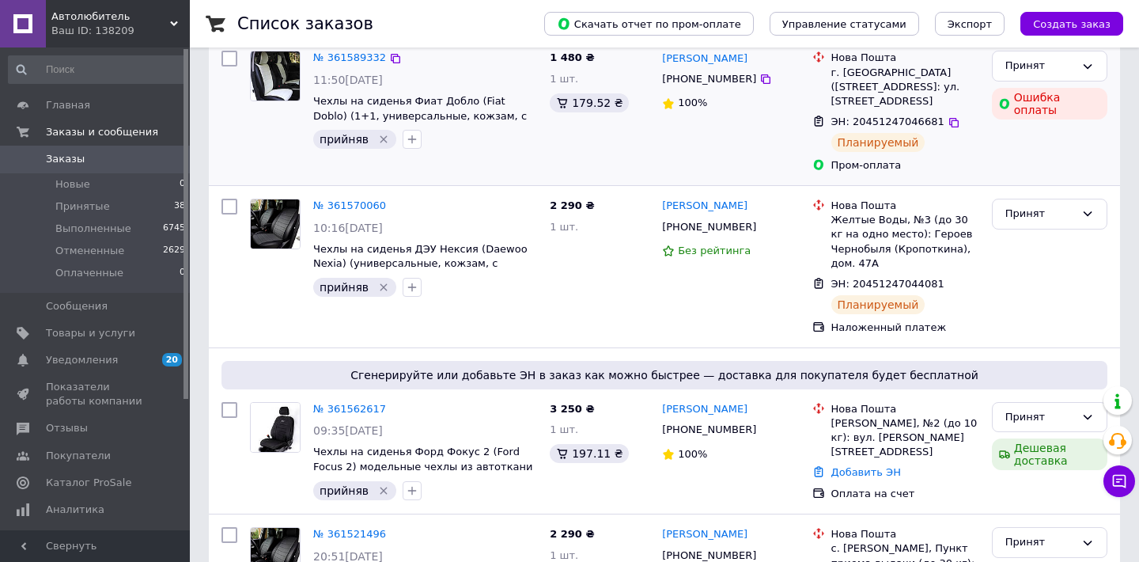
scroll to position [254, 0]
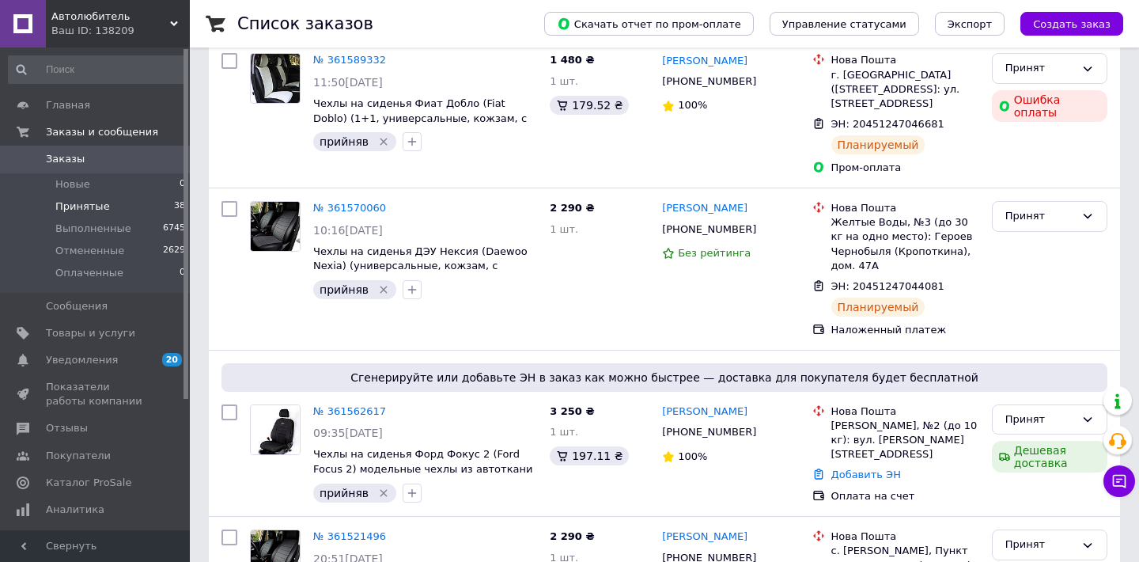
click at [155, 202] on li "Принятые 38" at bounding box center [97, 206] width 195 height 22
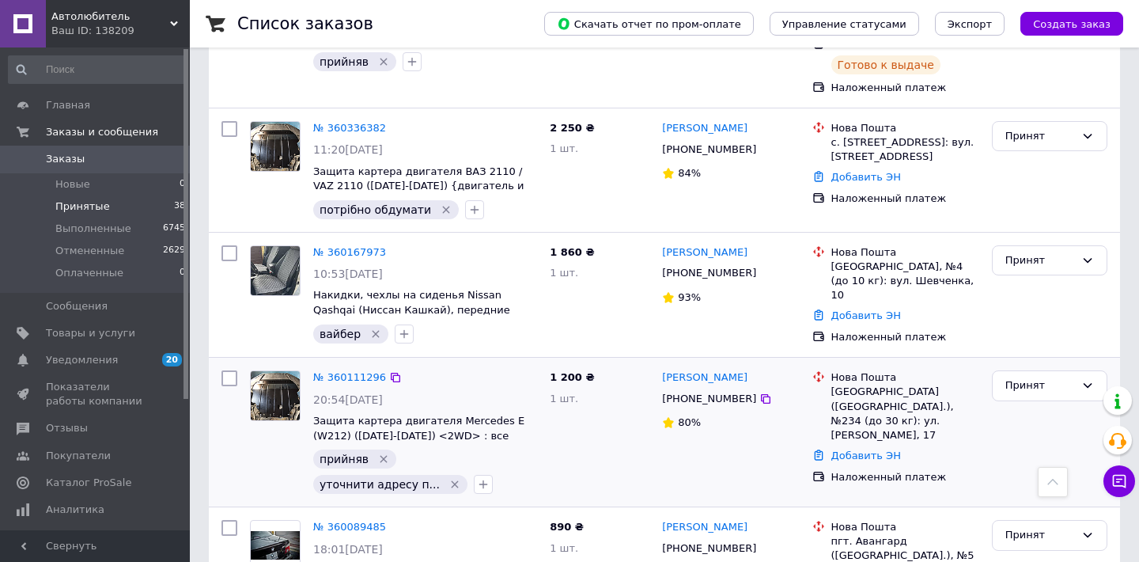
scroll to position [3757, 0]
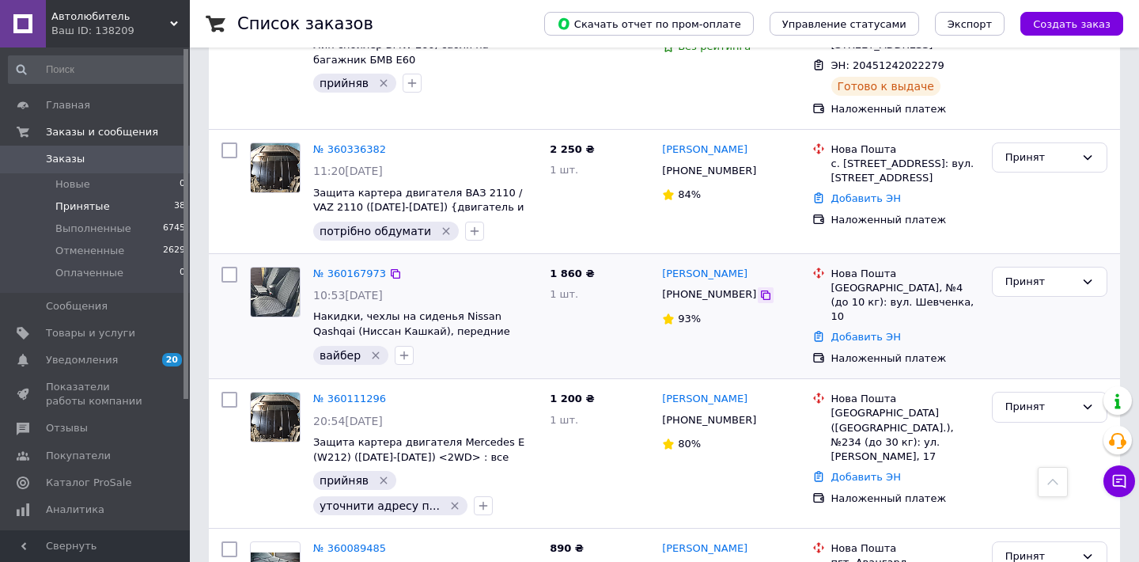
click at [759, 289] on icon at bounding box center [765, 295] width 13 height 13
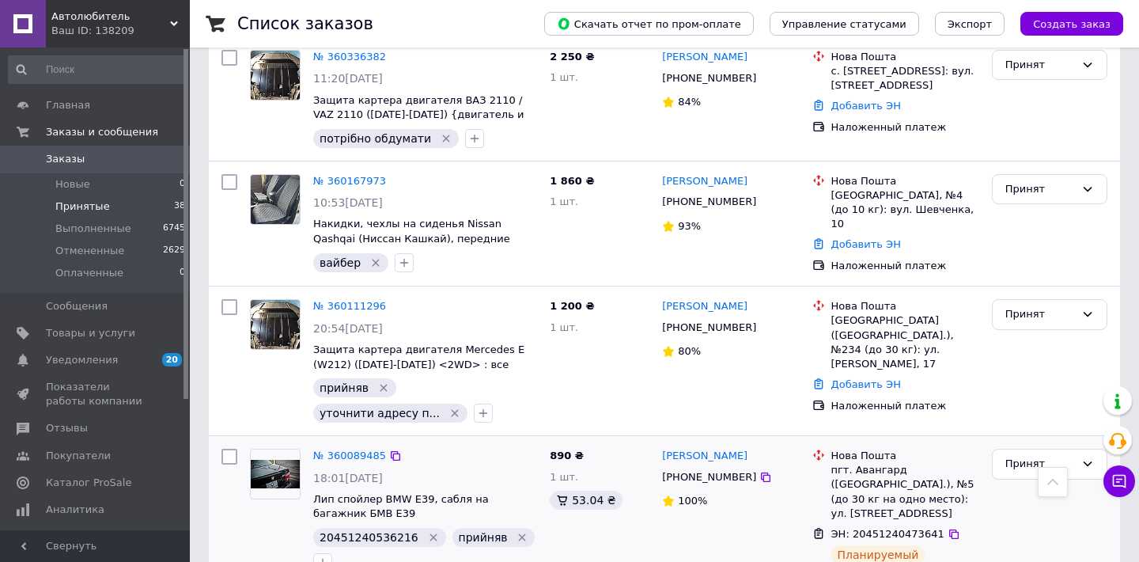
scroll to position [3850, 0]
drag, startPoint x: 320, startPoint y: 392, endPoint x: 414, endPoint y: 396, distance: 93.4
click at [414, 527] on div "20451240536216" at bounding box center [379, 536] width 133 height 19
copy span "20451240536216"
click at [323, 555] on icon "button" at bounding box center [322, 561] width 13 height 13
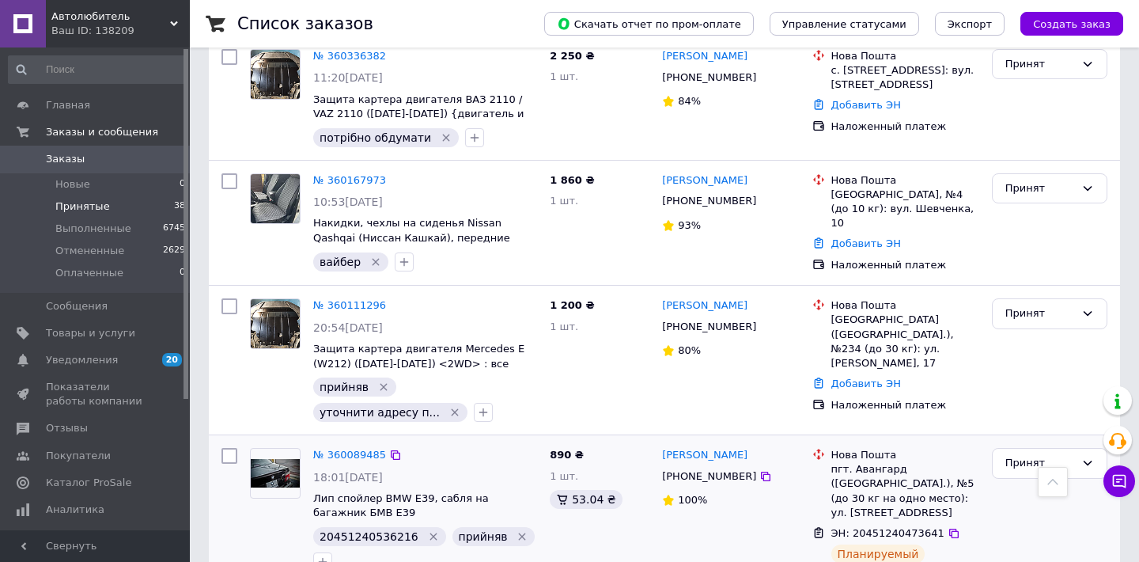
type input "отримано"
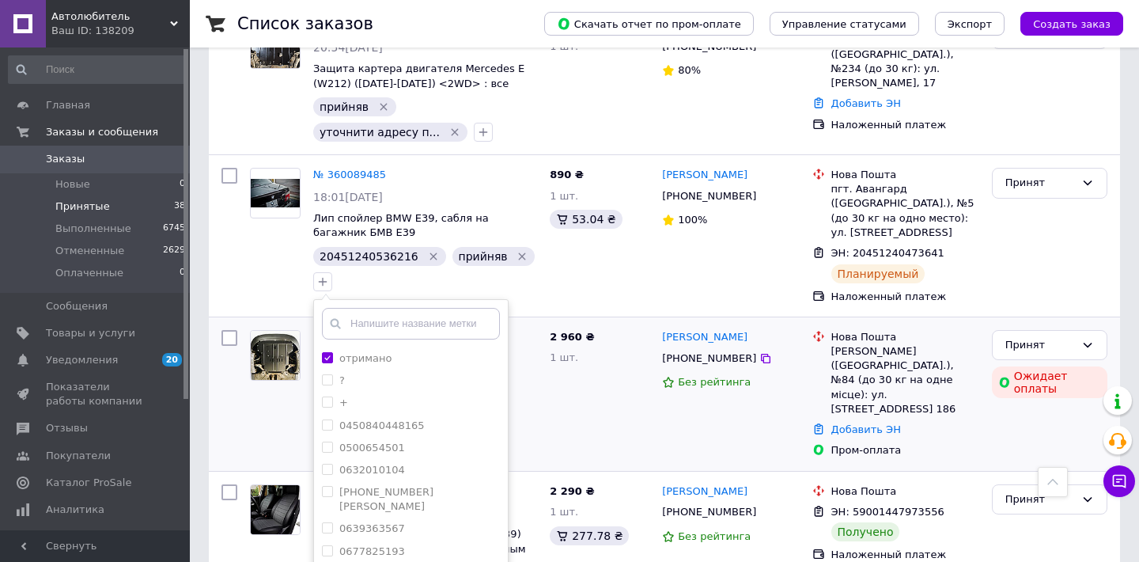
scroll to position [4129, 0]
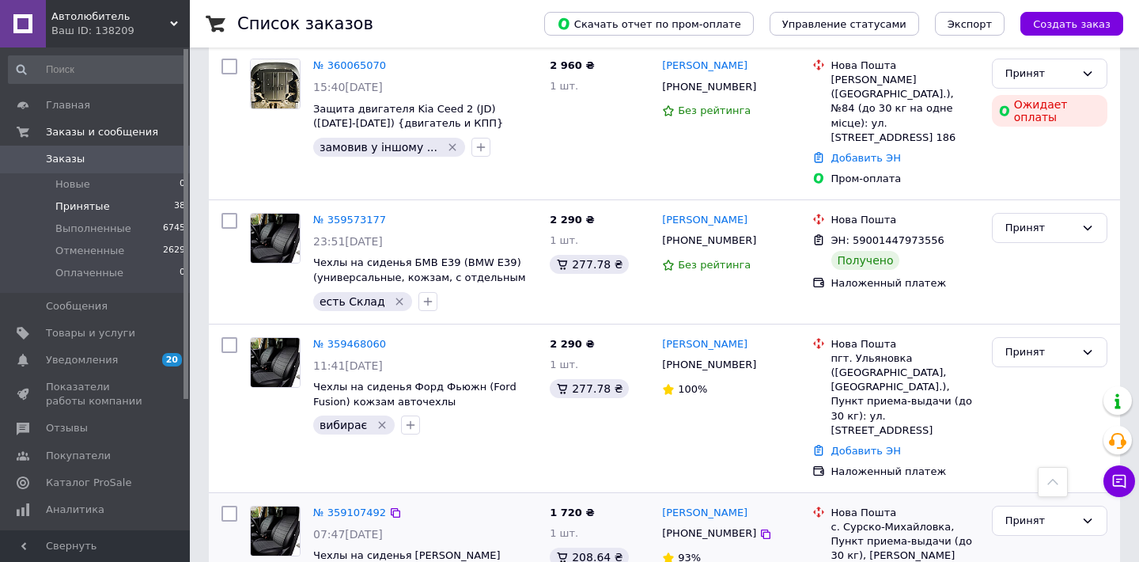
scroll to position [4394, 0]
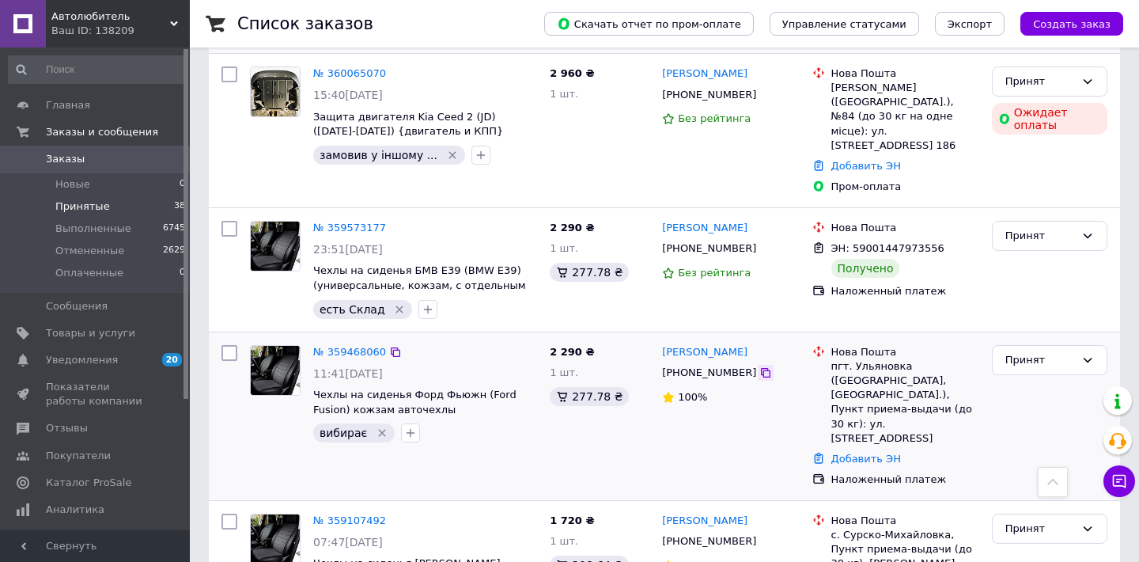
click at [759, 366] on icon at bounding box center [765, 372] width 13 height 13
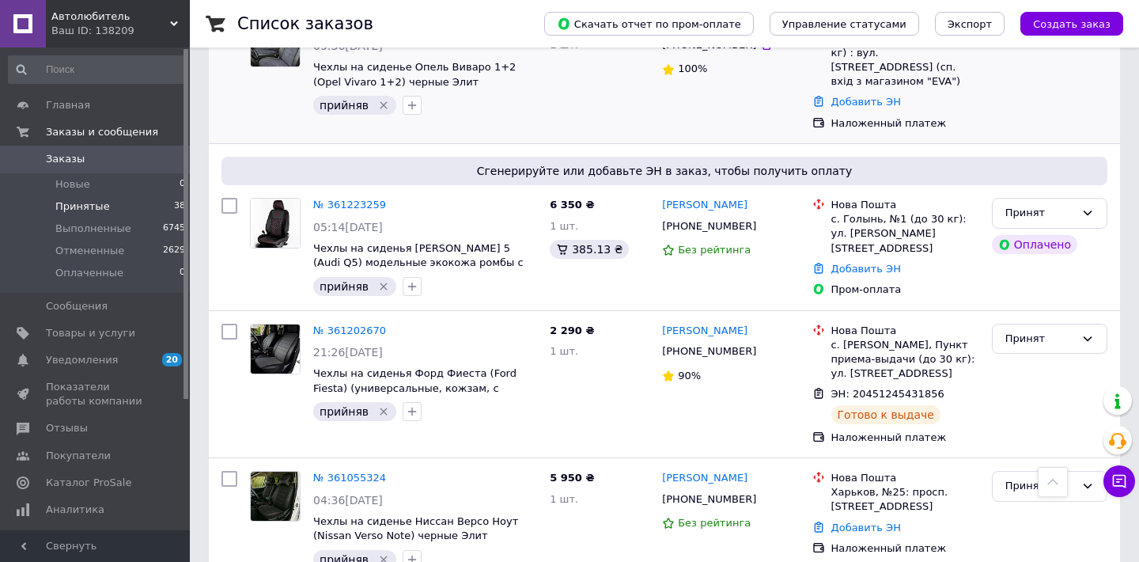
scroll to position [1541, 0]
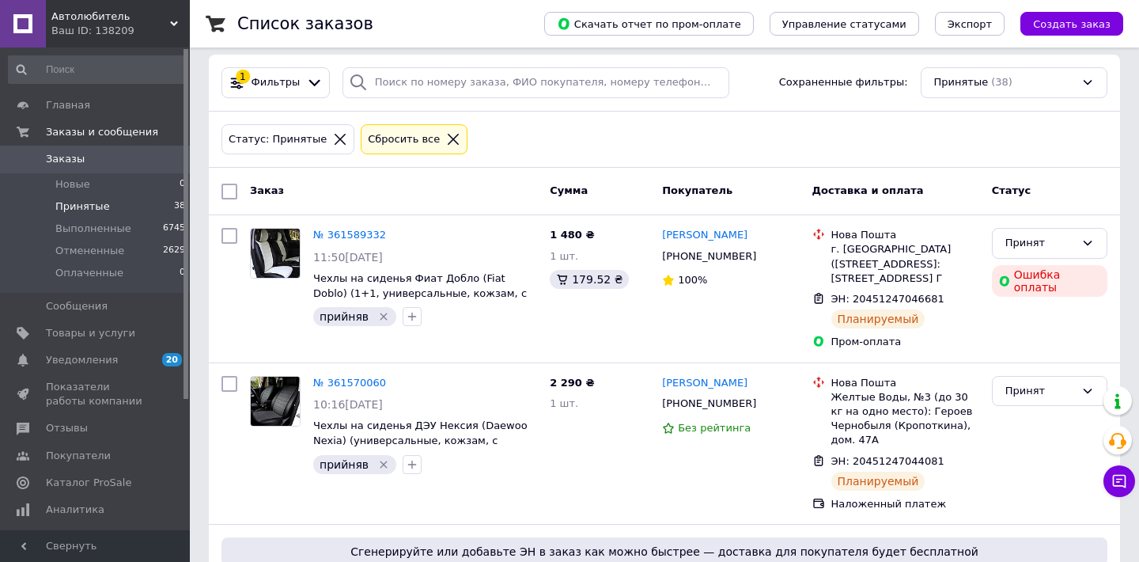
scroll to position [10, 0]
click at [176, 17] on div "Автолюбитель Ваш ID: 138209" at bounding box center [118, 23] width 144 height 47
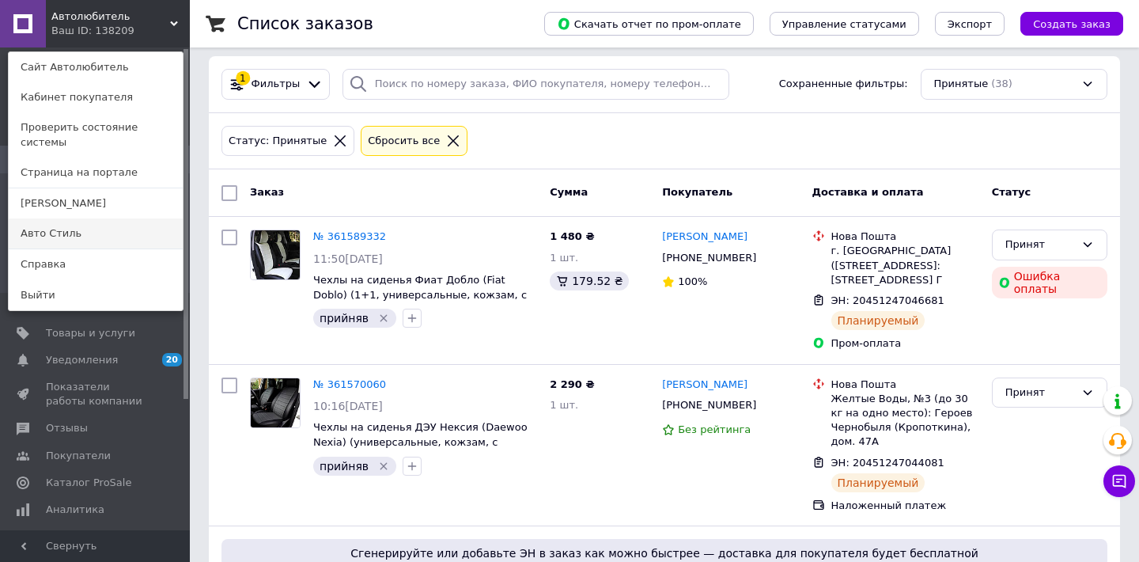
click at [66, 218] on link "Авто Стиль" at bounding box center [96, 233] width 174 height 30
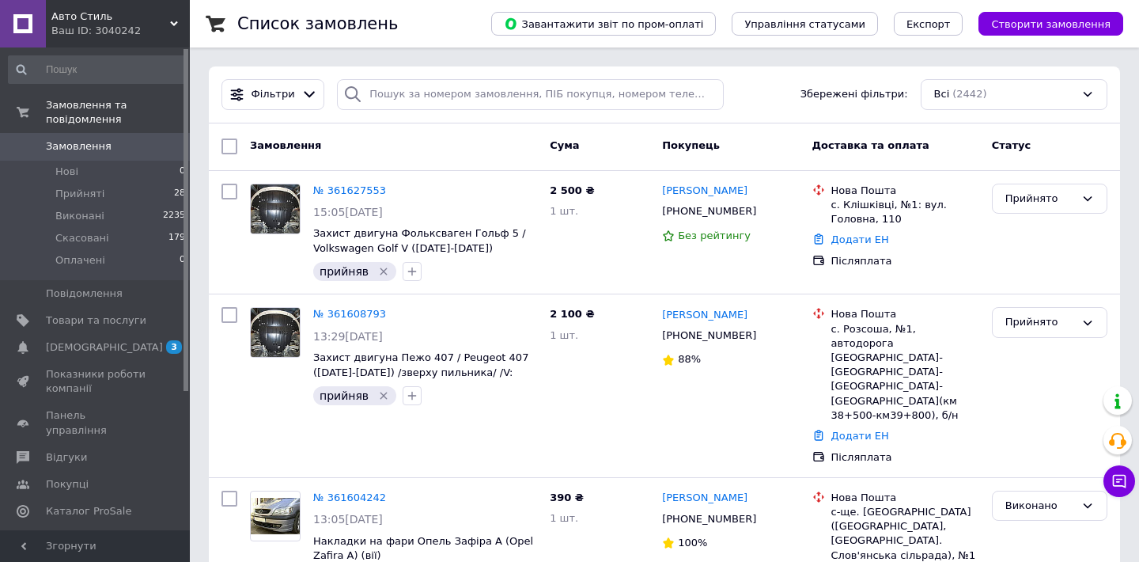
click at [171, 15] on div "Авто Стиль Ваш ID: 3040242" at bounding box center [118, 23] width 144 height 47
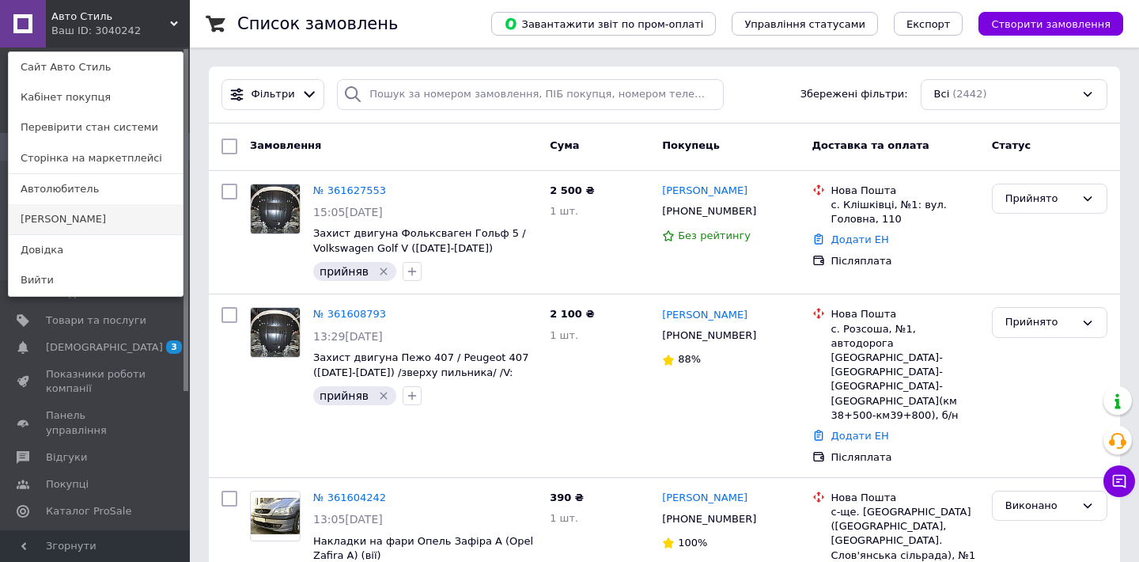
click at [115, 210] on link "[PERSON_NAME]" at bounding box center [96, 219] width 174 height 30
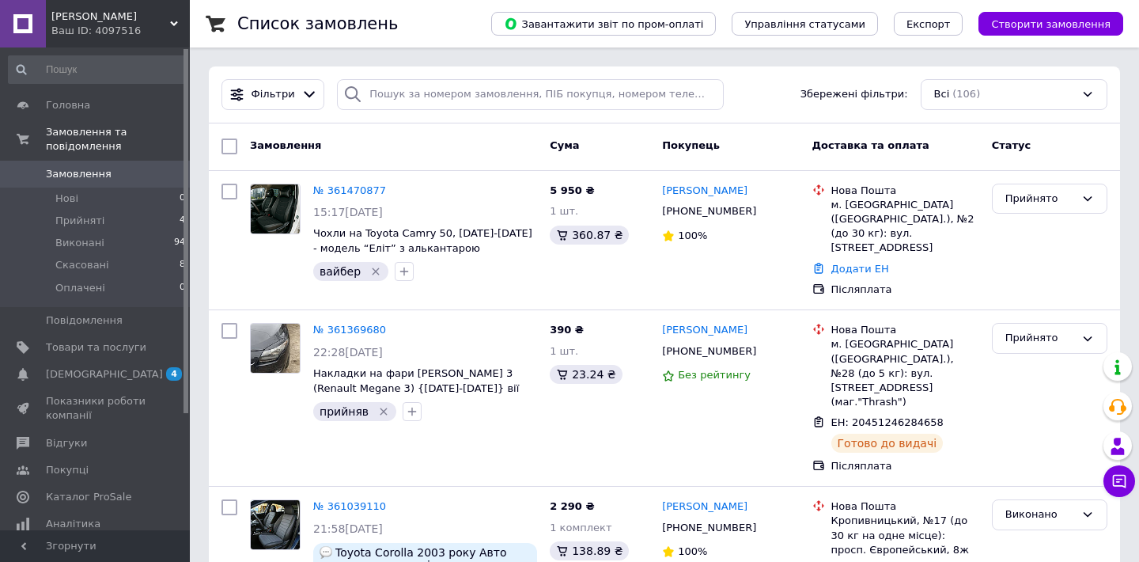
click at [172, 21] on icon at bounding box center [174, 24] width 8 height 8
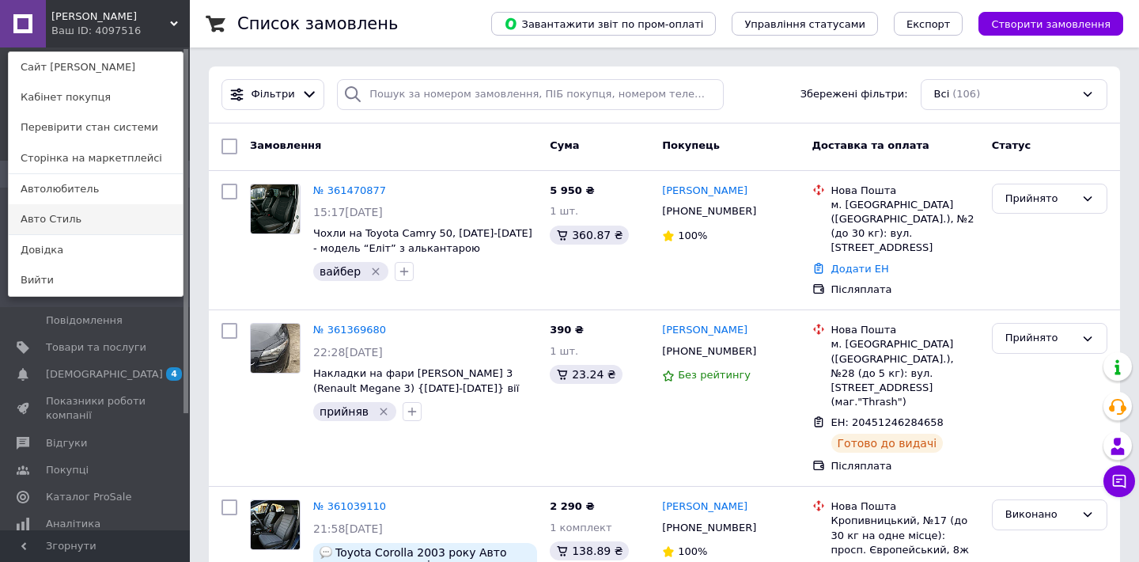
click at [102, 221] on link "Авто Стиль" at bounding box center [96, 219] width 174 height 30
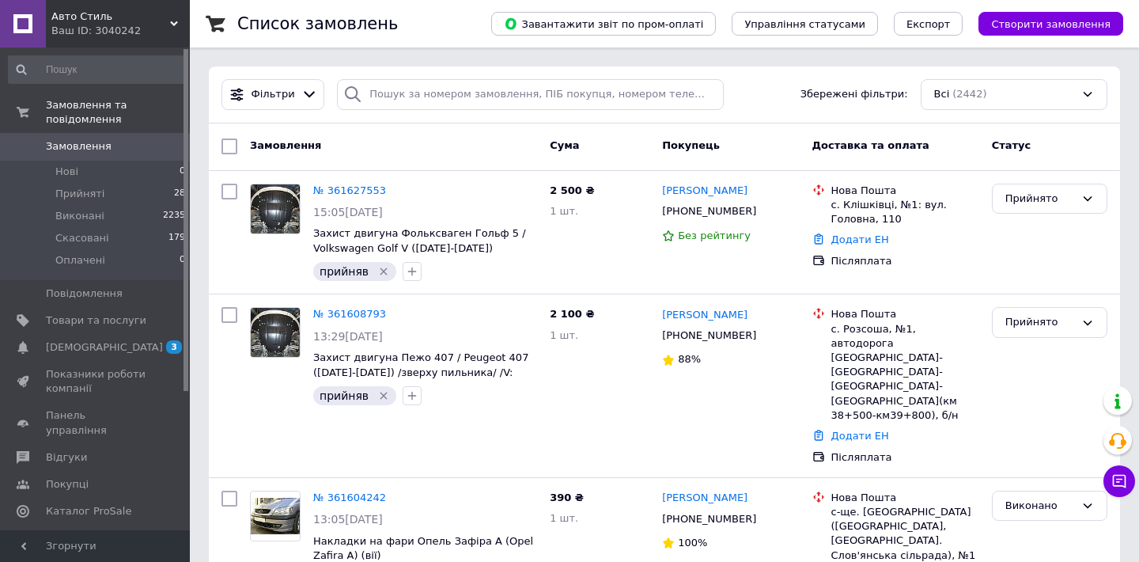
click at [172, 23] on use at bounding box center [174, 23] width 8 height 5
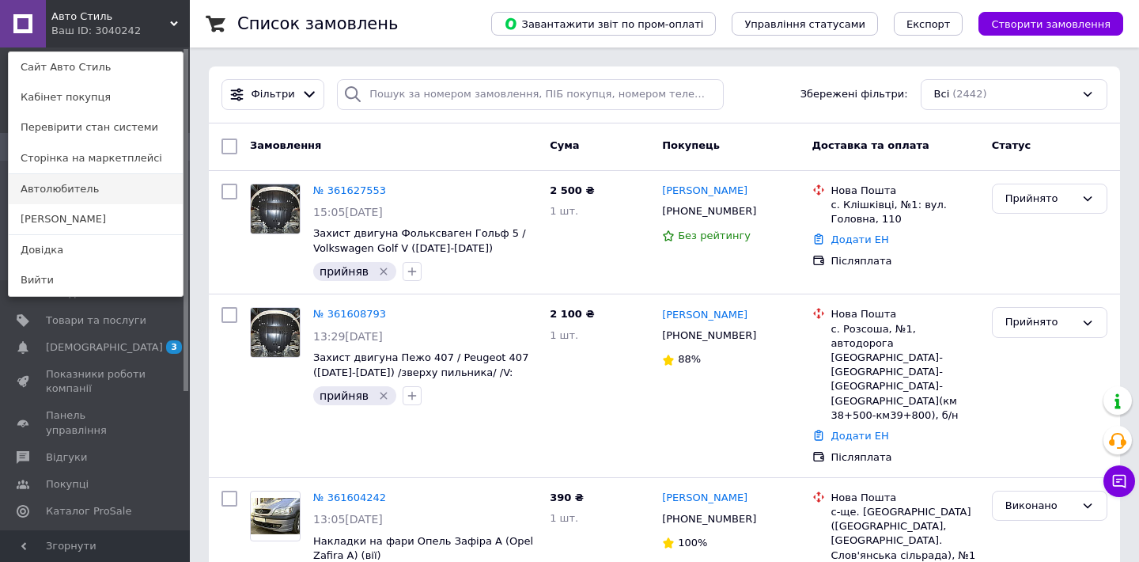
click at [106, 189] on link "Автолюбитель" at bounding box center [96, 189] width 174 height 30
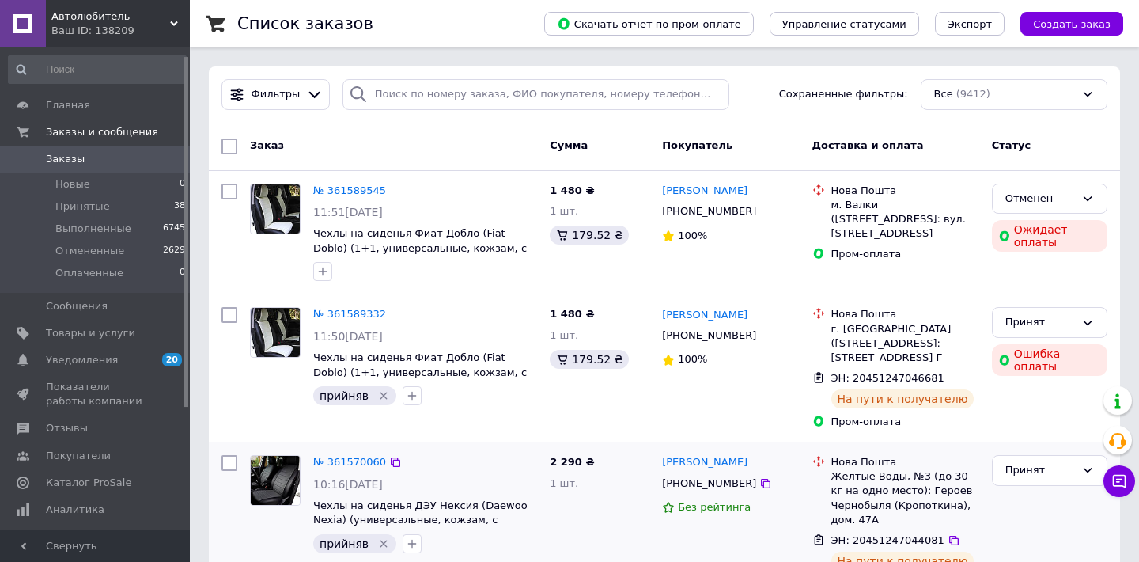
scroll to position [34, 0]
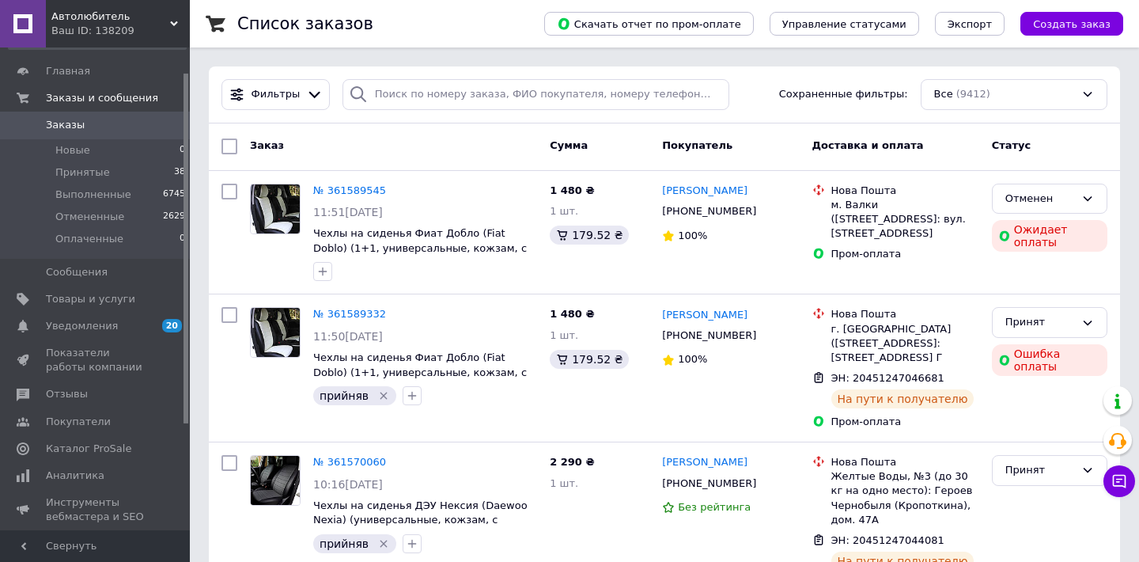
click at [174, 28] on div "Ваш ID: 138209" at bounding box center [120, 31] width 138 height 14
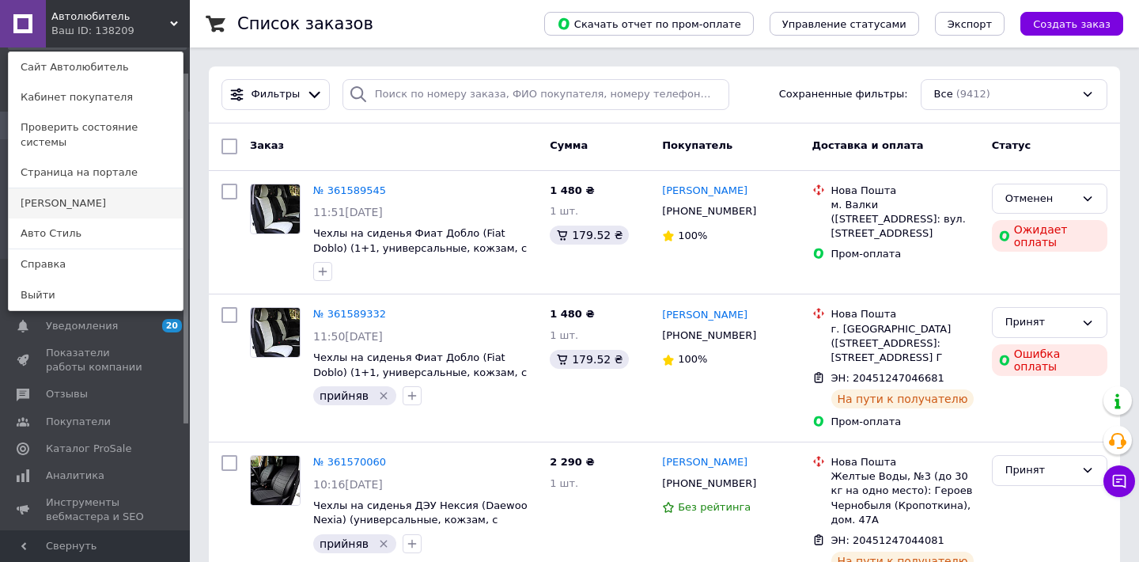
click at [95, 192] on link "[PERSON_NAME]" at bounding box center [96, 203] width 174 height 30
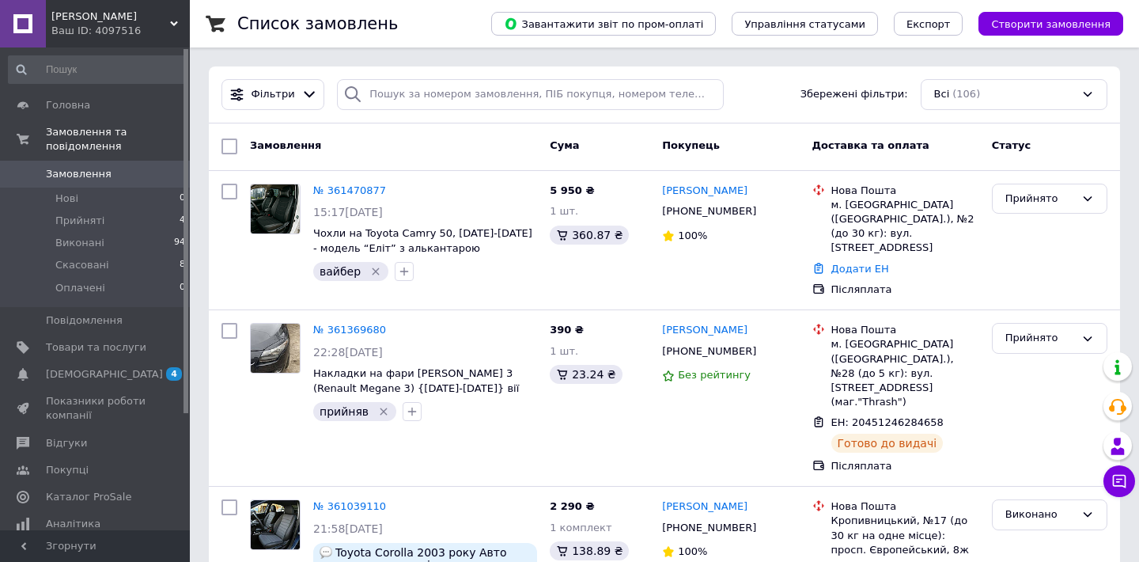
click at [172, 21] on icon at bounding box center [174, 24] width 8 height 8
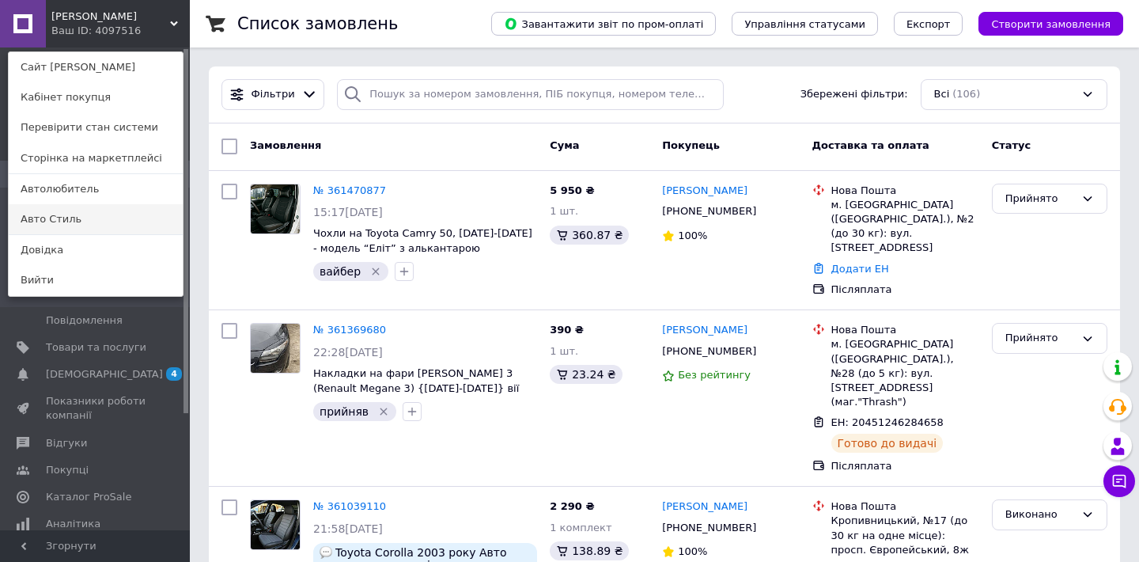
click at [118, 221] on link "Авто Стиль" at bounding box center [96, 219] width 174 height 30
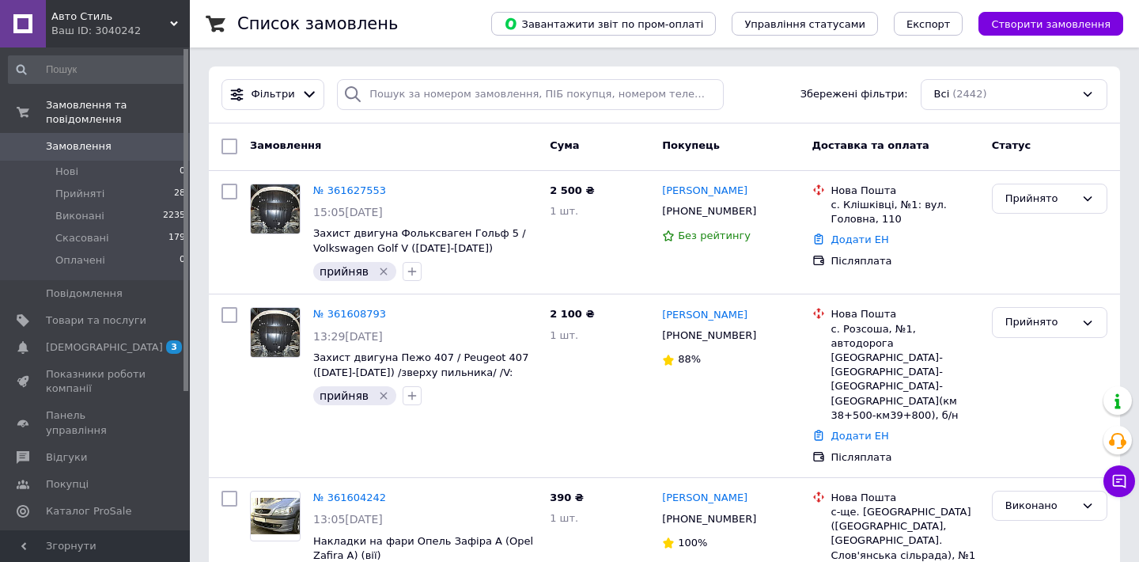
click at [174, 19] on div "Авто Стиль Ваш ID: 3040242" at bounding box center [118, 23] width 144 height 47
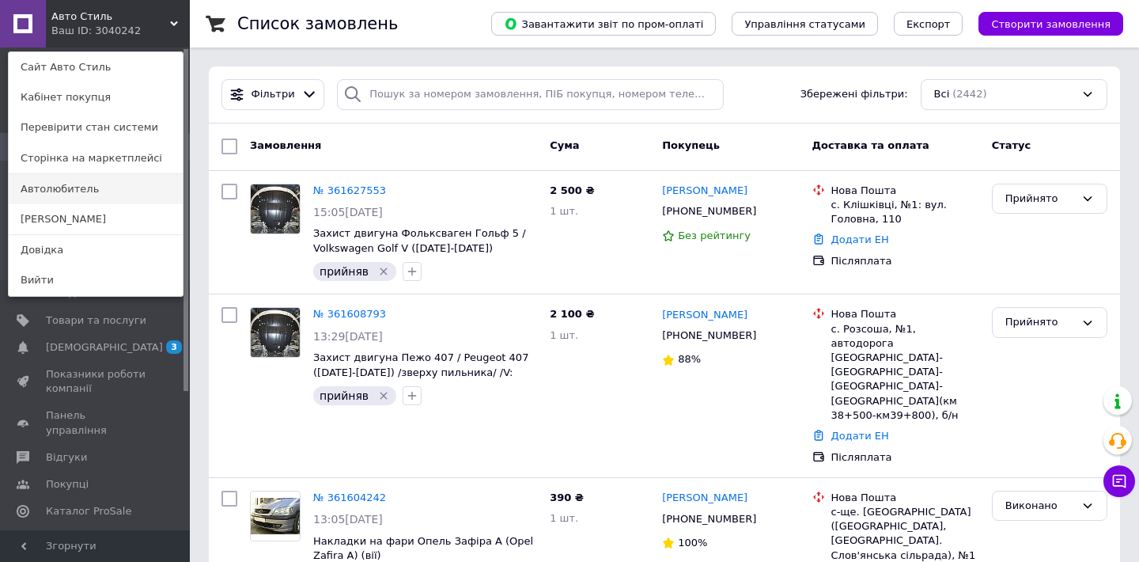
click at [108, 177] on link "Автолюбитель" at bounding box center [96, 189] width 174 height 30
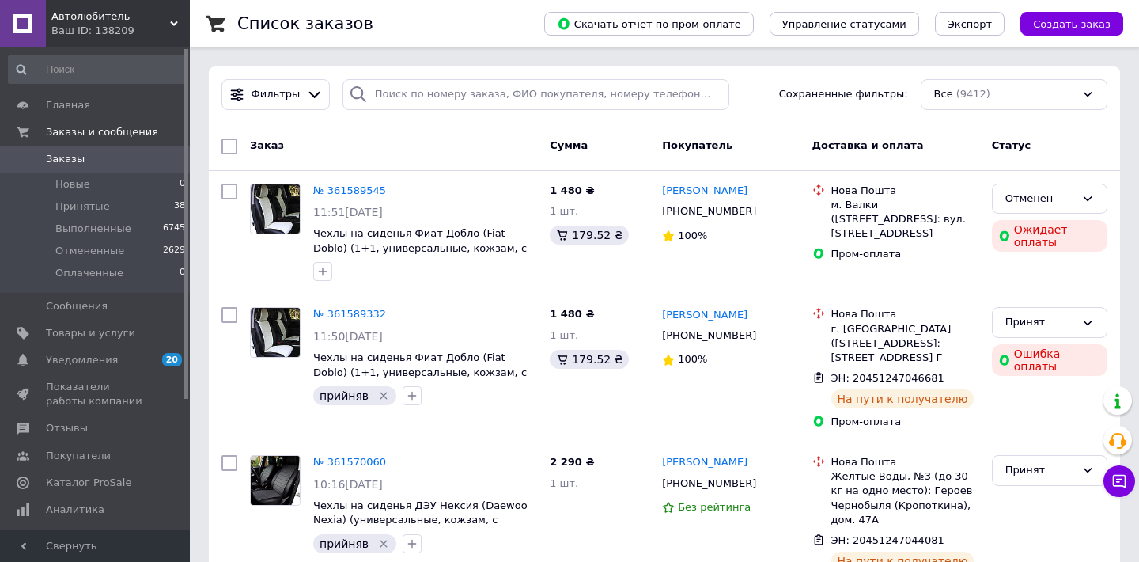
click at [176, 21] on icon at bounding box center [174, 24] width 8 height 8
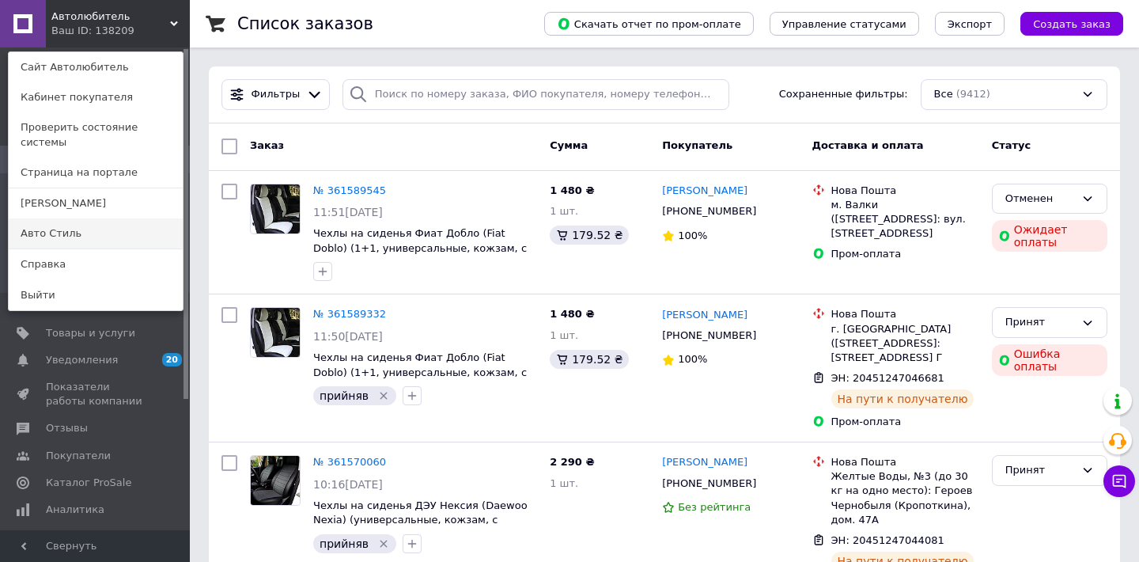
click at [92, 221] on link "Авто Стиль" at bounding box center [96, 233] width 174 height 30
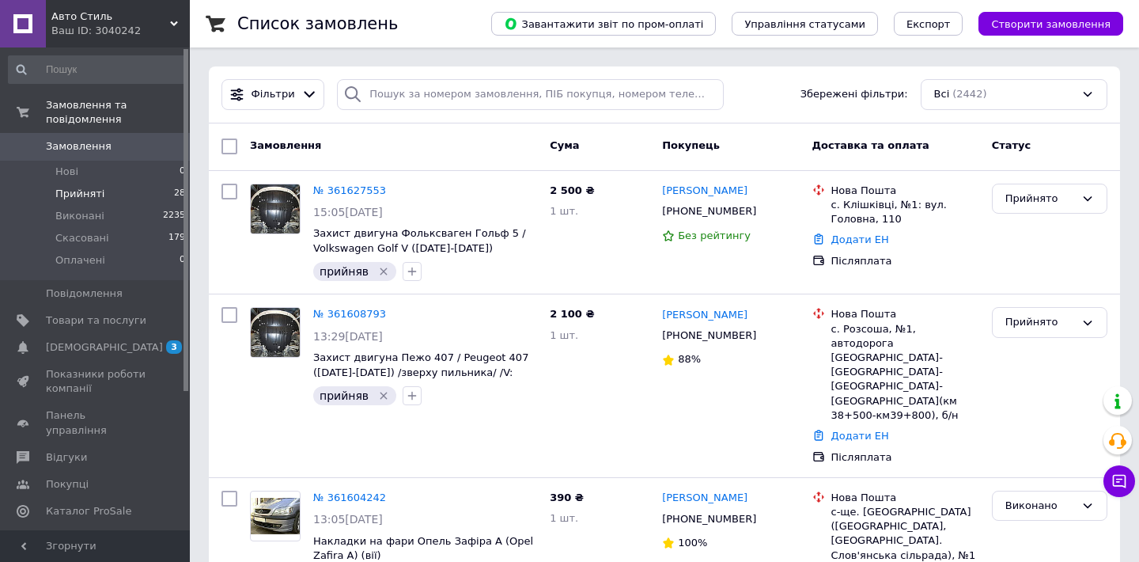
click at [147, 195] on li "Прийняті 28" at bounding box center [97, 194] width 195 height 22
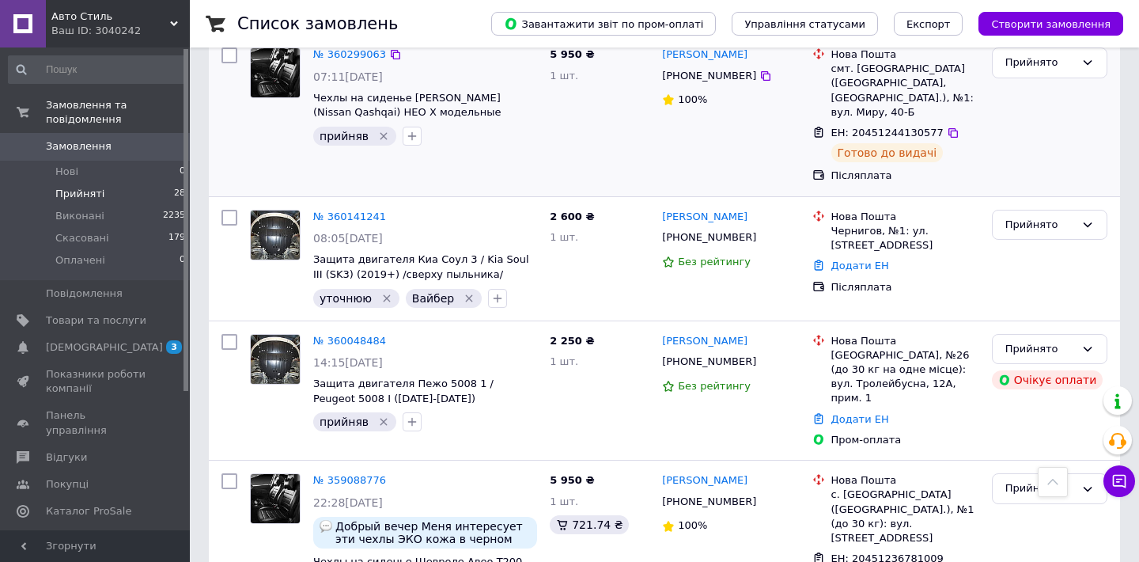
scroll to position [3774, 0]
click at [646, 467] on div "№ 359088776 22:28, 26.08.2025 Добрый вечер Меня интересует эти чехлы ЭКО кожа в…" at bounding box center [664, 554] width 899 height 174
click at [175, 25] on use at bounding box center [174, 23] width 8 height 5
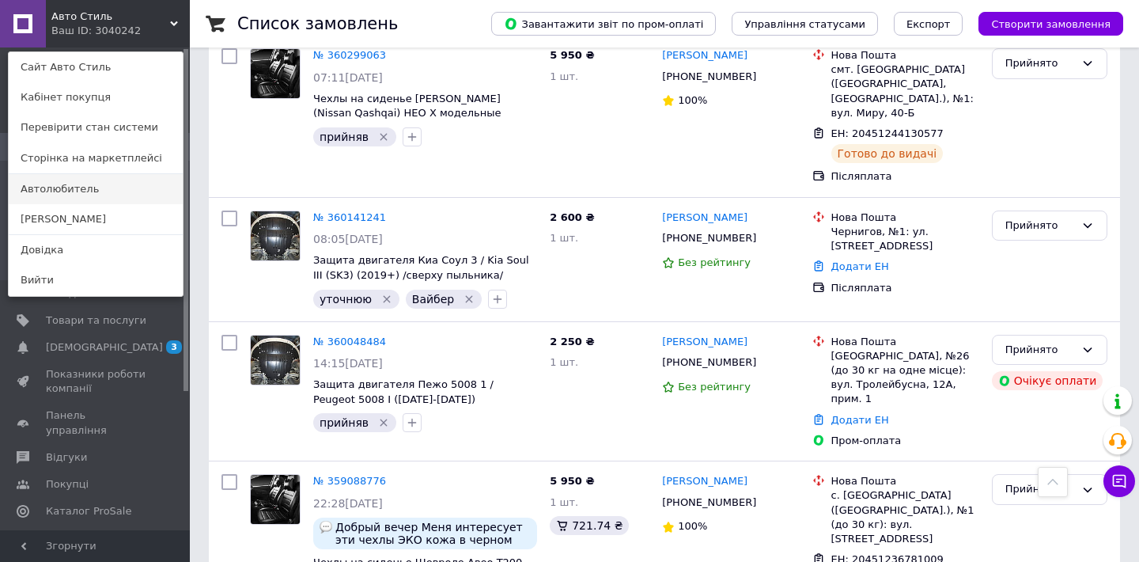
click at [91, 194] on link "Автолюбитель" at bounding box center [96, 189] width 174 height 30
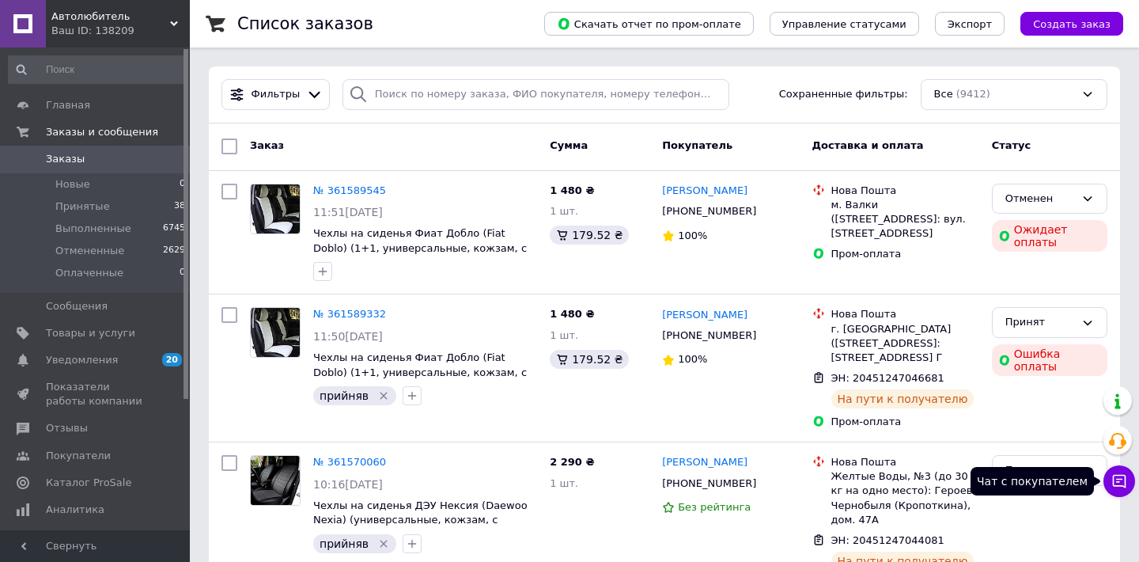
click at [1122, 486] on icon at bounding box center [1119, 481] width 13 height 13
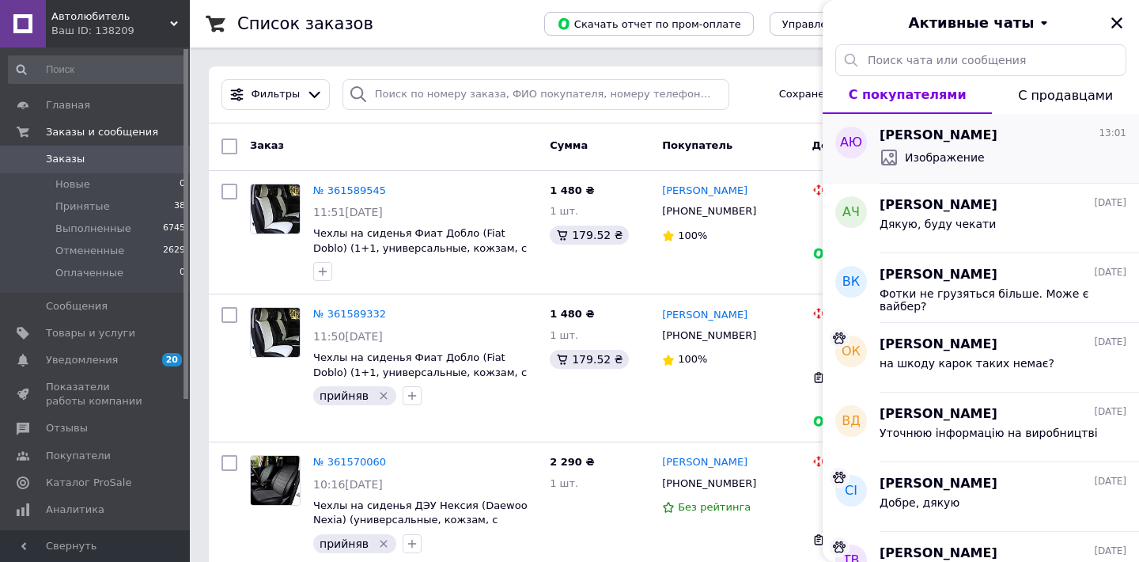
click at [993, 150] on div "Изображение" at bounding box center [1003, 157] width 247 height 25
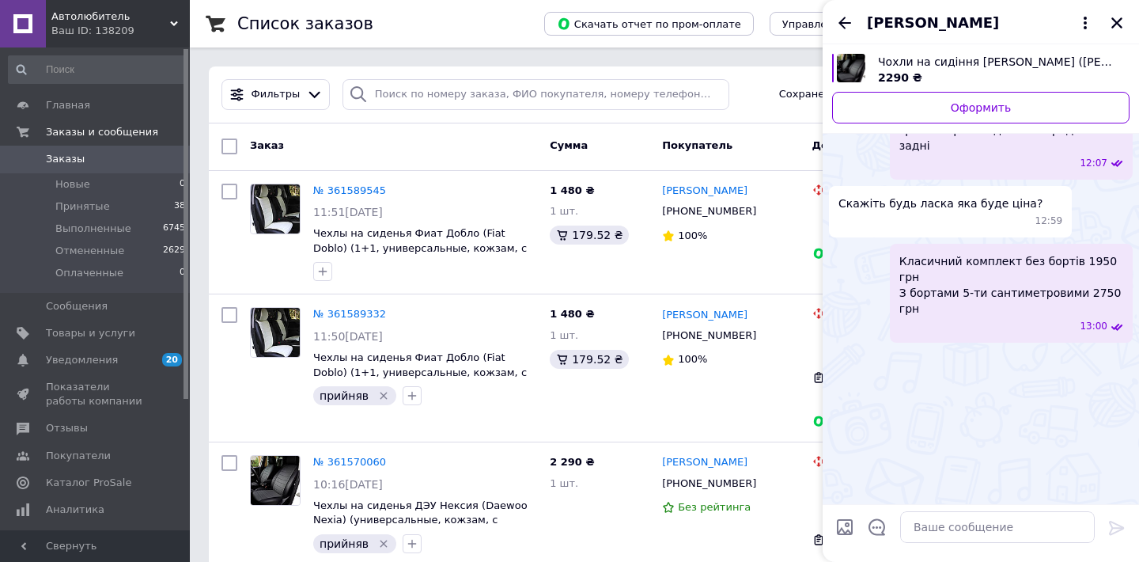
scroll to position [1746, 0]
click at [838, 25] on icon "Назад" at bounding box center [844, 22] width 19 height 19
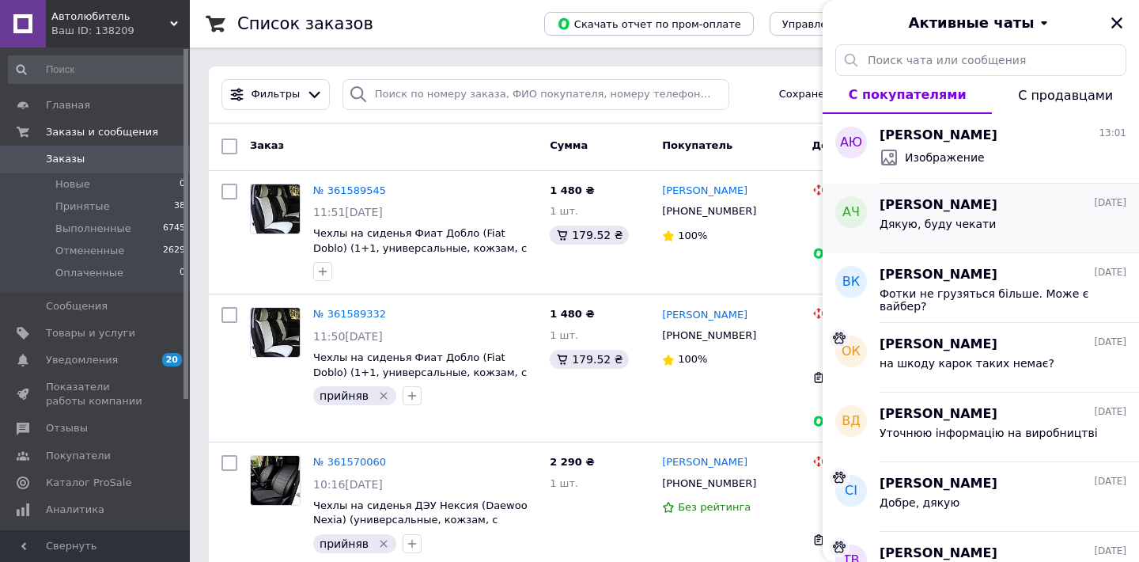
click at [929, 233] on div "Дякую, буду чекати" at bounding box center [938, 229] width 116 height 22
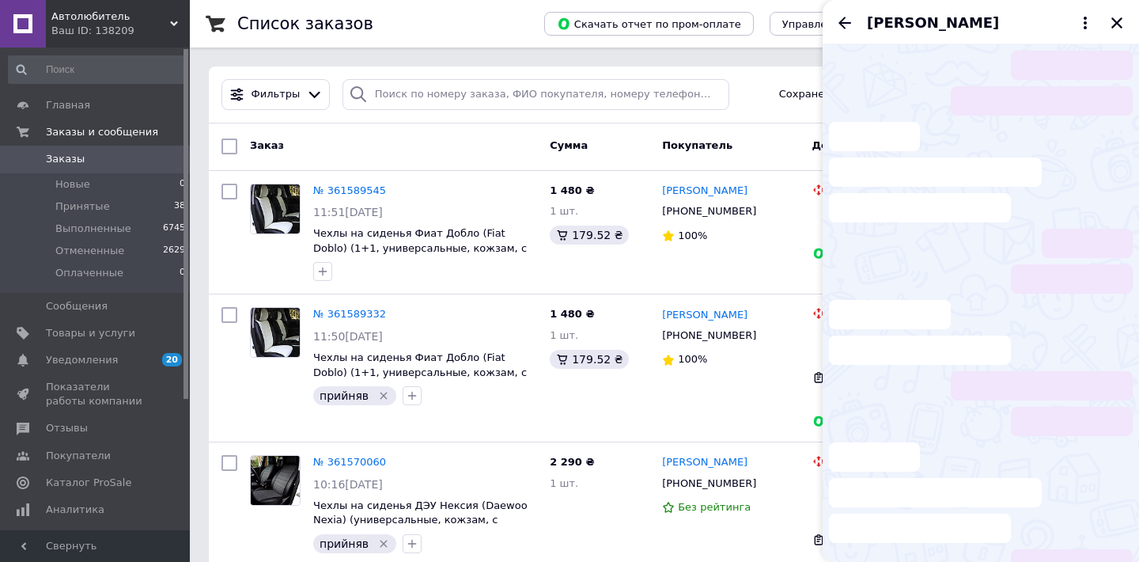
scroll to position [697, 0]
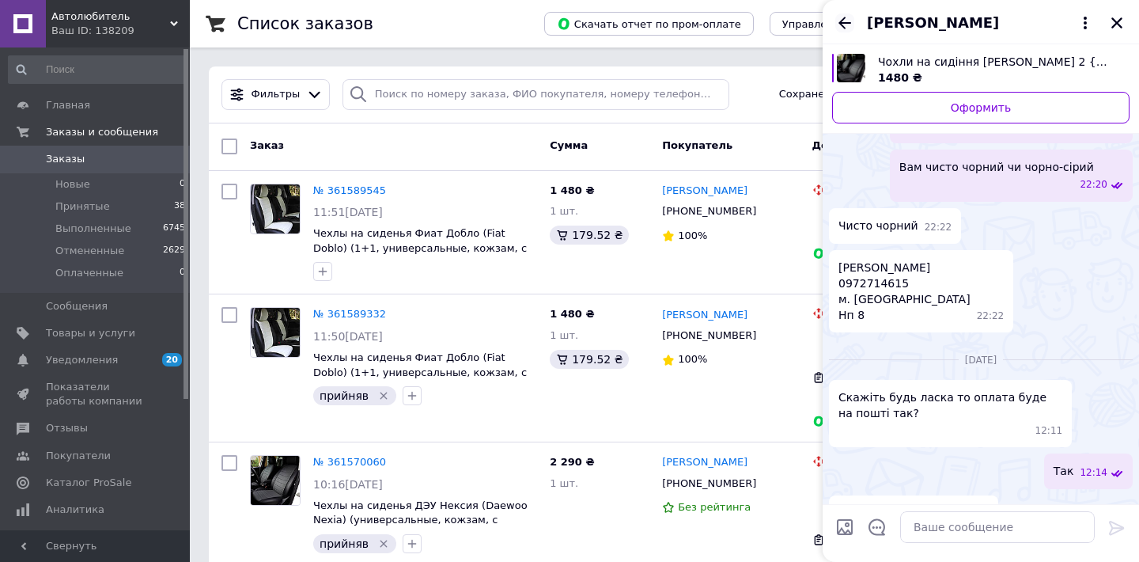
click at [846, 23] on icon "Назад" at bounding box center [844, 22] width 19 height 19
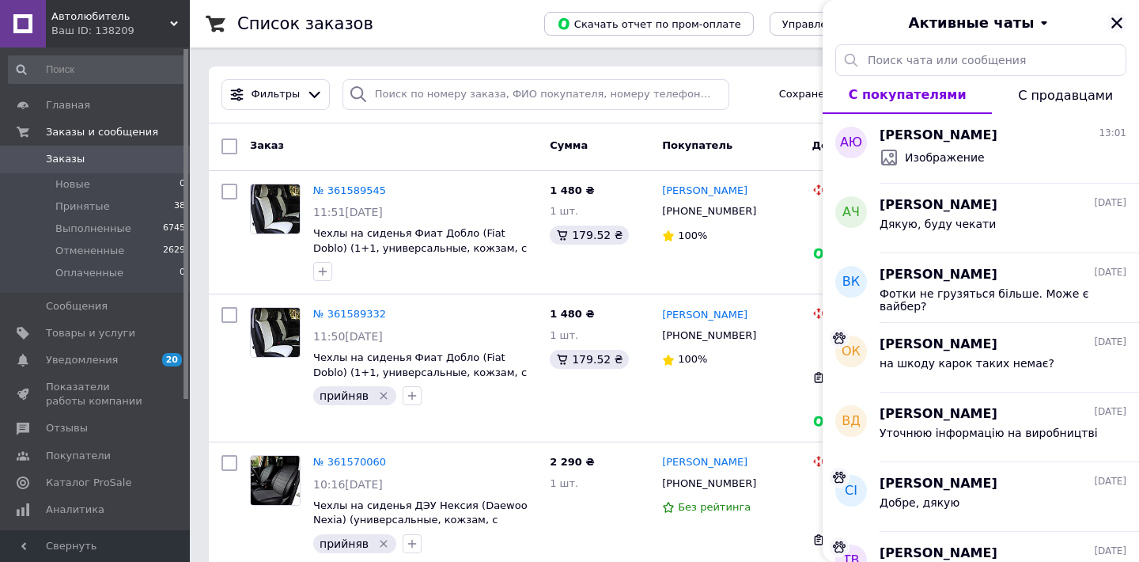
click at [1117, 23] on icon "Закрыть" at bounding box center [1116, 22] width 11 height 11
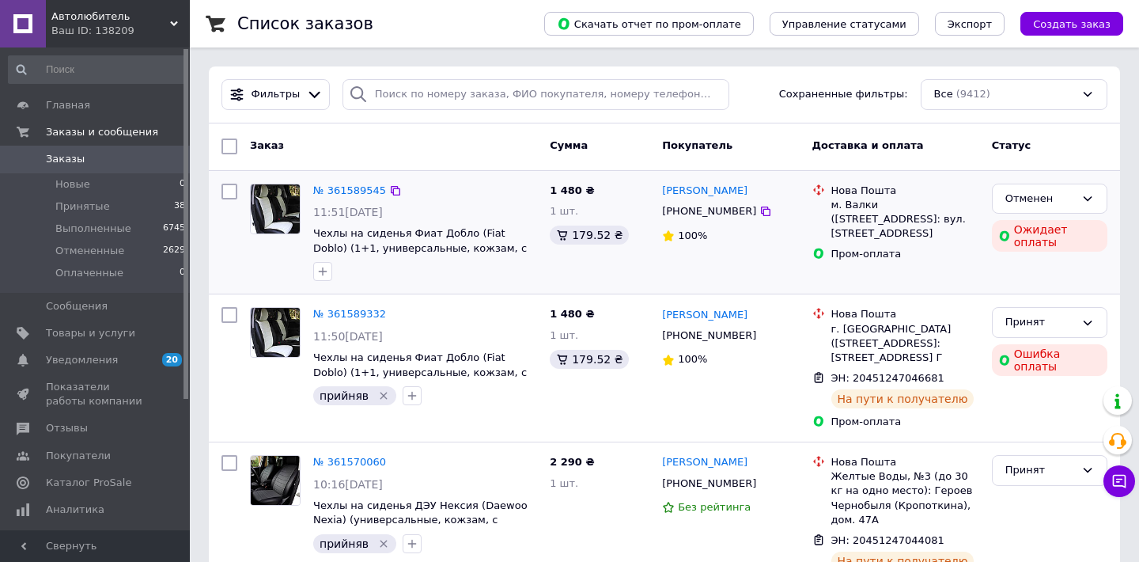
scroll to position [0, 0]
click at [1120, 471] on button "Чат с покупателем" at bounding box center [1119, 481] width 32 height 32
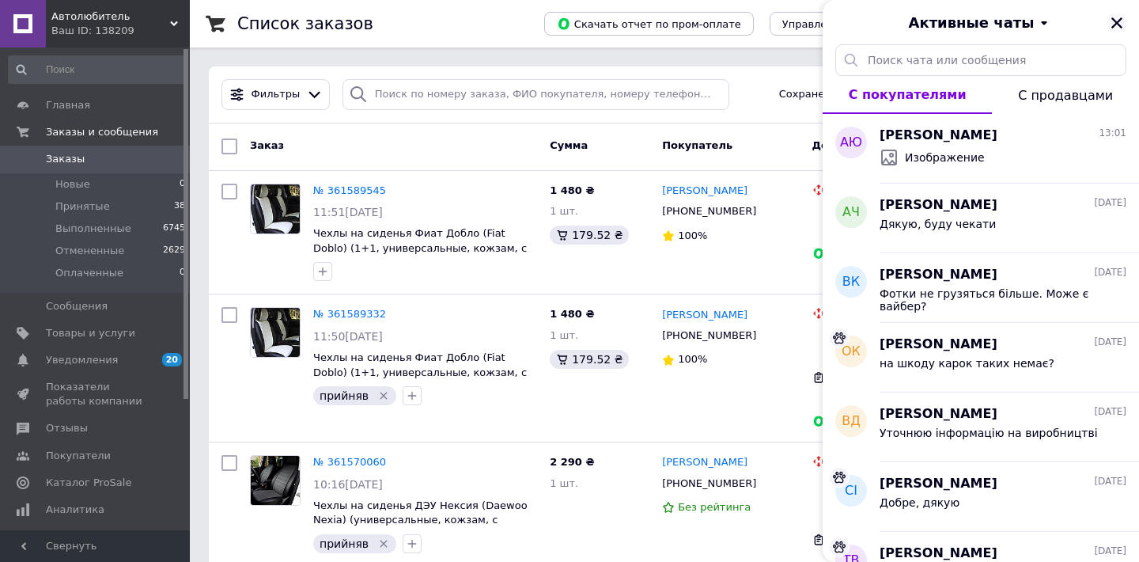
click at [1119, 23] on icon "Закрыть" at bounding box center [1116, 22] width 11 height 11
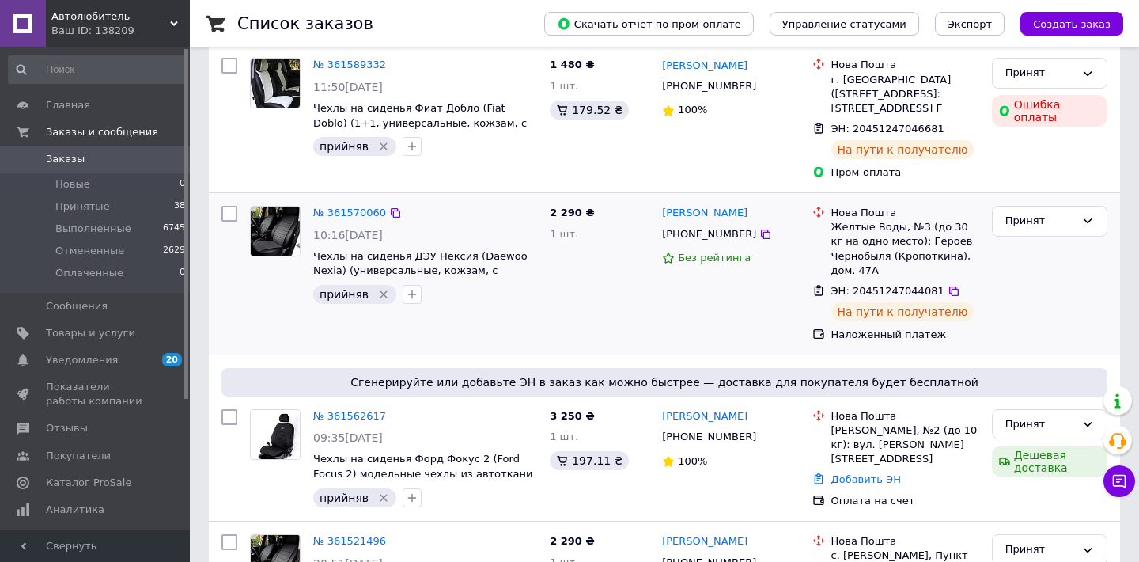
scroll to position [255, 0]
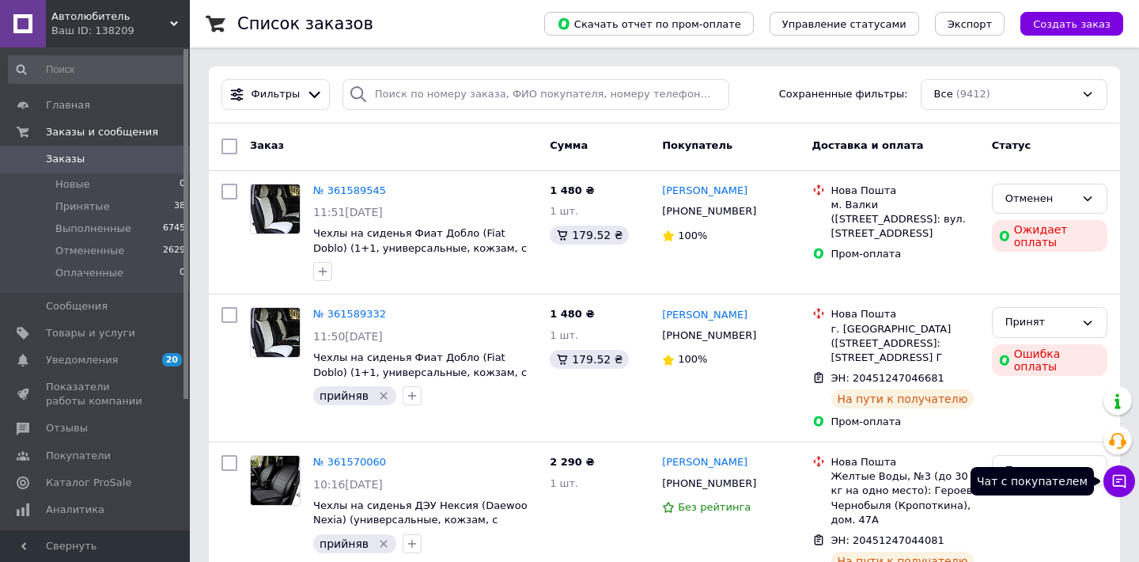
click at [1126, 483] on icon at bounding box center [1119, 481] width 16 height 16
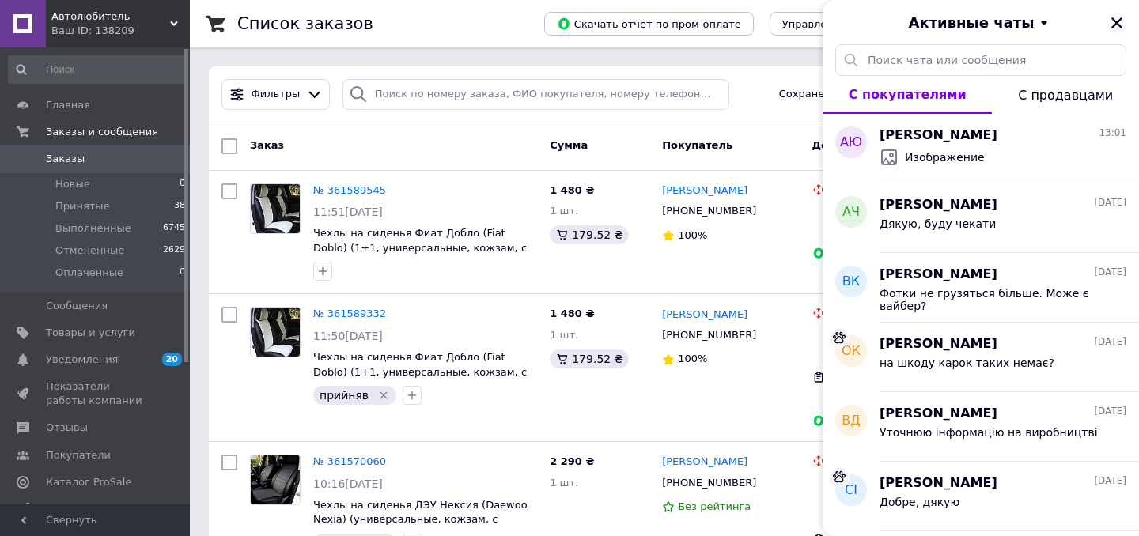
click at [1121, 23] on icon "Закрыть" at bounding box center [1117, 23] width 14 height 14
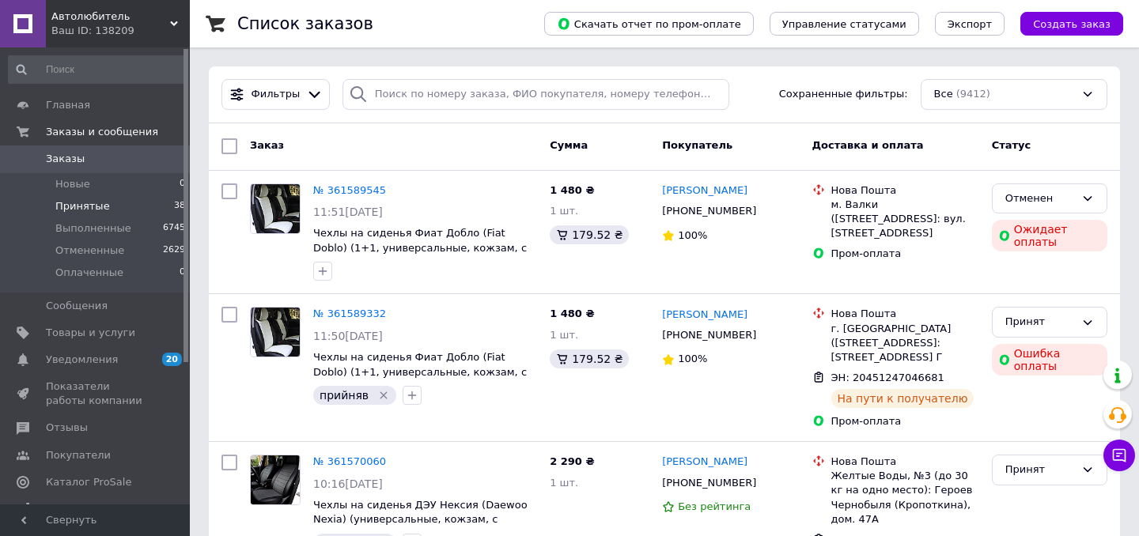
click at [130, 204] on li "Принятые 38" at bounding box center [97, 206] width 195 height 22
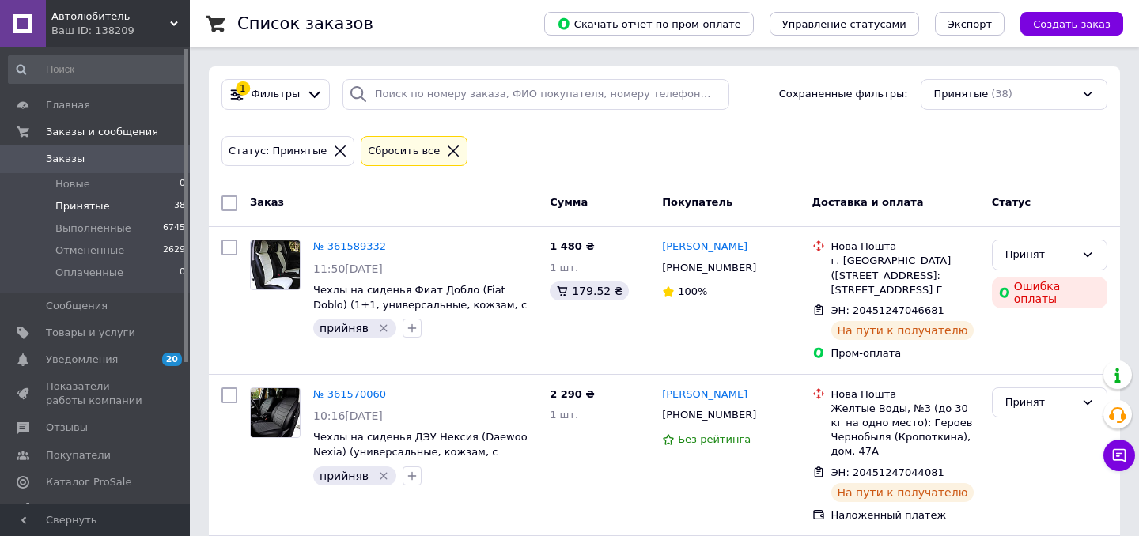
click at [175, 19] on div "Автолюбитель Ваш ID: 138209" at bounding box center [118, 23] width 144 height 47
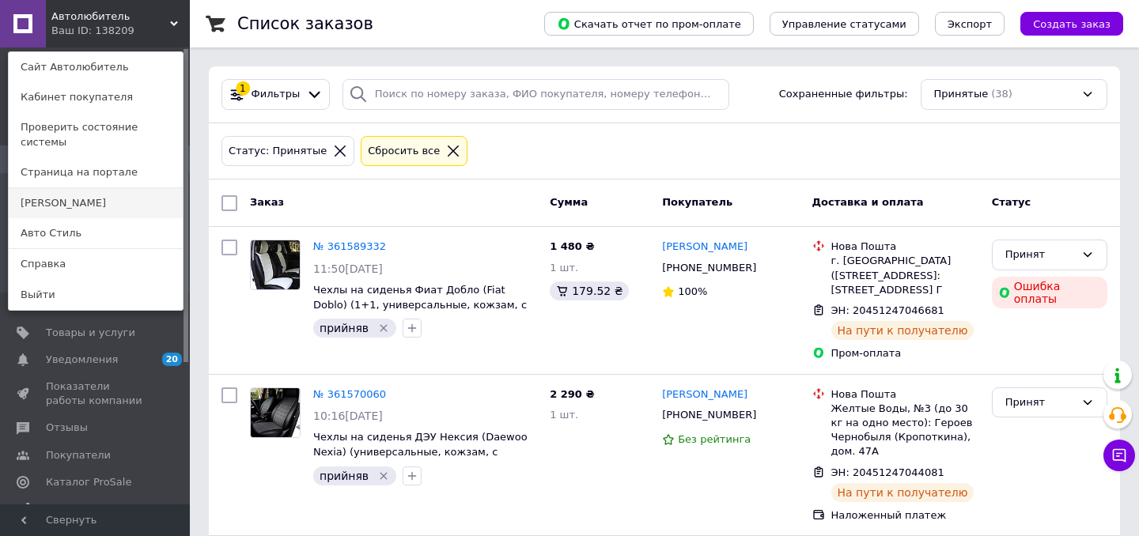
click at [105, 188] on link "[PERSON_NAME]" at bounding box center [96, 203] width 174 height 30
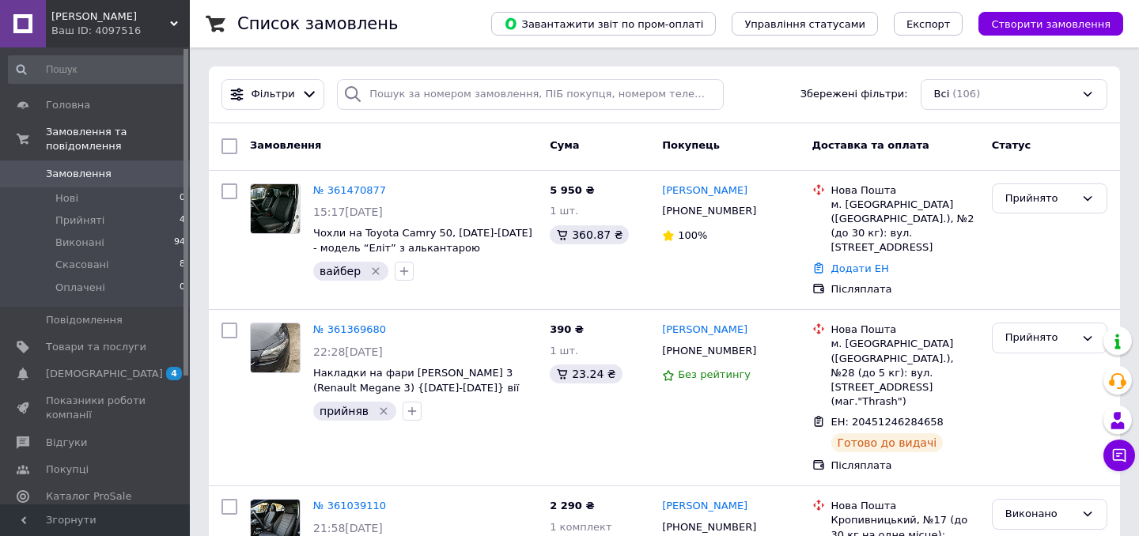
click at [175, 20] on icon at bounding box center [174, 24] width 8 height 8
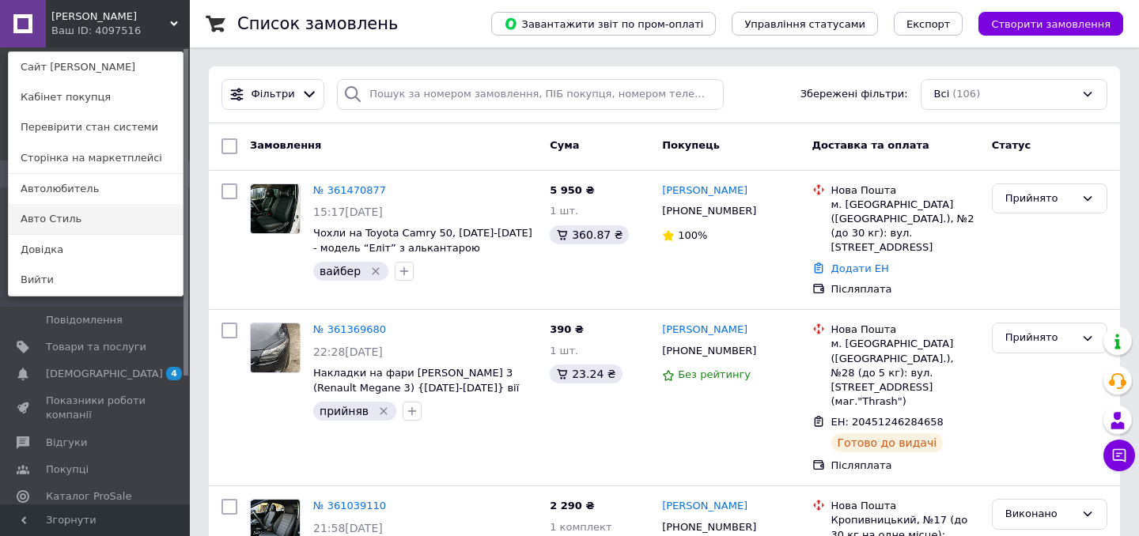
click at [101, 232] on link "Авто Стиль" at bounding box center [96, 219] width 174 height 30
